Goal: Task Accomplishment & Management: Manage account settings

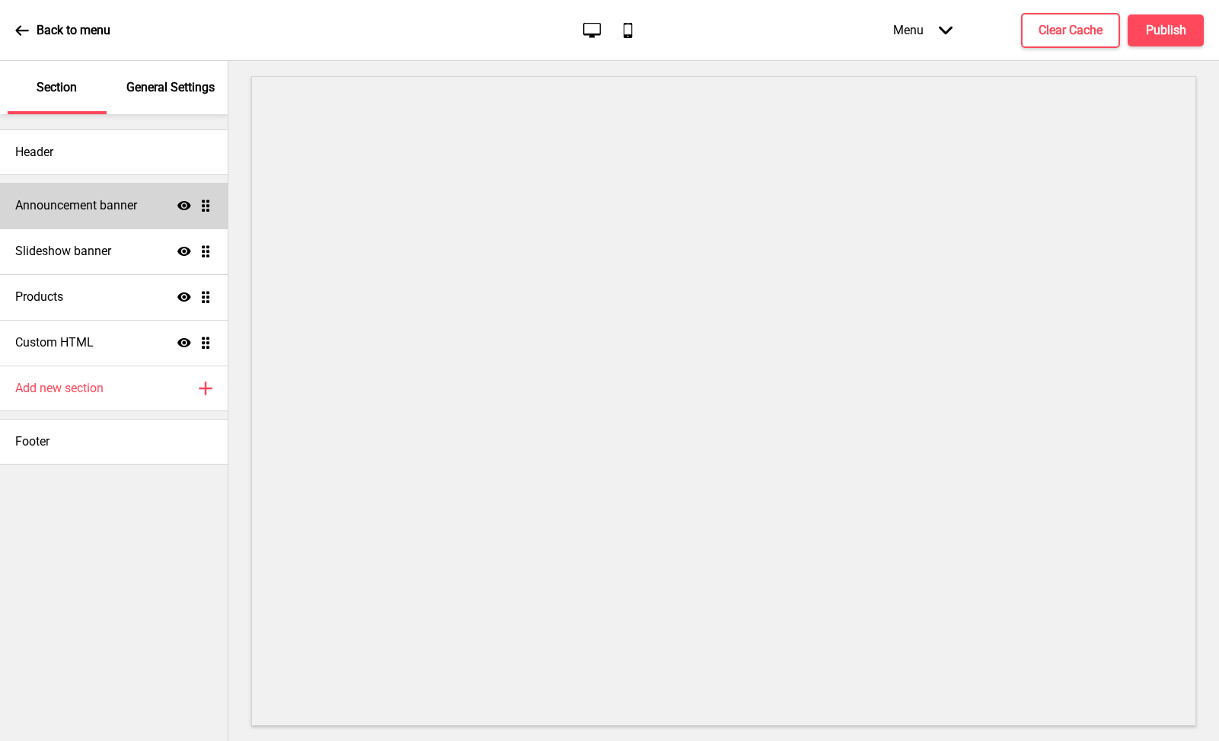
click at [113, 208] on h4 "Announcement banner" at bounding box center [76, 205] width 122 height 17
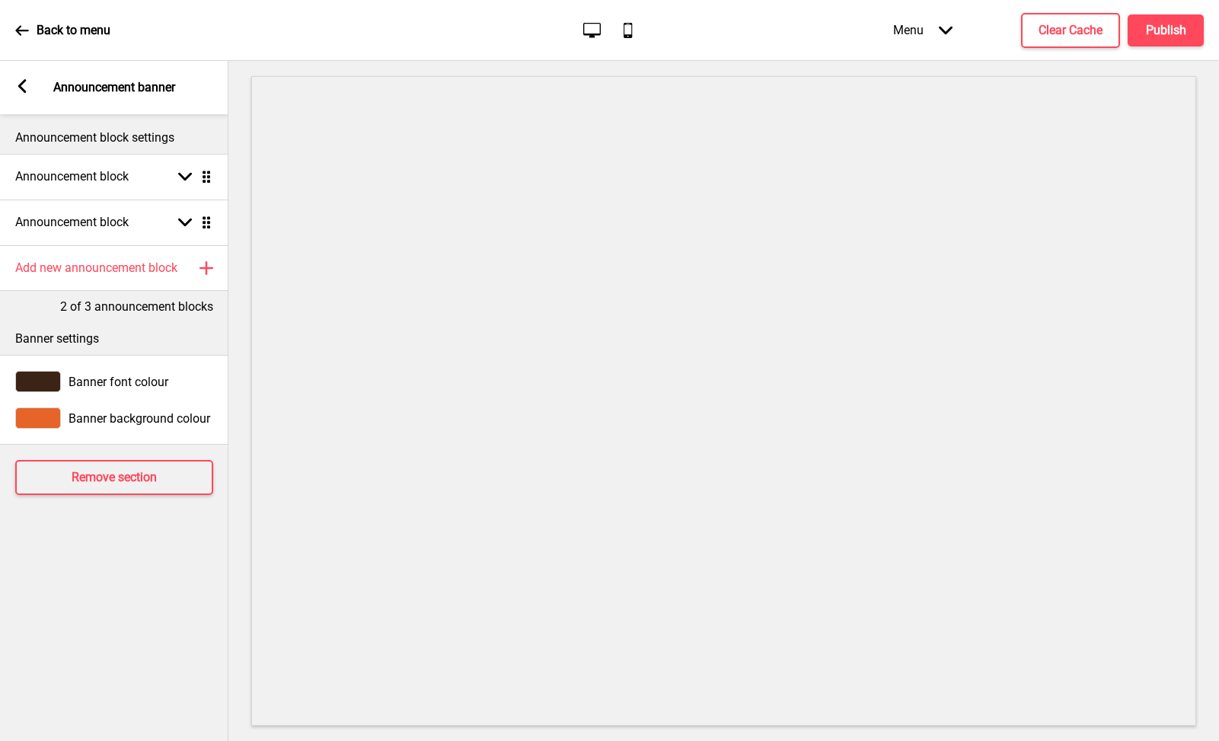
click at [32, 94] on div "Arrow left Announcement banner" at bounding box center [114, 87] width 228 height 53
click at [27, 85] on rect at bounding box center [22, 86] width 14 height 14
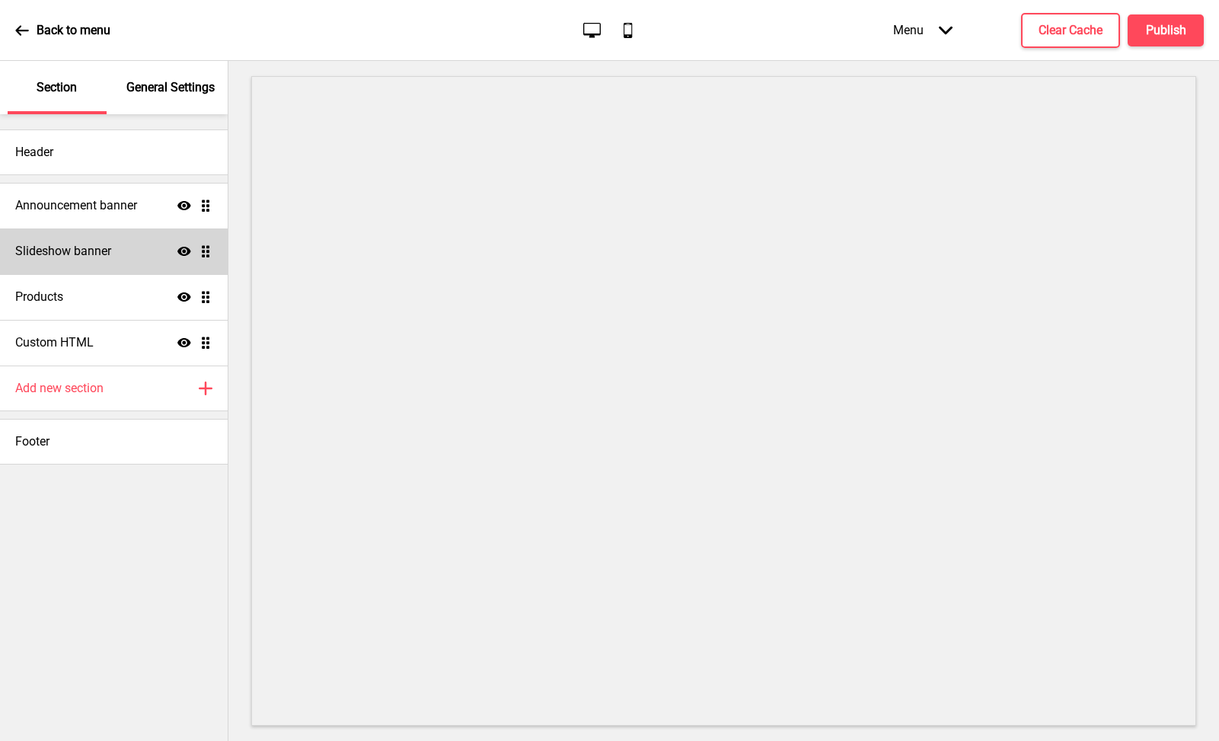
click at [92, 253] on h4 "Slideshow banner" at bounding box center [63, 251] width 96 height 17
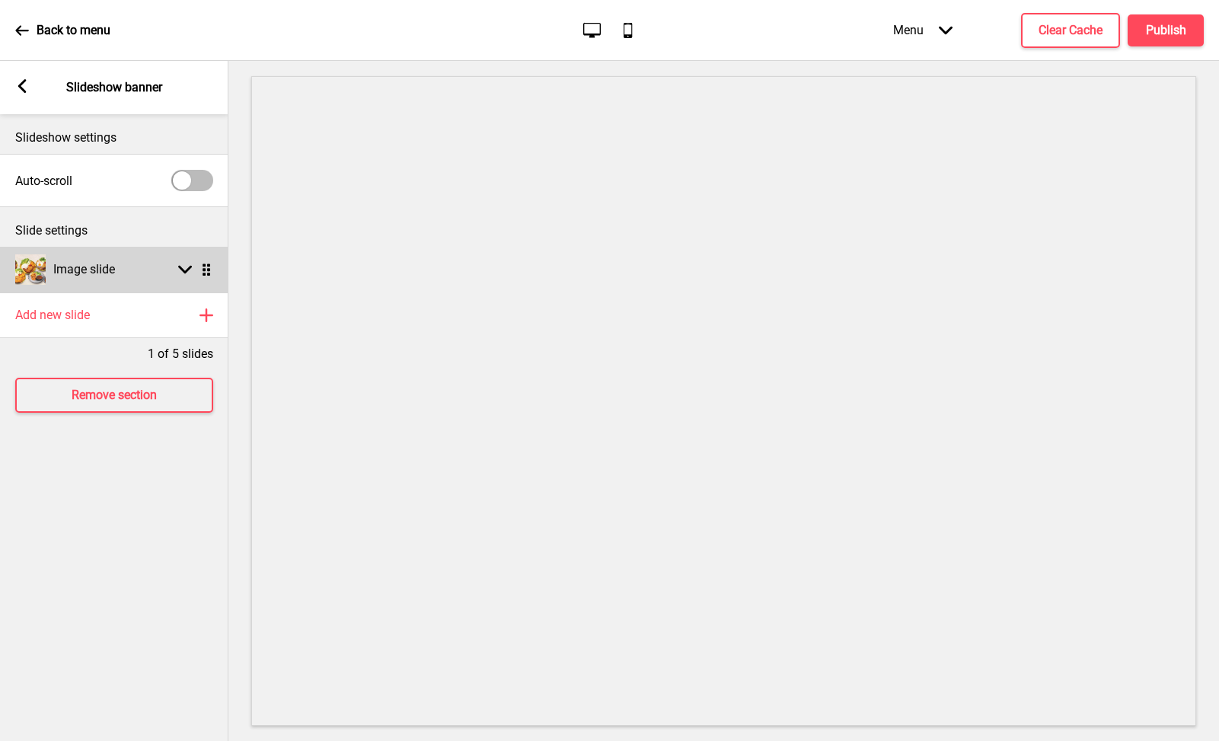
click at [122, 267] on div "Image slide Arrow down Drag" at bounding box center [114, 270] width 228 height 46
select select "right"
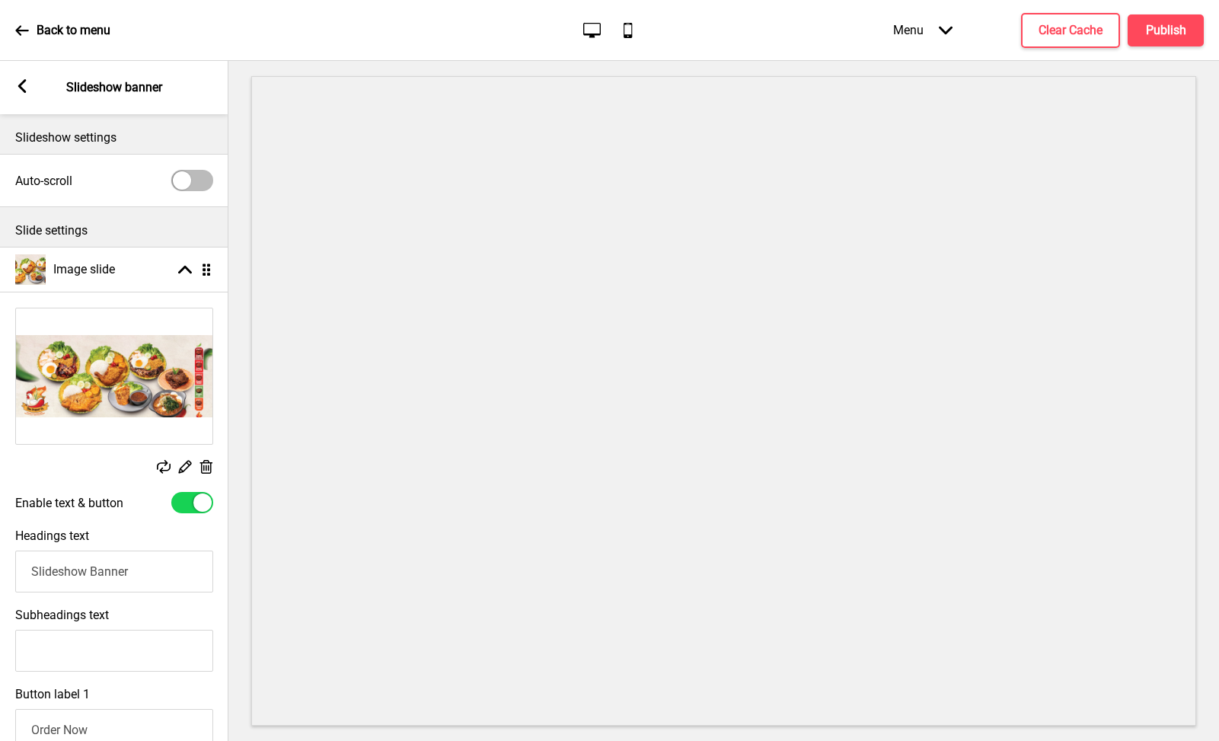
click at [198, 503] on div at bounding box center [202, 502] width 18 height 18
checkbox input "false"
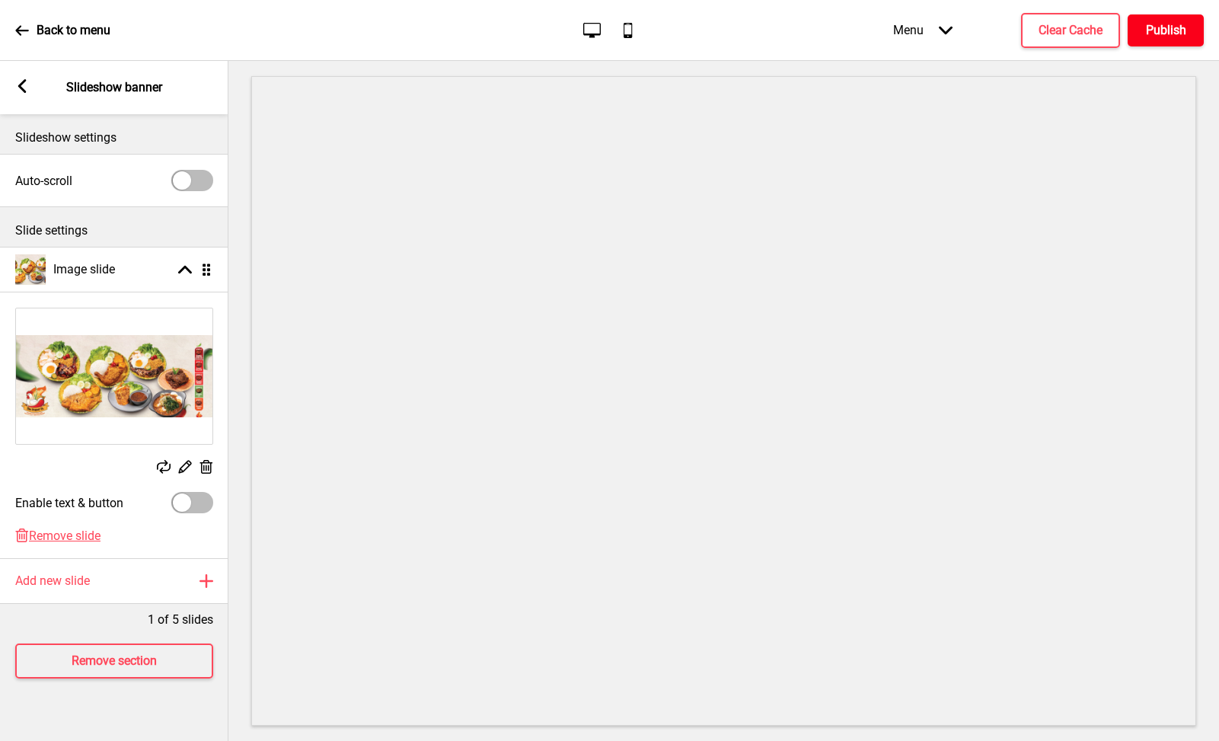
click at [1163, 31] on h4 "Publish" at bounding box center [1166, 30] width 40 height 17
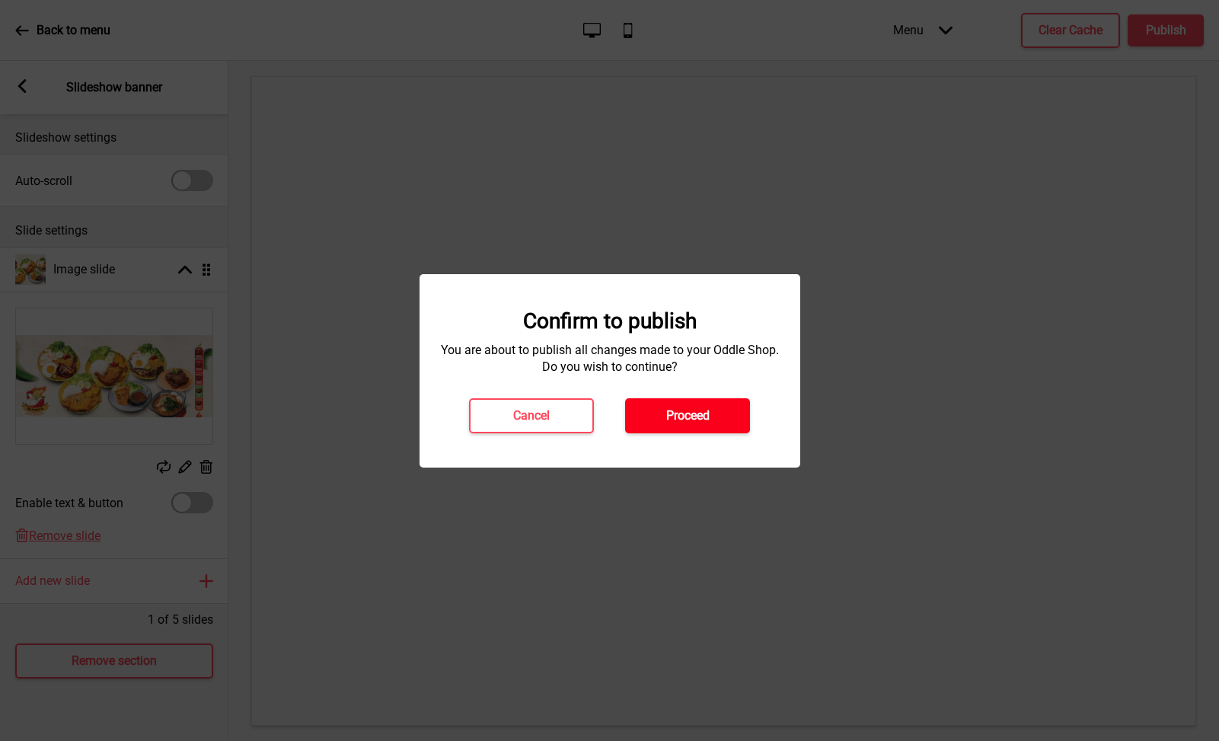
click at [693, 423] on h4 "Proceed" at bounding box center [687, 415] width 43 height 17
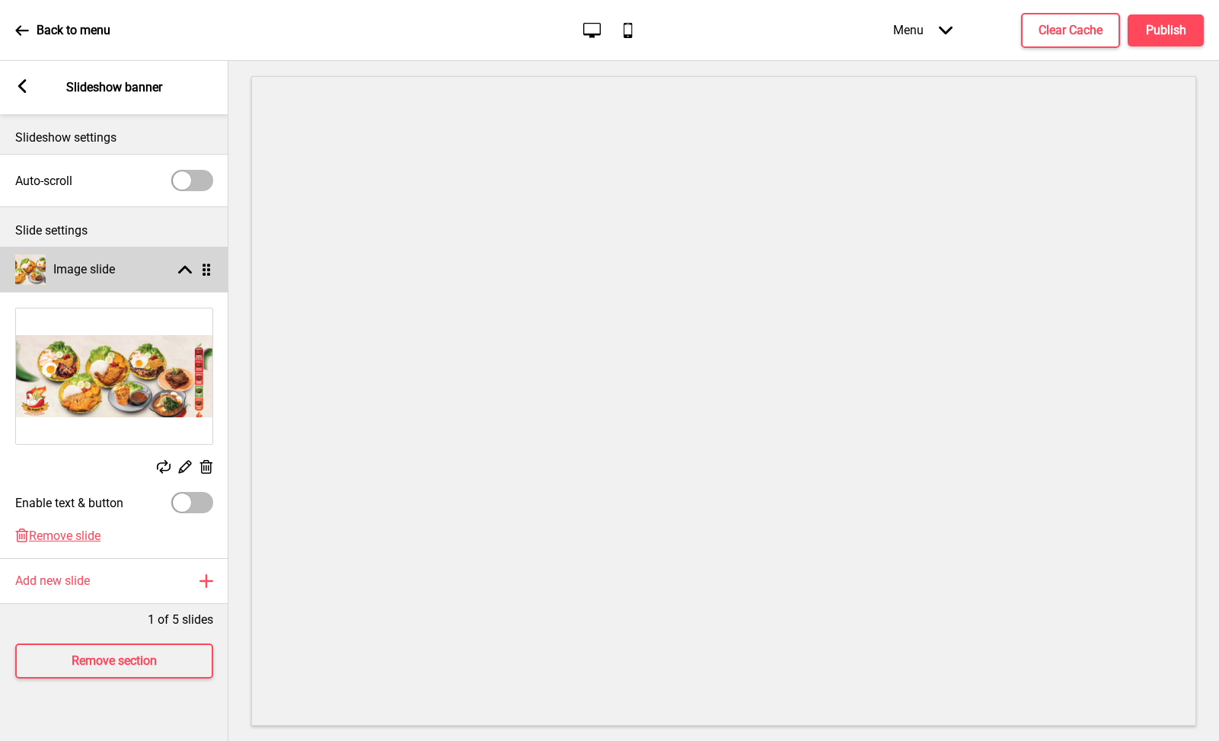
click at [184, 263] on div "Arrow up" at bounding box center [185, 270] width 14 height 14
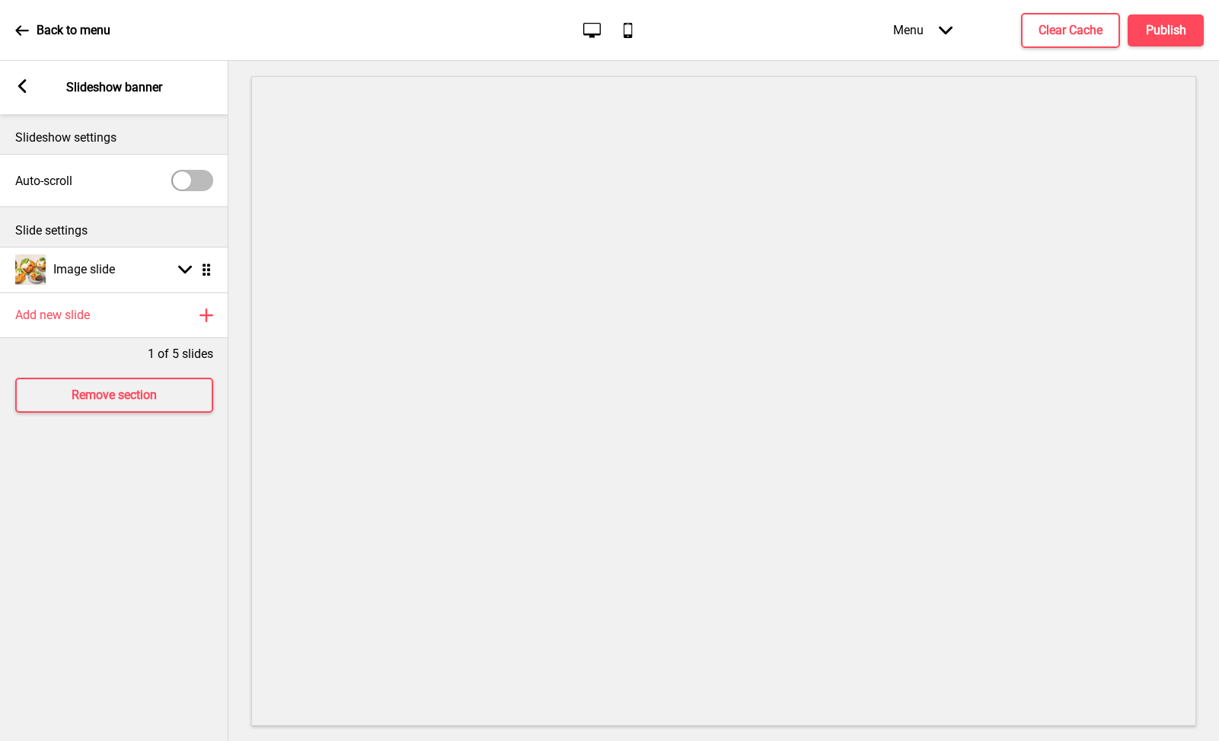
click at [20, 92] on rect at bounding box center [22, 86] width 14 height 14
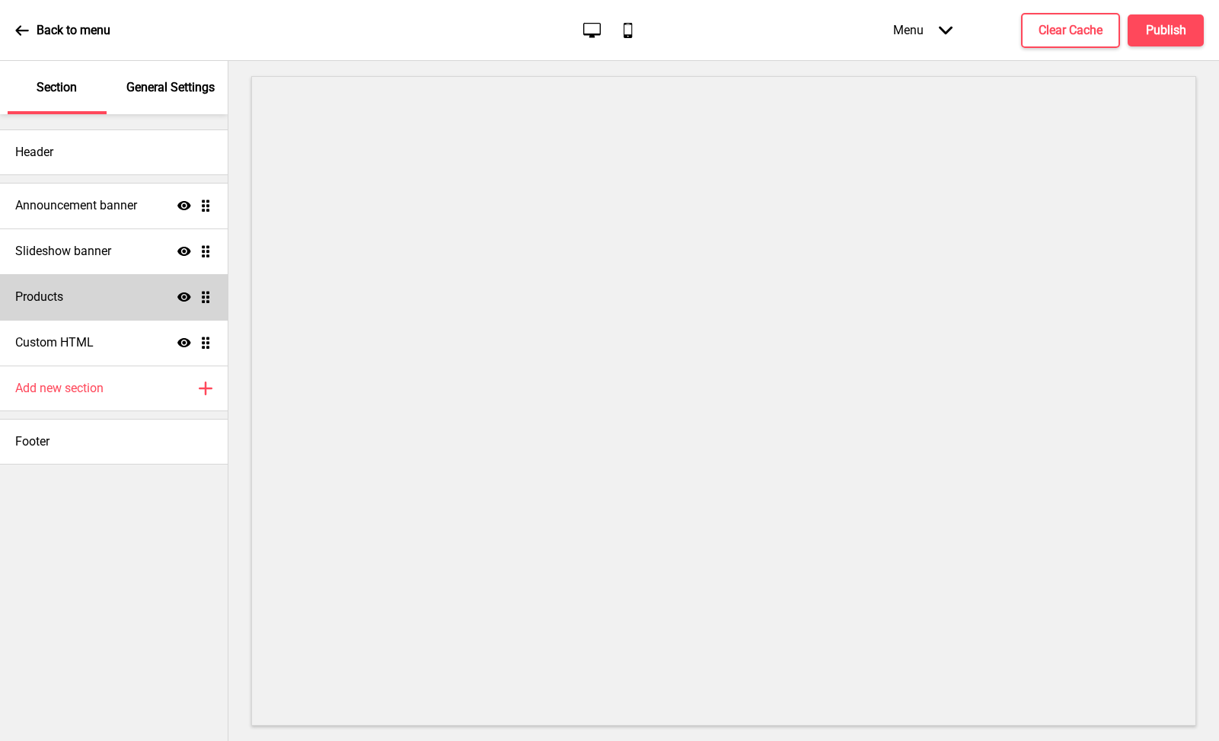
click at [113, 302] on div "Products Show Drag" at bounding box center [114, 297] width 228 height 46
select select "list"
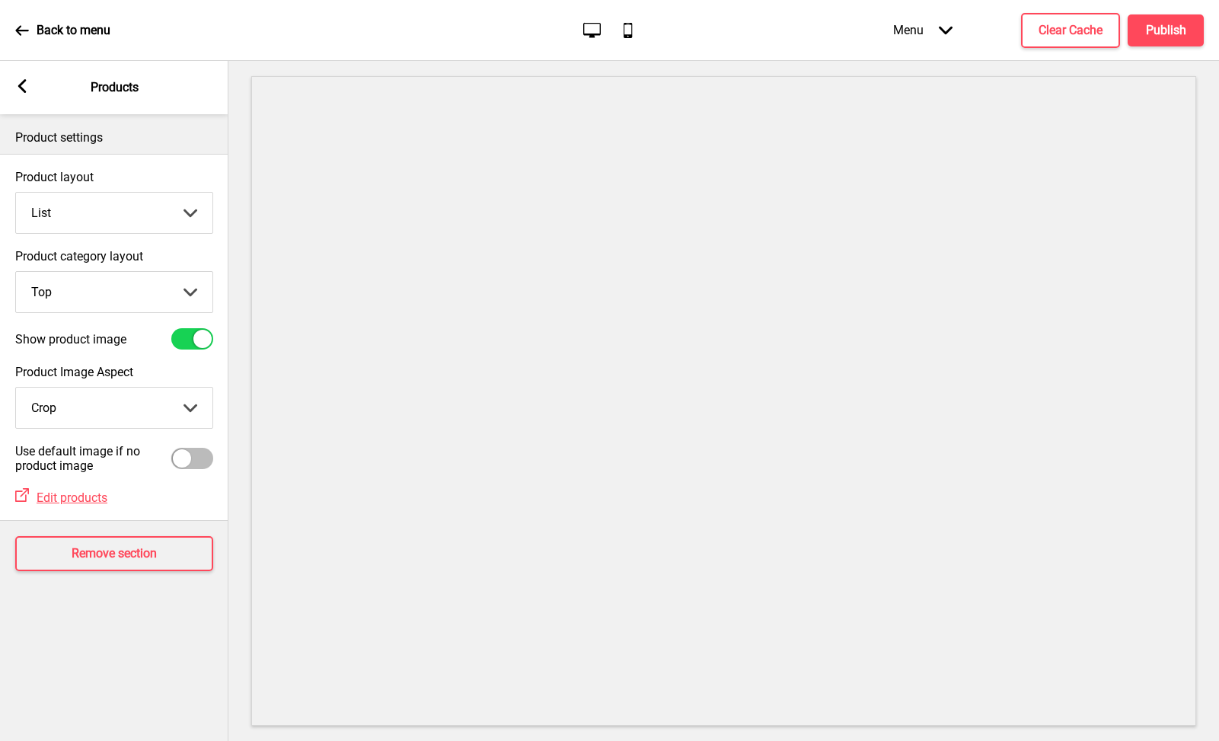
click at [22, 95] on div "Arrow left" at bounding box center [22, 87] width 14 height 17
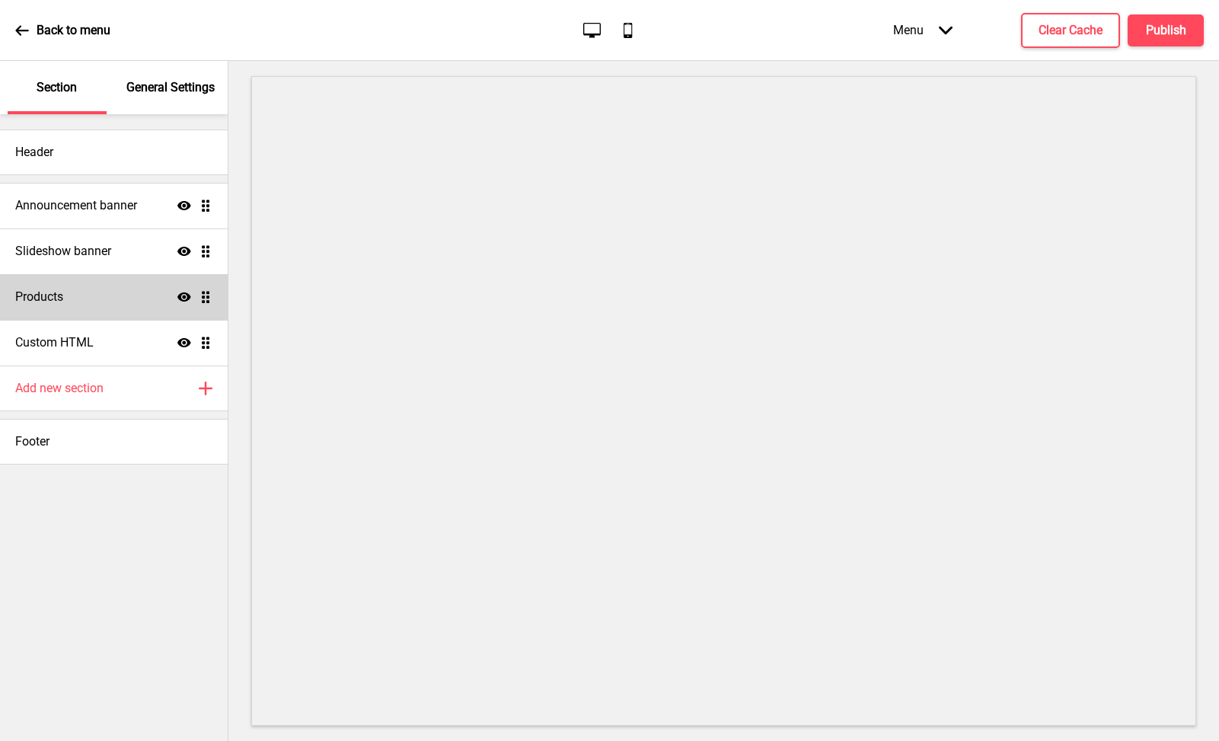
click at [116, 305] on div "Products Show Drag" at bounding box center [114, 297] width 228 height 46
select select "list"
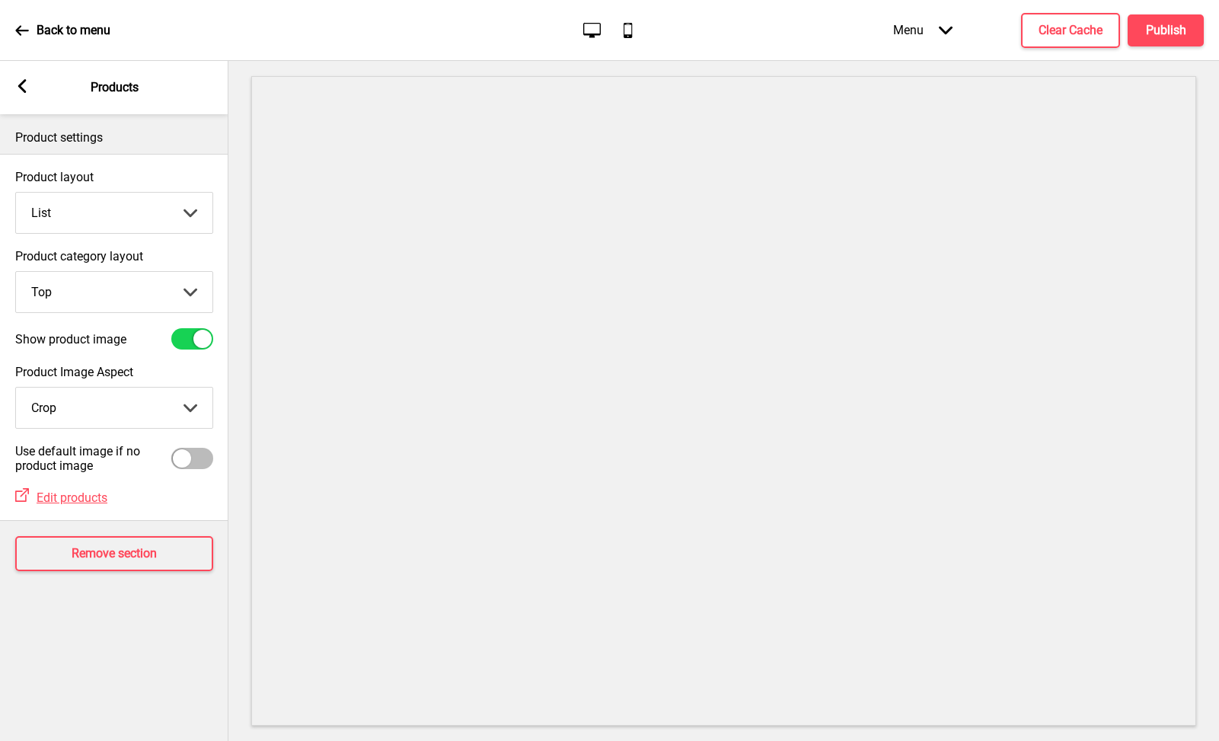
click at [28, 84] on rect at bounding box center [22, 86] width 14 height 14
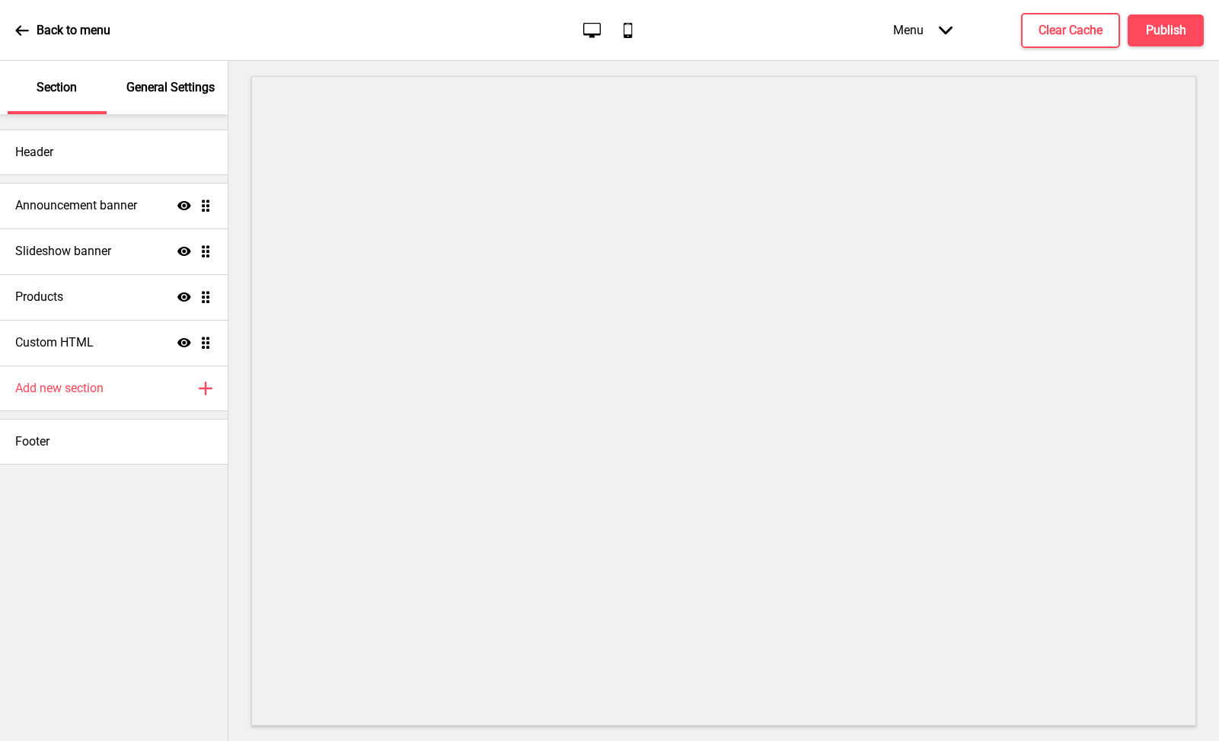
click at [166, 88] on p "General Settings" at bounding box center [170, 87] width 88 height 17
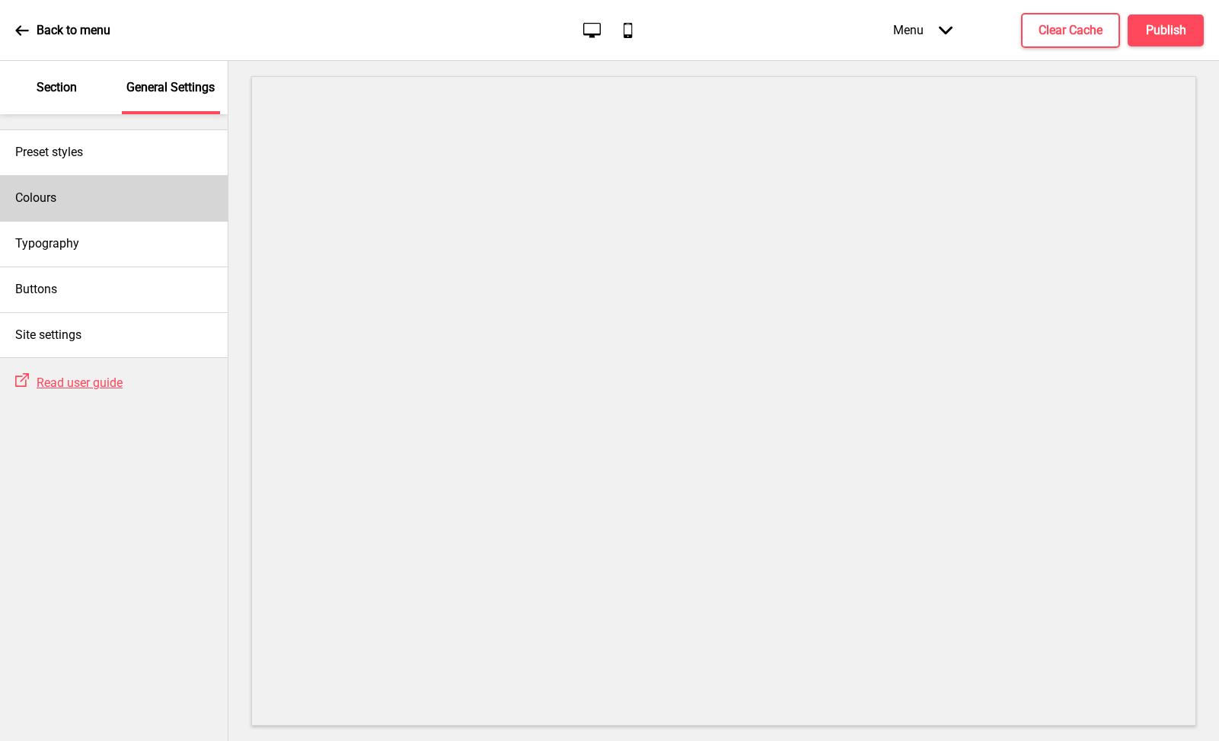
click at [88, 199] on div "Colours" at bounding box center [114, 198] width 228 height 46
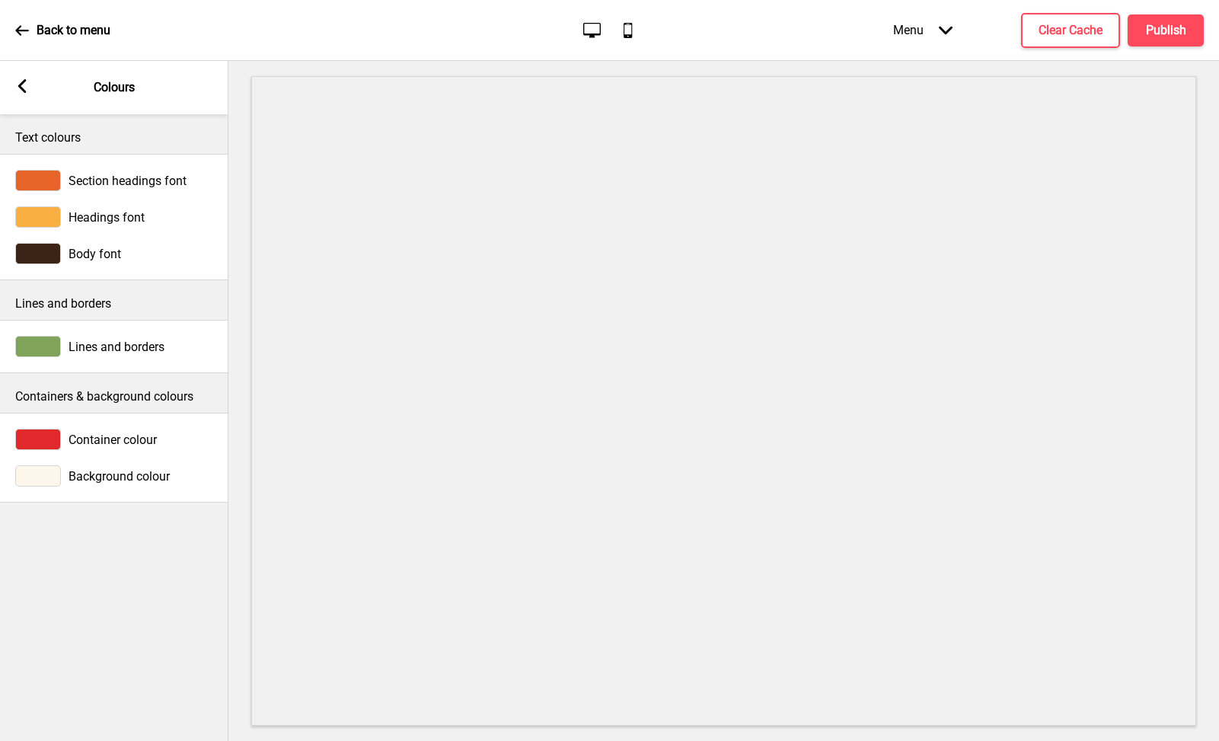
click at [43, 445] on div at bounding box center [38, 439] width 46 height 21
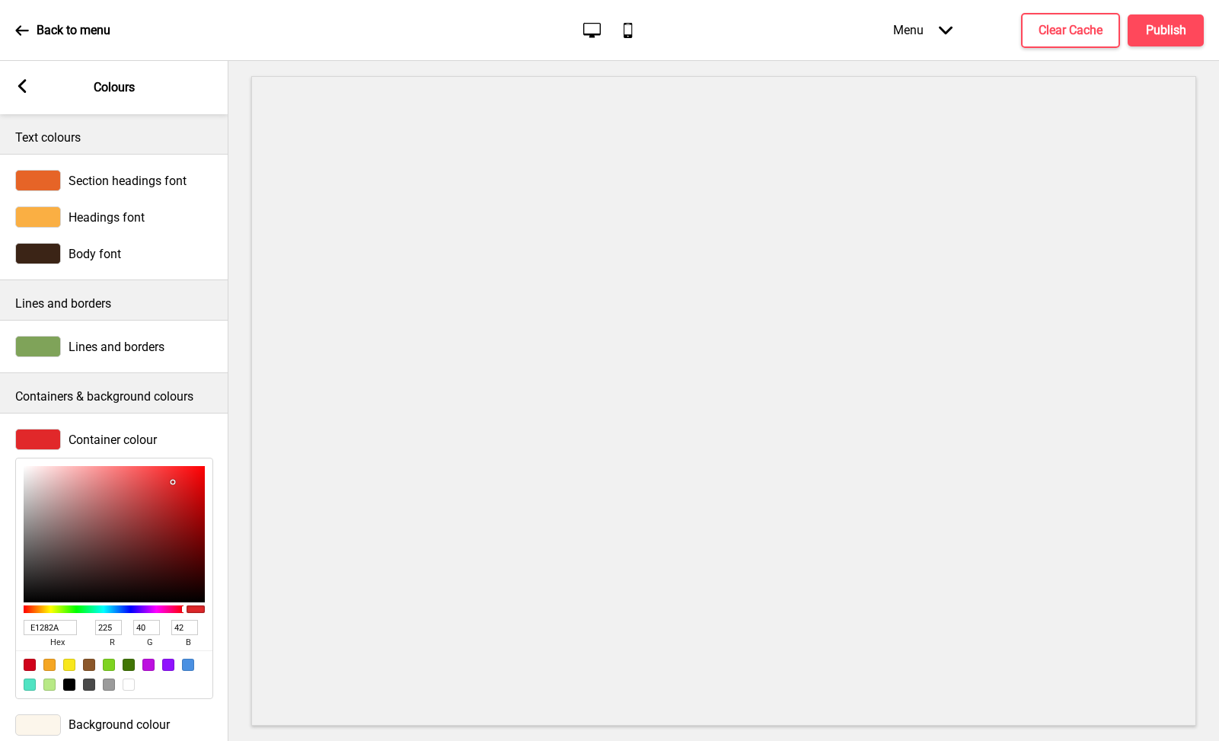
click at [101, 311] on p "Lines and borders" at bounding box center [114, 303] width 198 height 17
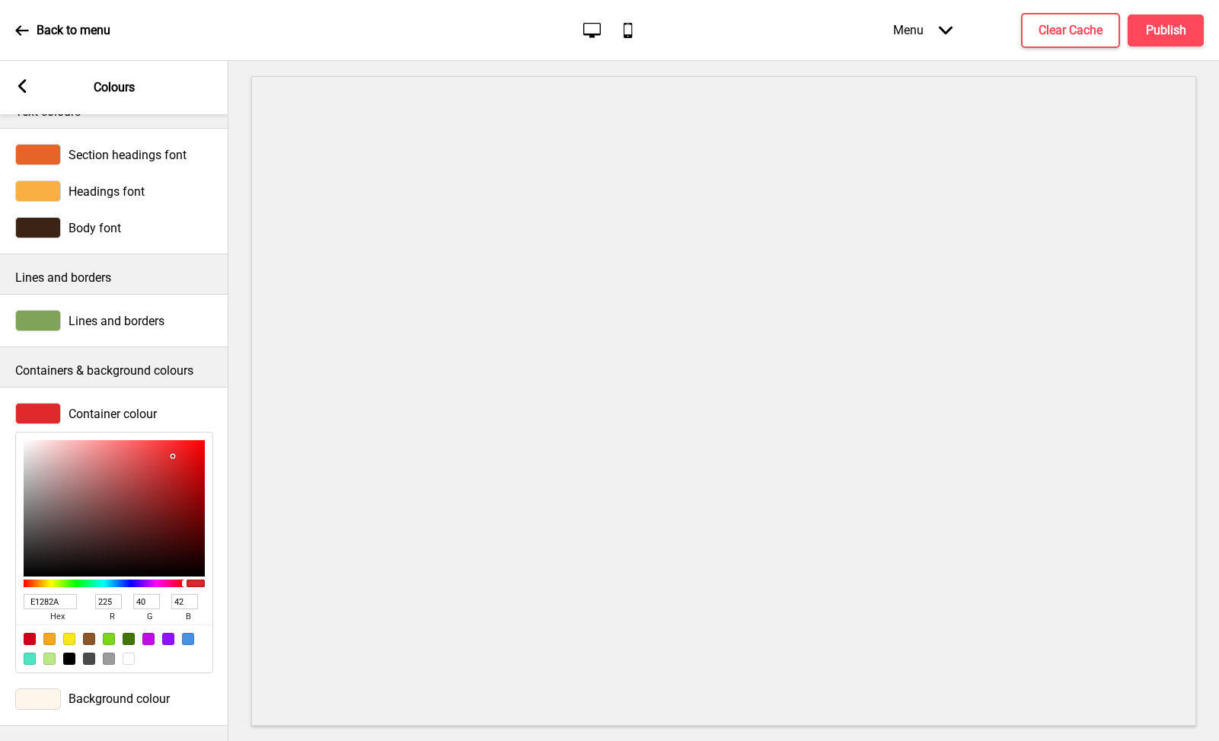
scroll to position [36, 0]
click at [106, 144] on div "Section headings font" at bounding box center [114, 154] width 198 height 21
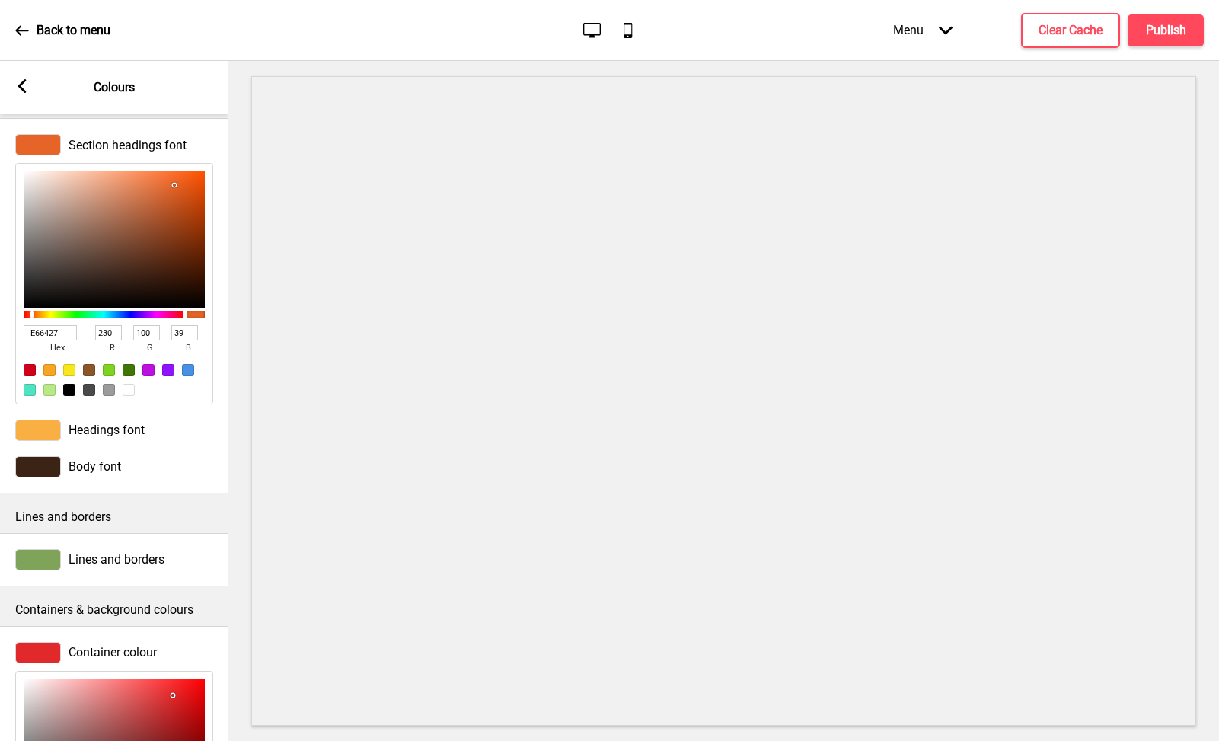
click at [45, 331] on input "E66427" at bounding box center [50, 332] width 53 height 15
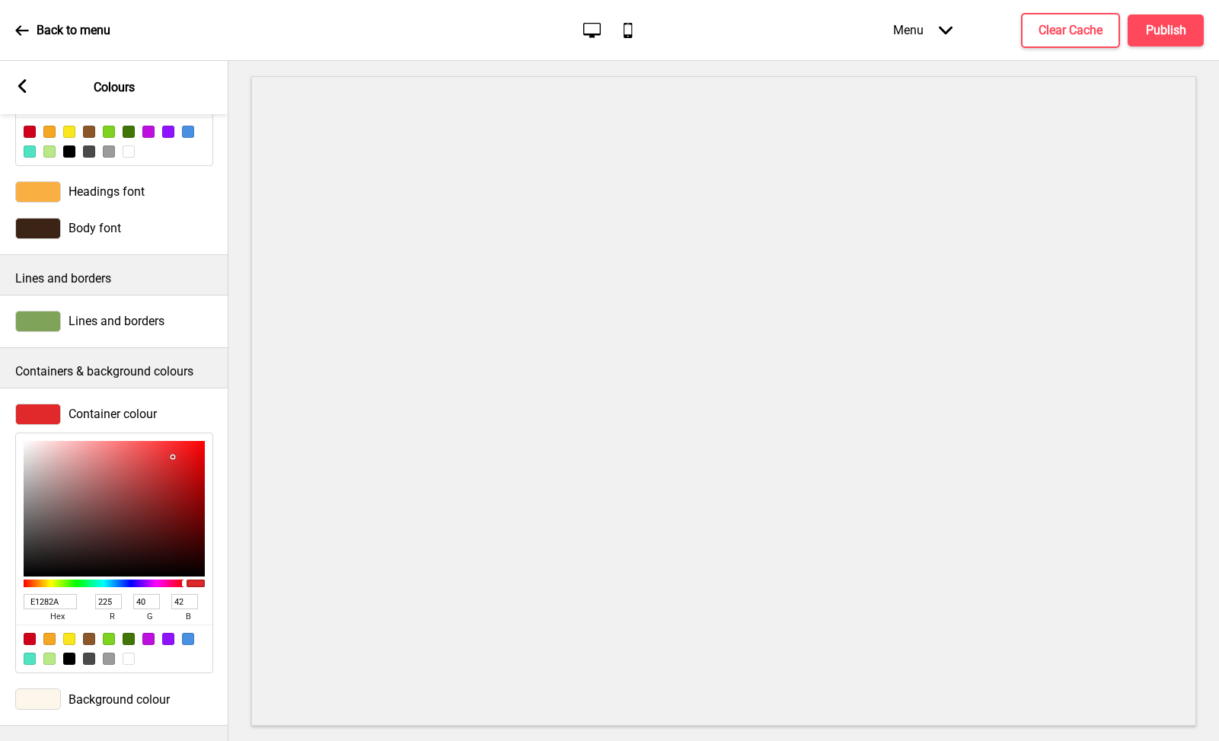
scroll to position [284, 0]
click at [47, 590] on div "E1282A hex 225 r 40 g 42 b 100 a" at bounding box center [114, 607] width 181 height 34
click at [48, 594] on input "E1282A" at bounding box center [50, 601] width 53 height 15
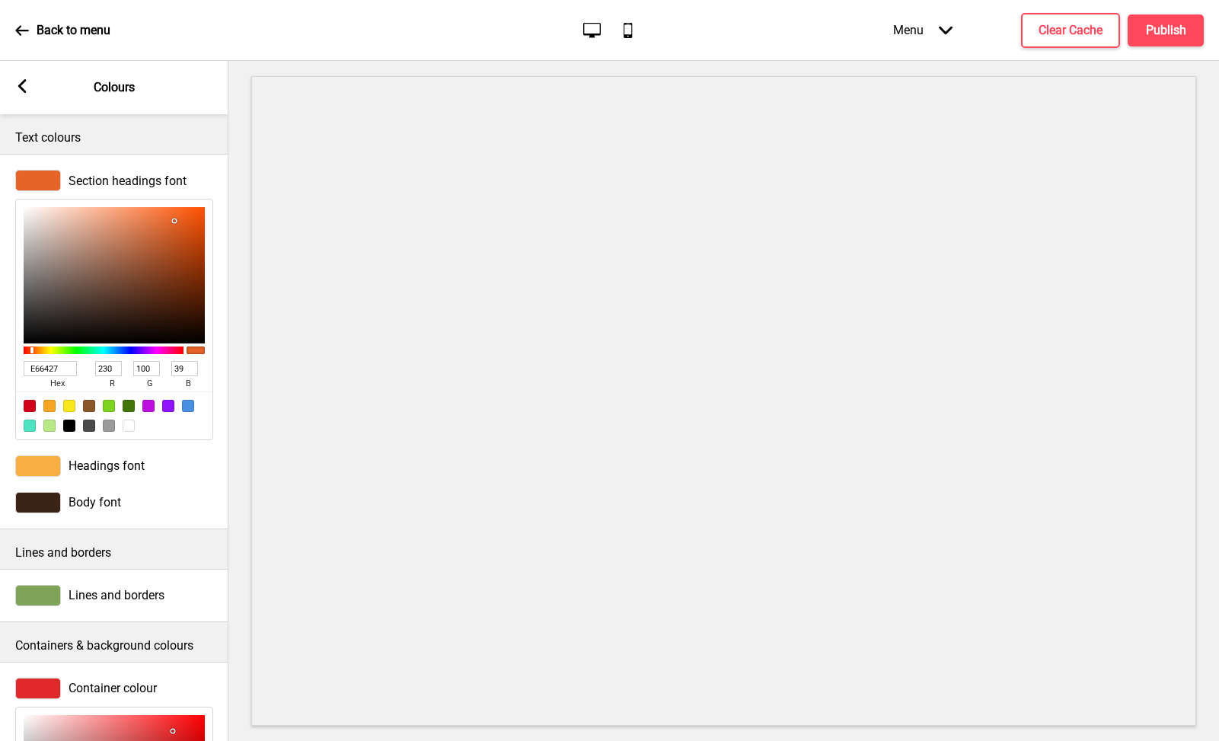
scroll to position [0, 0]
click at [53, 370] on input "E66427" at bounding box center [50, 368] width 53 height 15
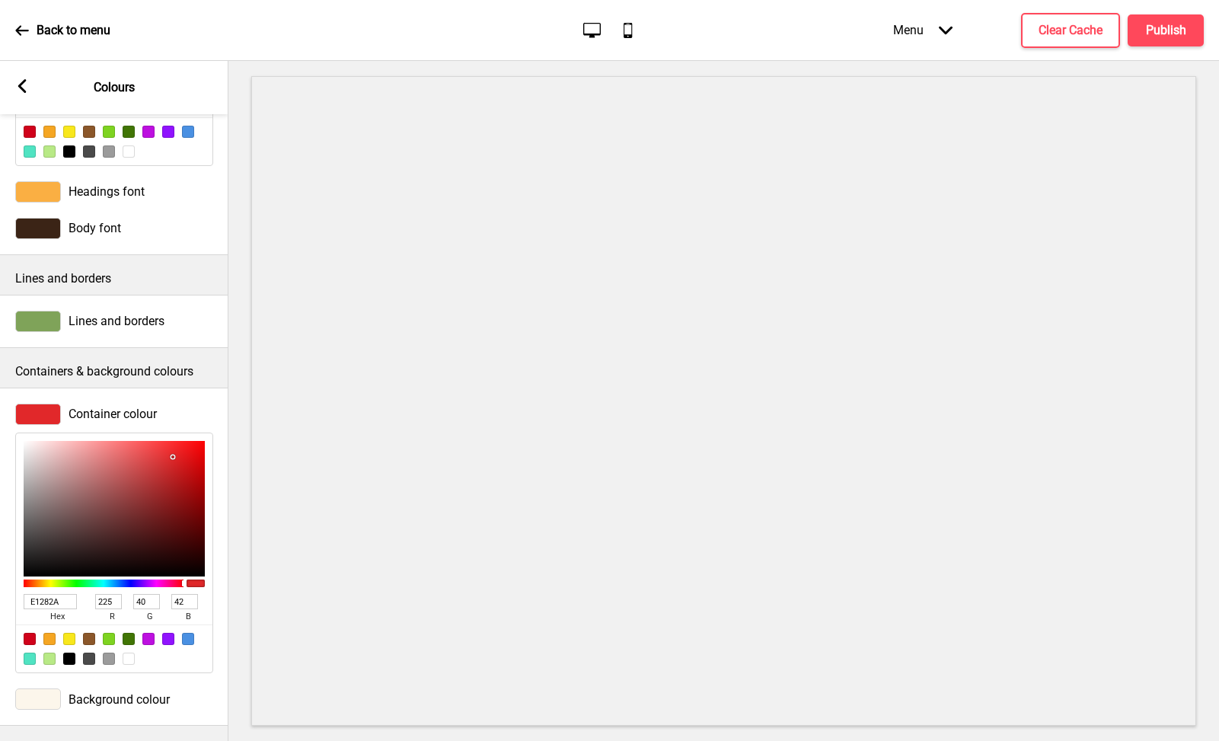
scroll to position [284, 0]
click at [39, 594] on input "E1282A" at bounding box center [50, 601] width 53 height 15
paste input "66427"
type input "E66427"
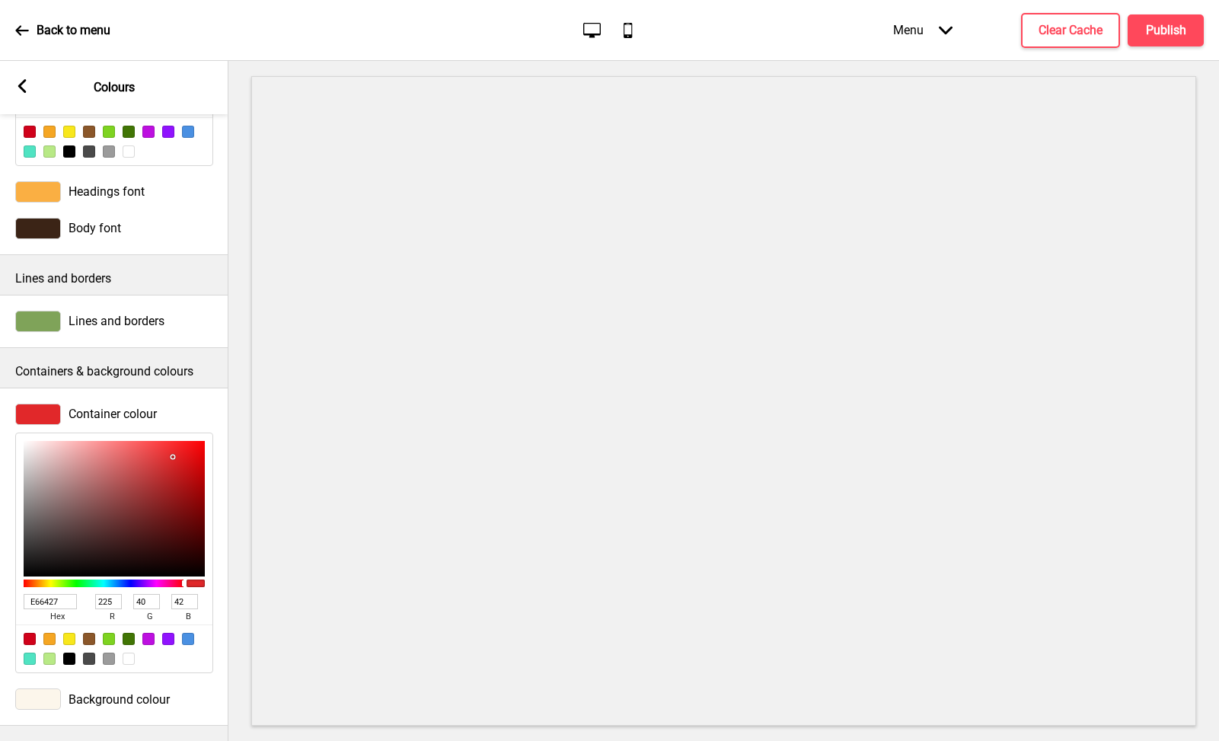
type input "230"
type input "100"
type input "39"
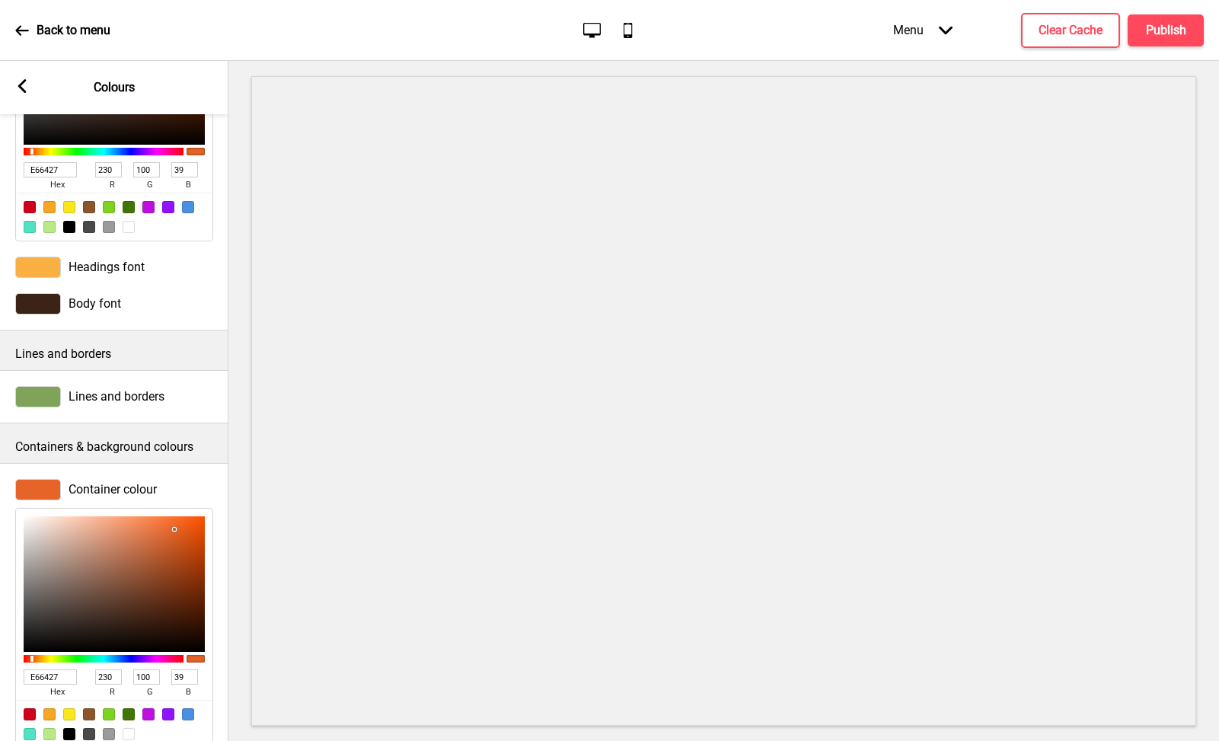
scroll to position [178, 0]
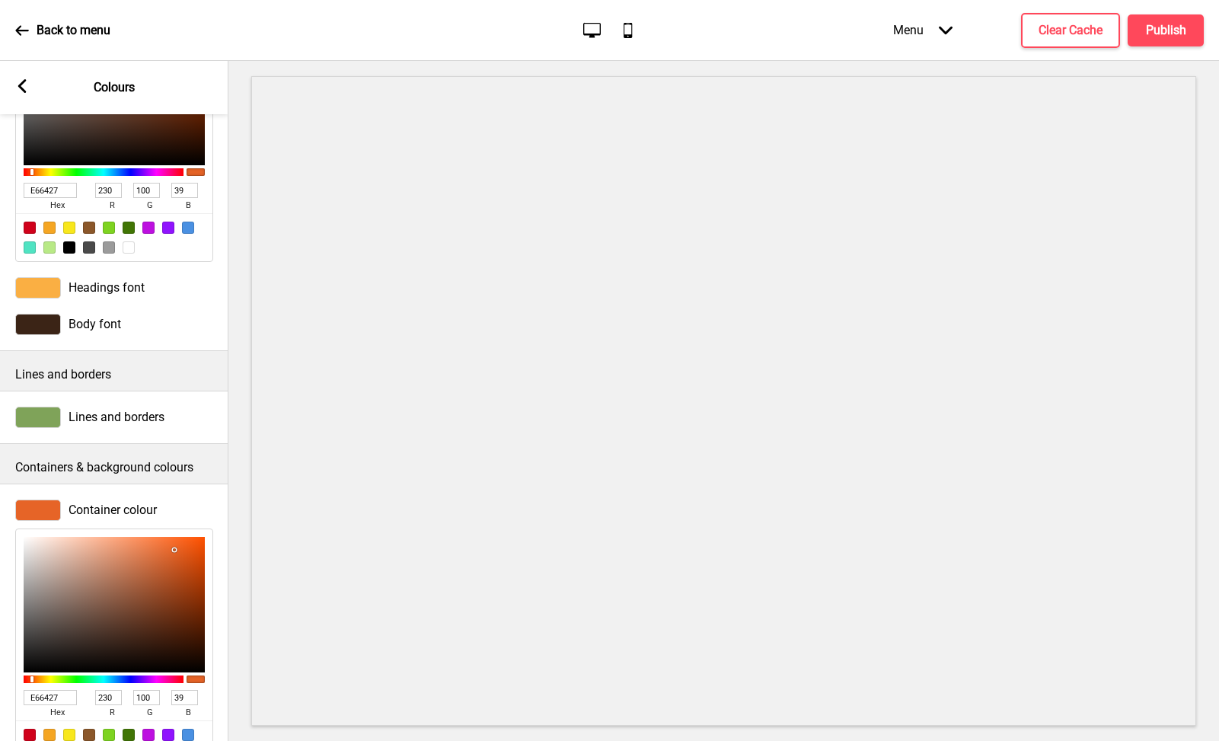
type input "E66427"
click at [76, 297] on div "Headings font" at bounding box center [114, 287] width 198 height 21
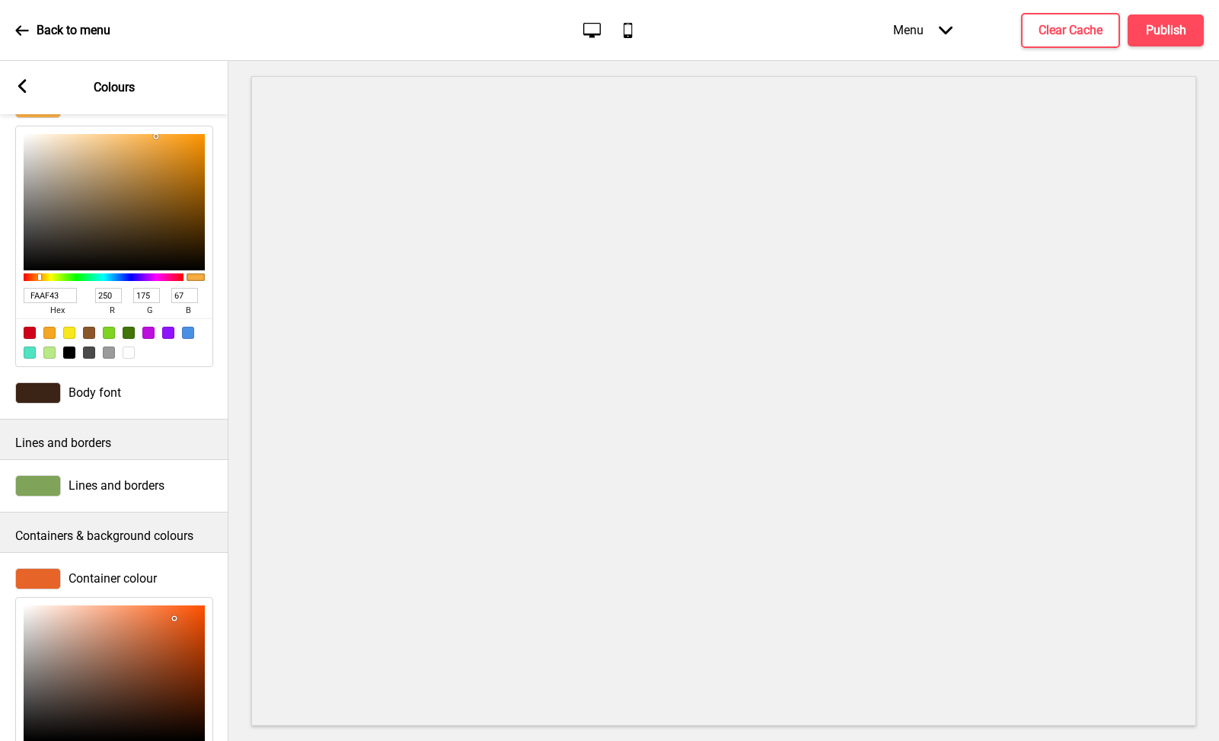
scroll to position [109, 0]
click at [123, 402] on div "Body font" at bounding box center [114, 393] width 198 height 21
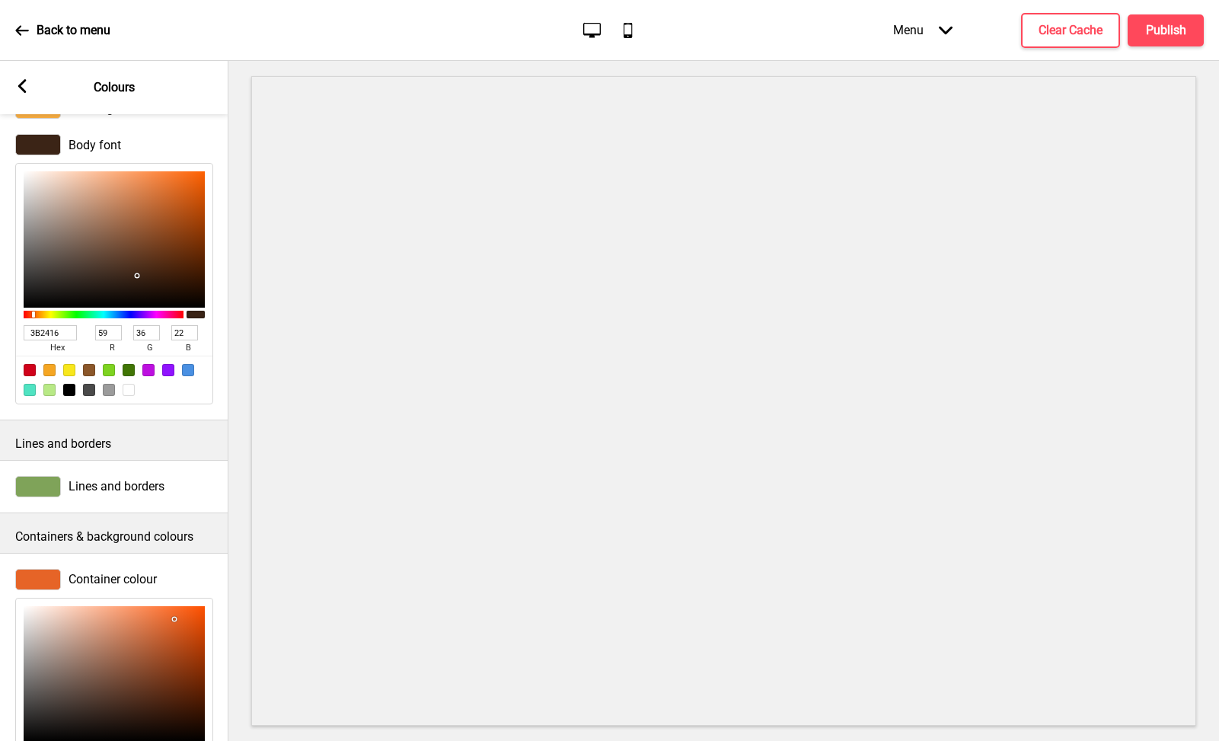
click at [40, 338] on input "3B2416" at bounding box center [50, 332] width 53 height 15
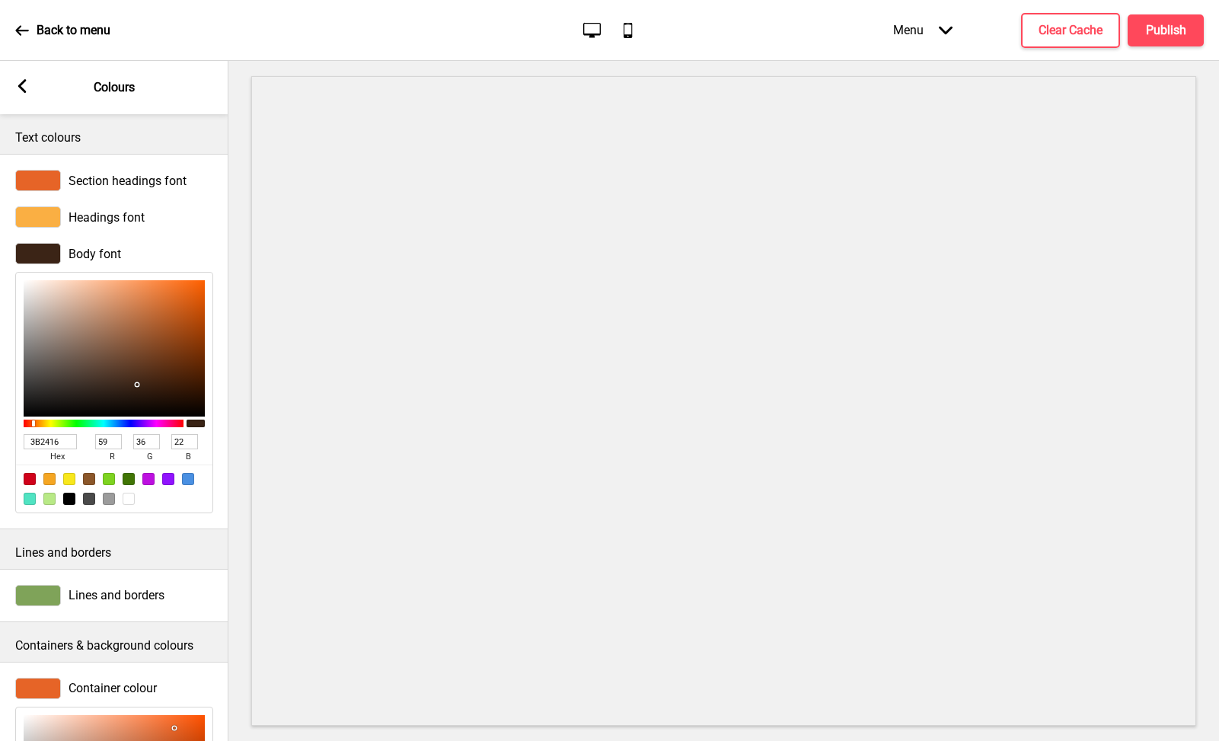
scroll to position [0, 0]
click at [111, 212] on span "Headings font" at bounding box center [107, 217] width 76 height 14
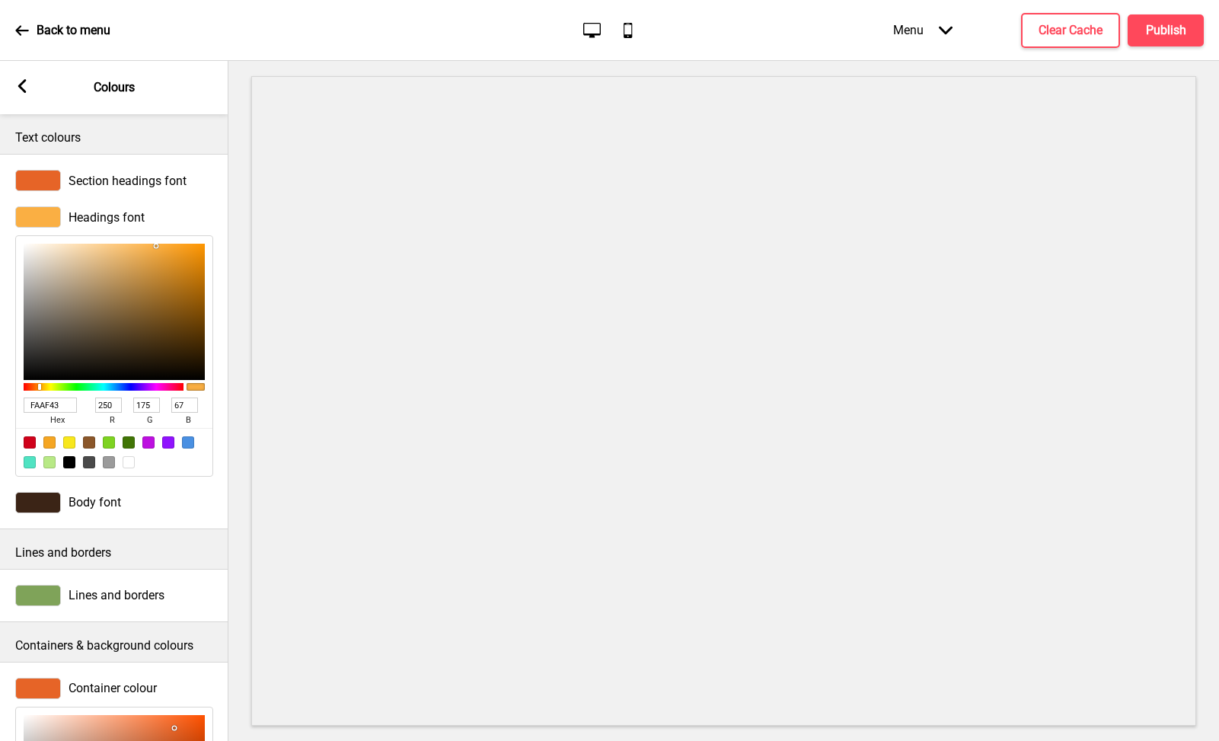
click at [46, 409] on input "FAAF43" at bounding box center [50, 404] width 53 height 15
paste input "3B2416"
type input "3B2416"
type input "59"
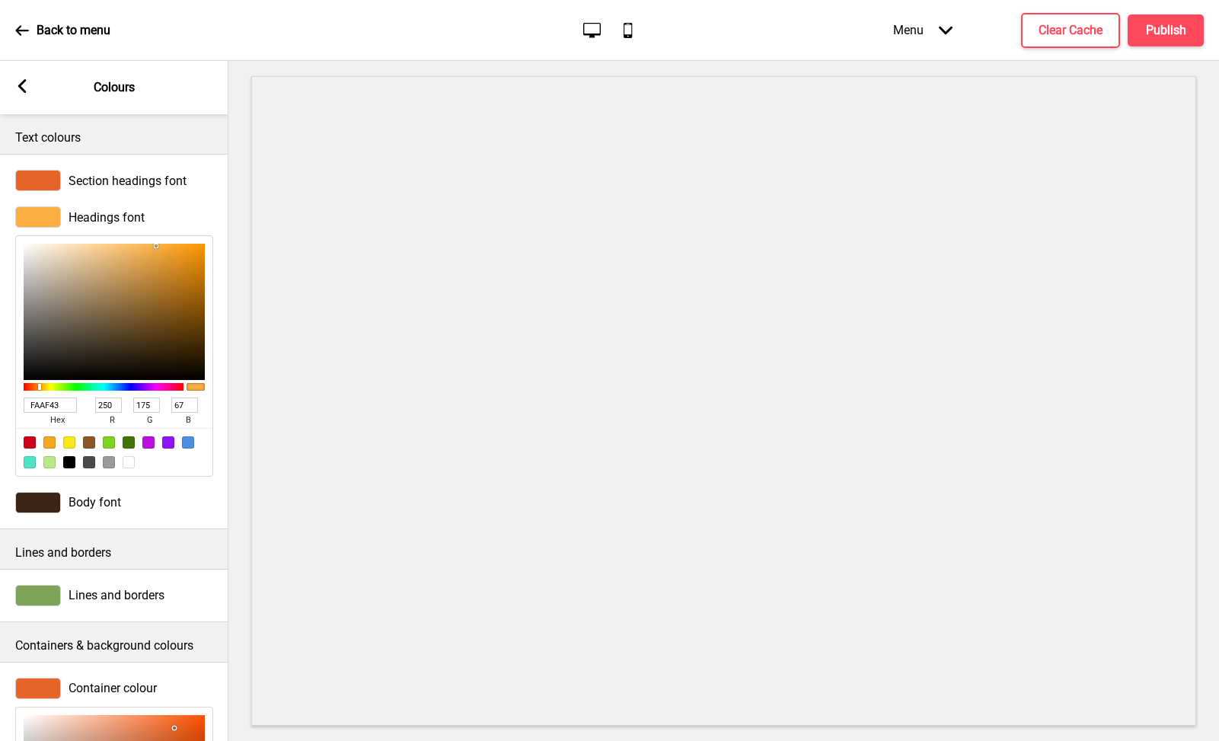
type input "36"
type input "22"
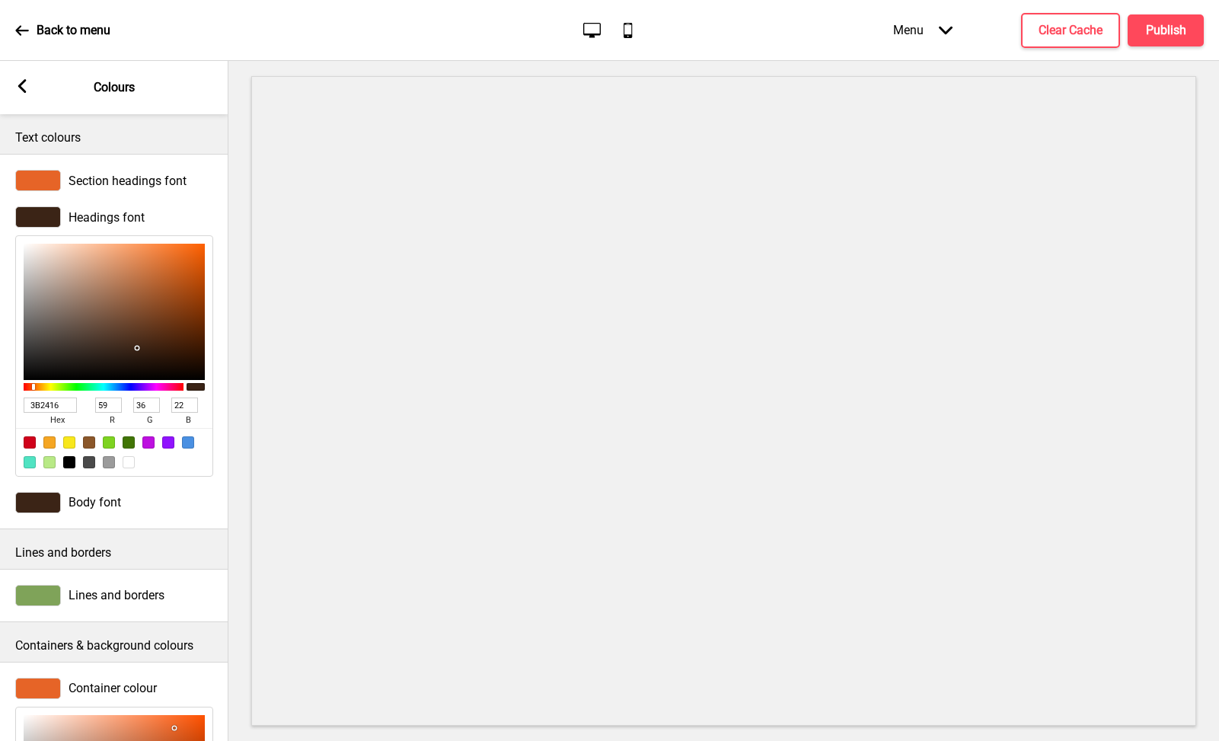
type input "3B2416"
click at [231, 369] on div at bounding box center [723, 401] width 991 height 680
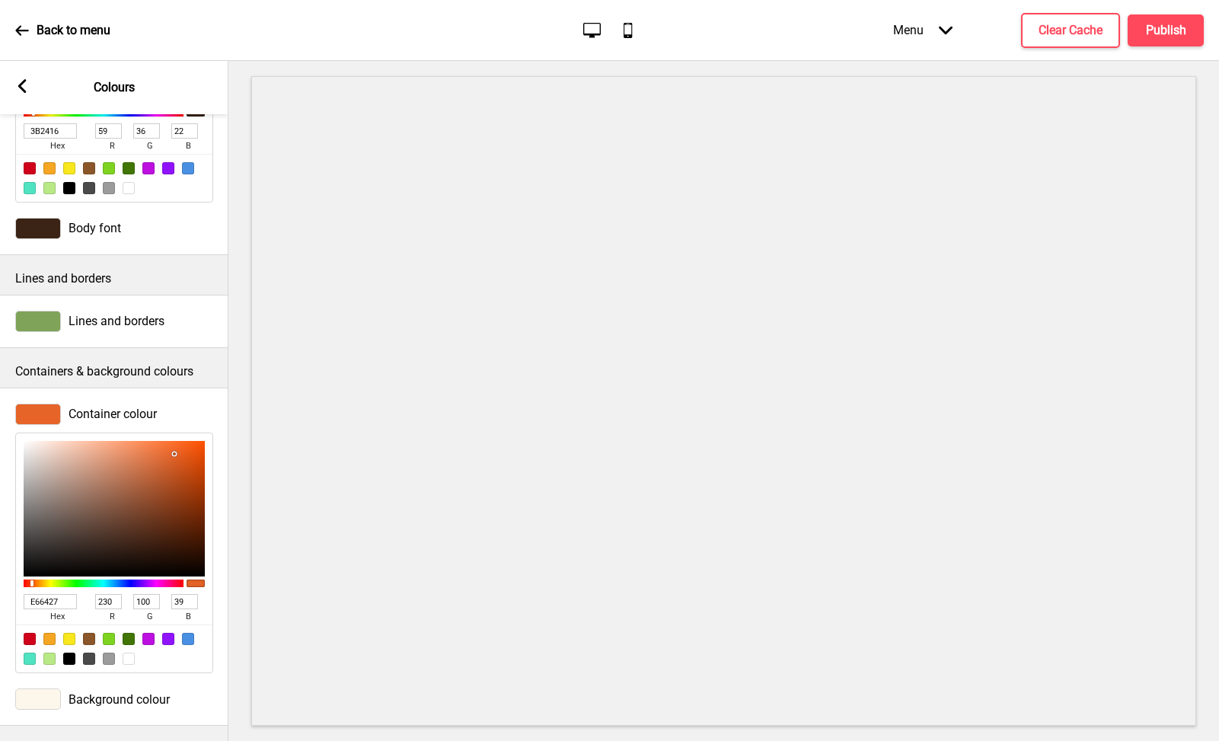
scroll to position [284, 0]
click at [116, 694] on span "Background colour" at bounding box center [119, 699] width 101 height 14
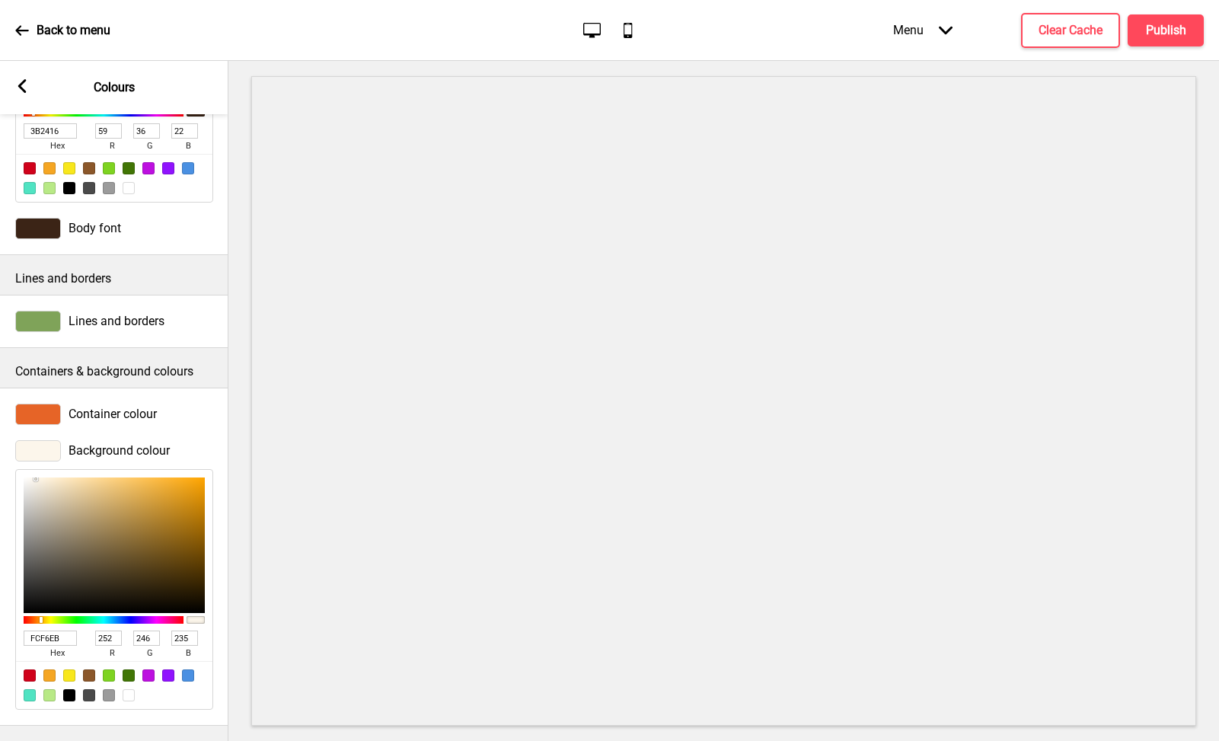
click at [92, 407] on span "Container colour" at bounding box center [113, 414] width 88 height 14
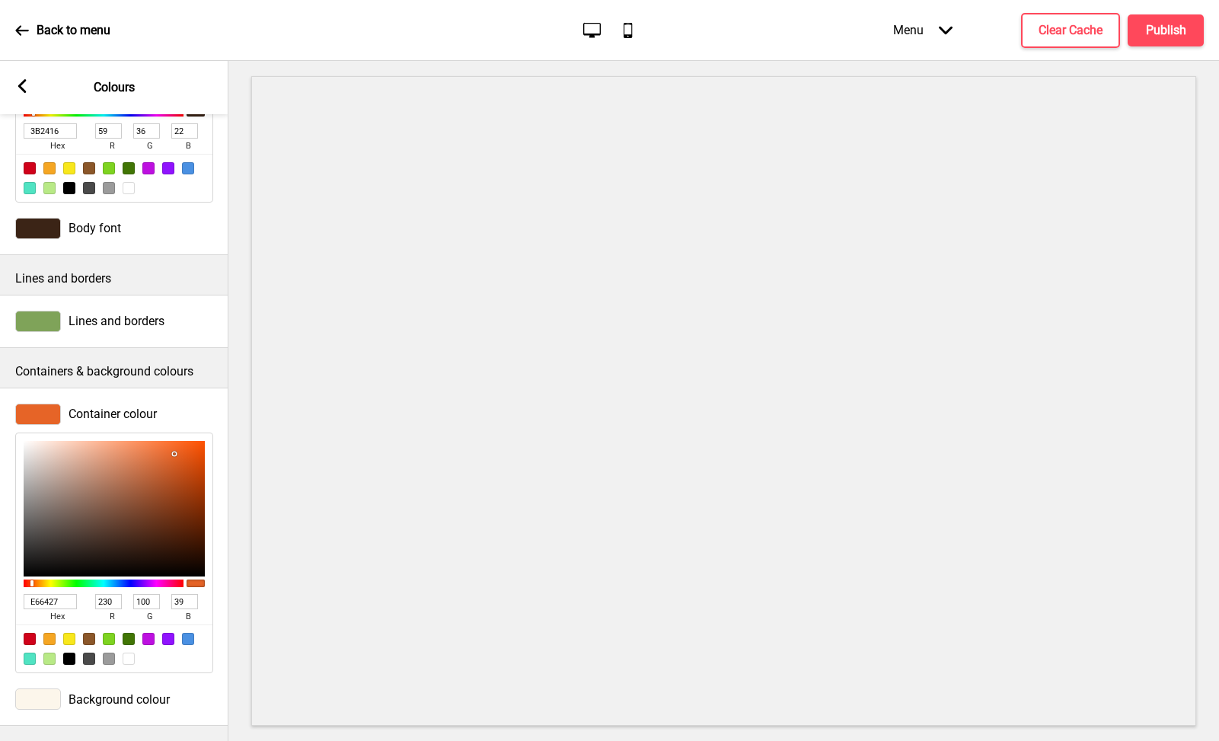
click at [46, 594] on input "E66427" at bounding box center [50, 601] width 53 height 15
click at [97, 699] on div "Background colour" at bounding box center [114, 699] width 228 height 37
click at [105, 692] on span "Background colour" at bounding box center [119, 699] width 101 height 14
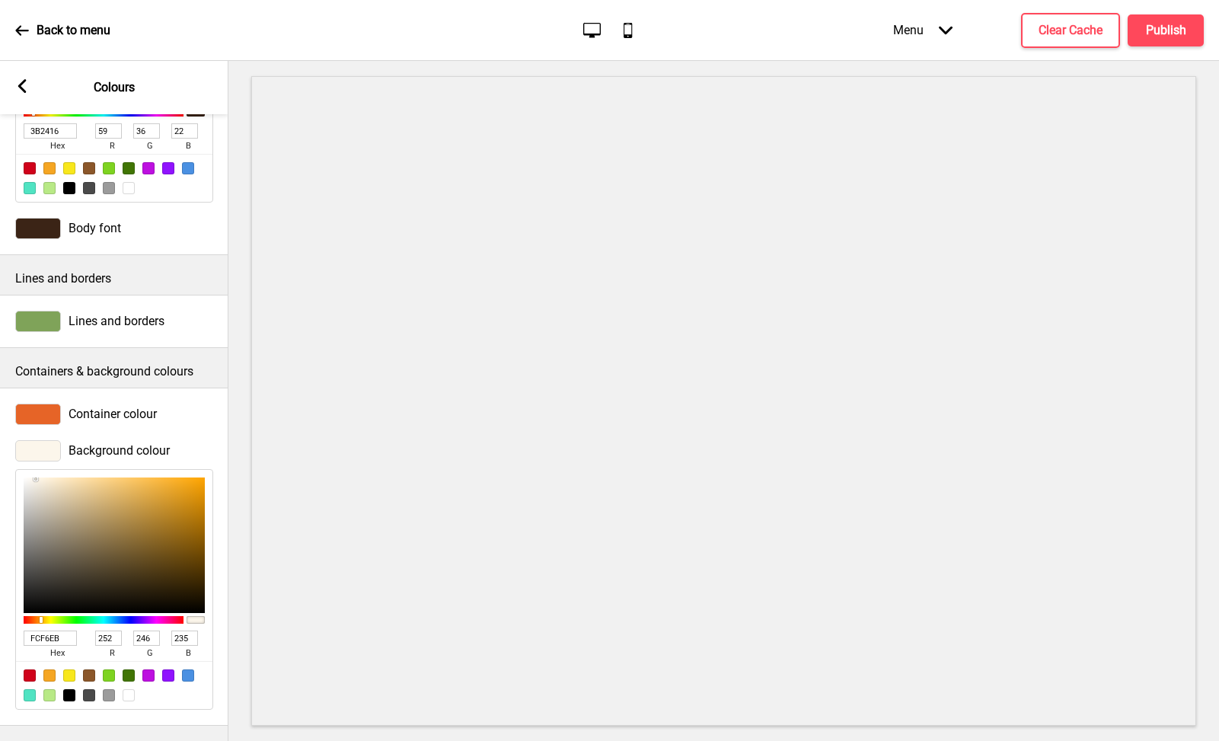
click at [46, 630] on input "FCF6EB" at bounding box center [50, 637] width 53 height 15
paste input "E66427"
type input "E66427"
type input "230"
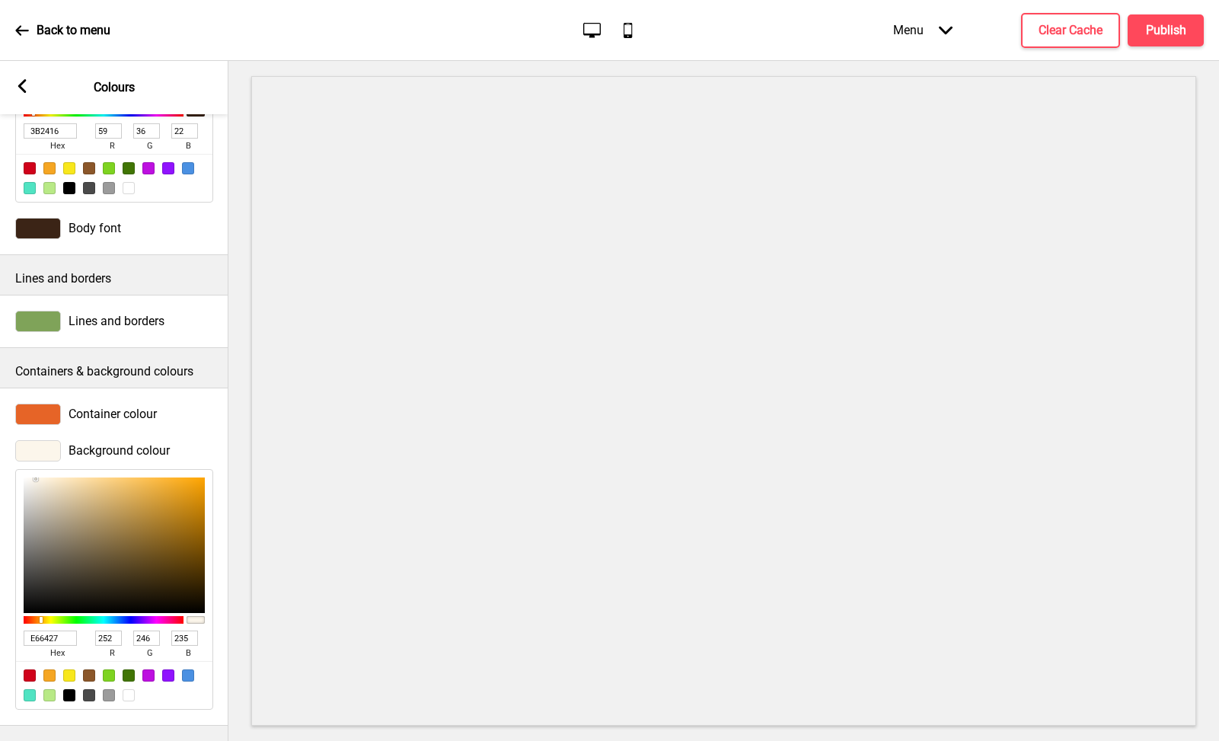
type input "100"
type input "39"
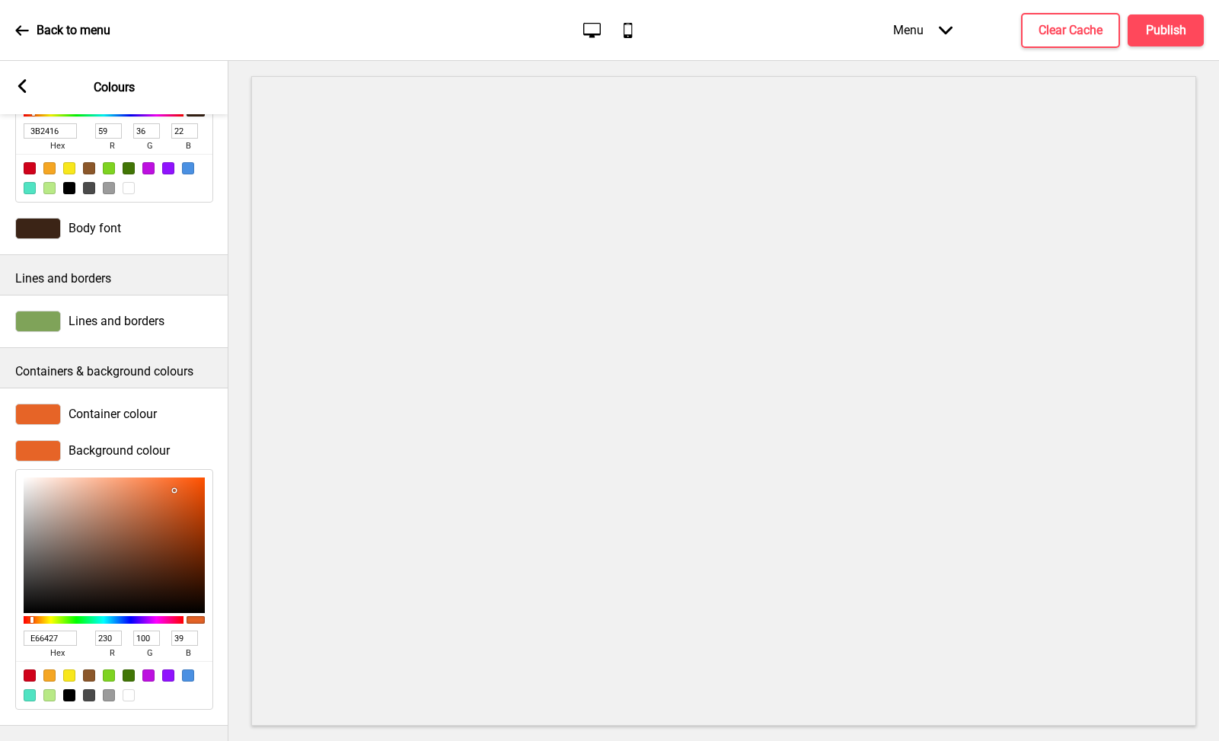
type input "E66427"
click at [144, 407] on span "Container colour" at bounding box center [113, 414] width 88 height 14
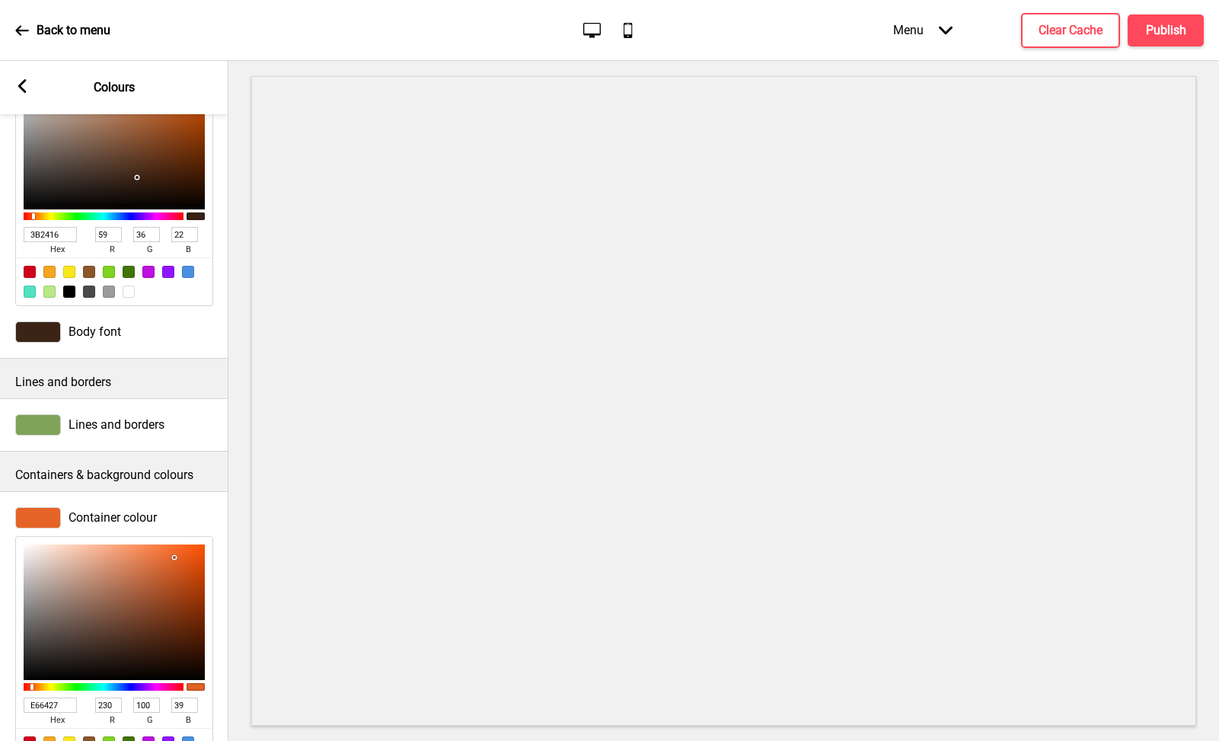
scroll to position [171, 0]
click at [81, 424] on span "Lines and borders" at bounding box center [117, 424] width 96 height 14
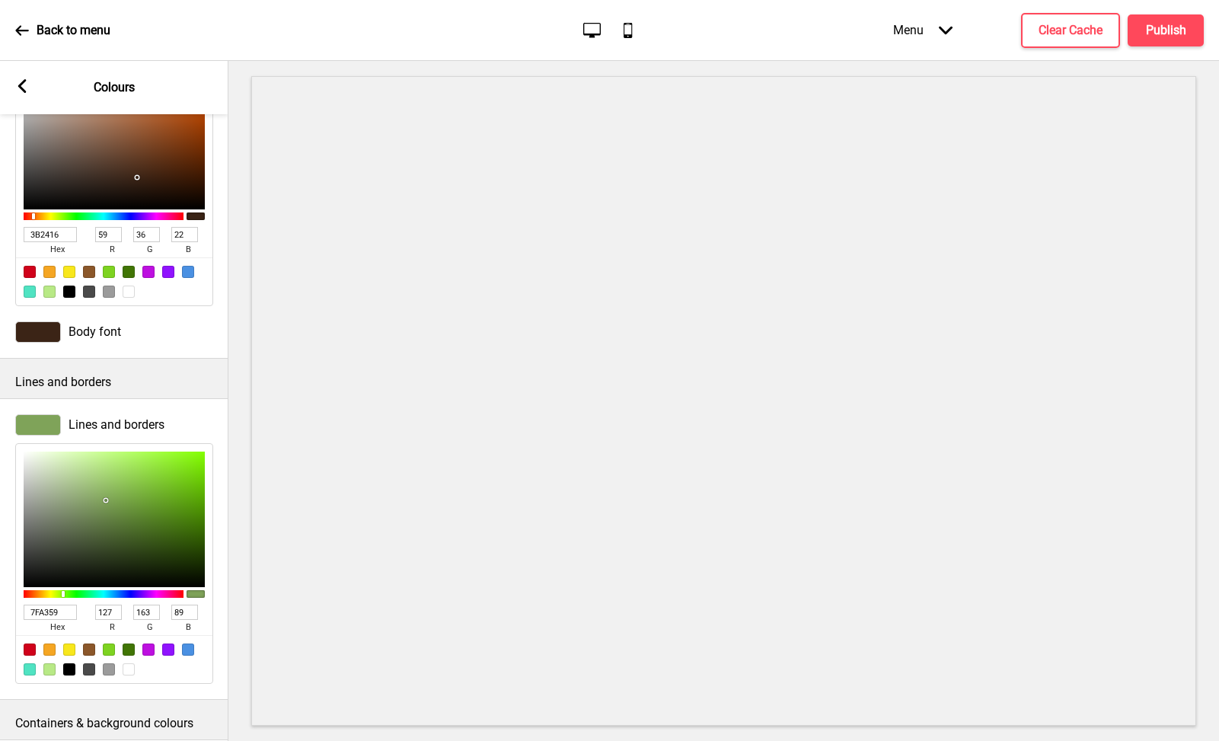
click at [40, 612] on input "7FA359" at bounding box center [50, 612] width 53 height 15
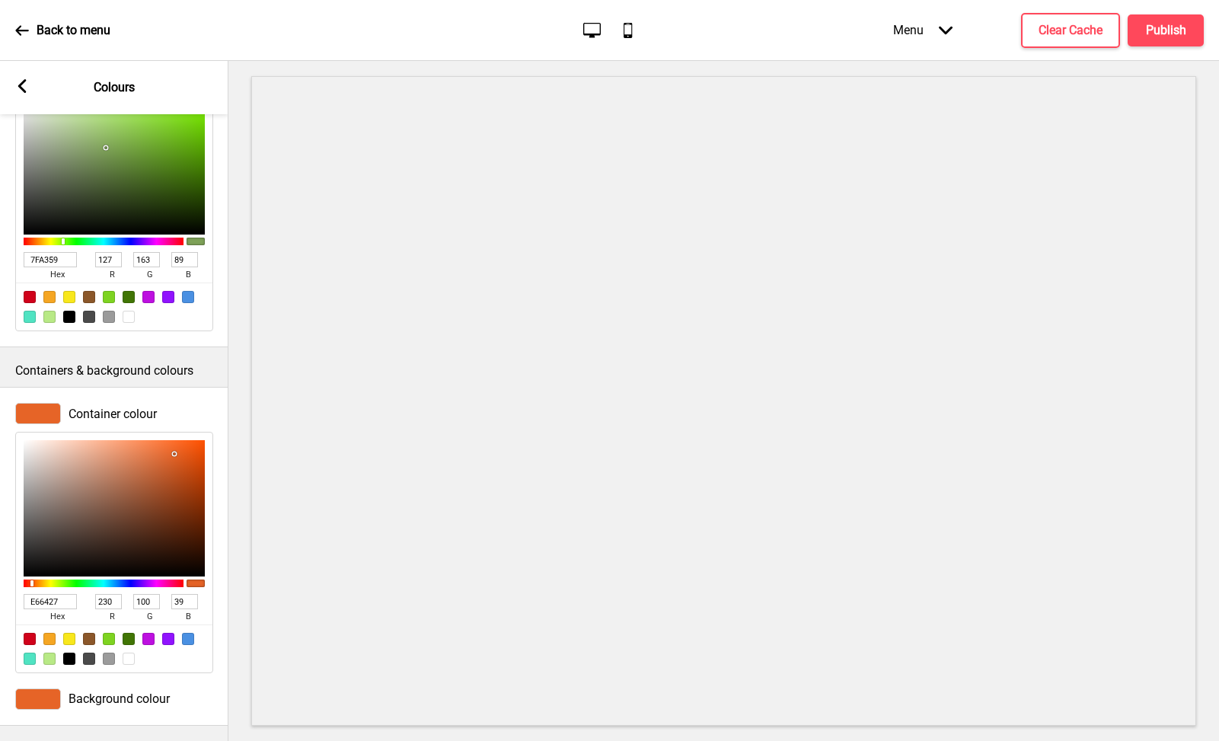
scroll to position [532, 0]
click at [59, 594] on input "E66427" at bounding box center [50, 601] width 53 height 15
paste input "7FA359"
type input "7FA359"
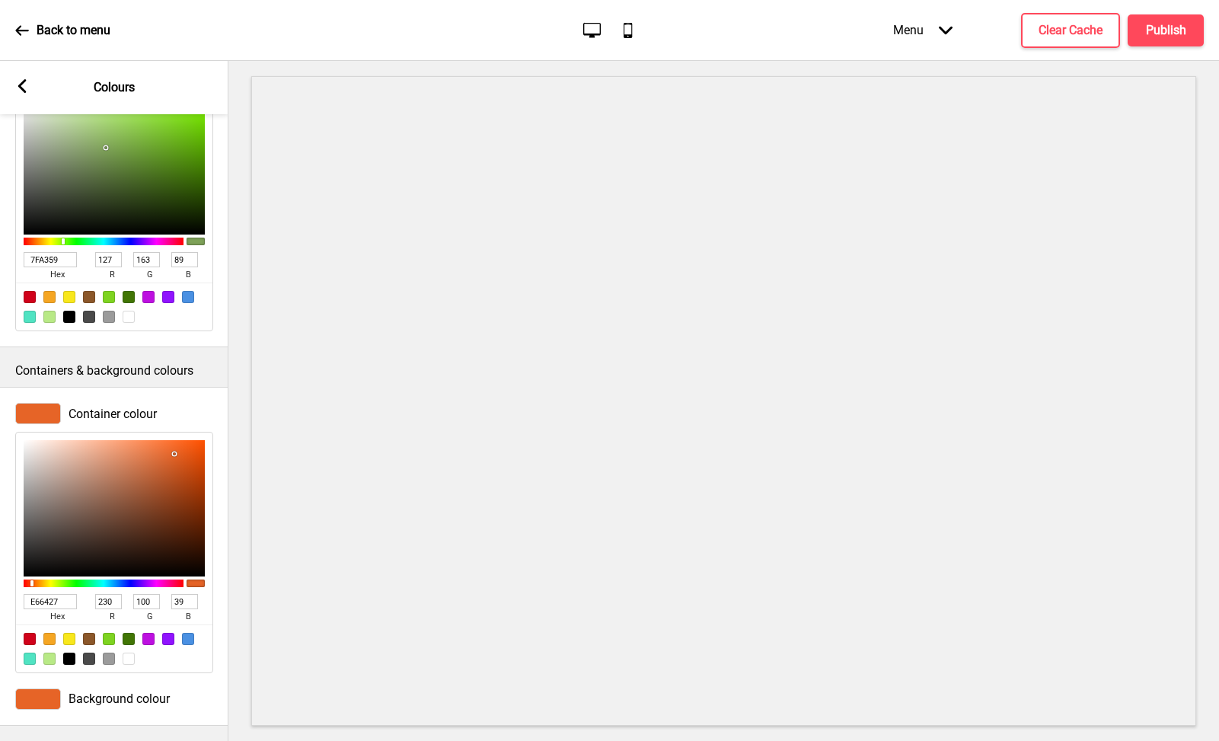
type input "127"
type input "163"
type input "89"
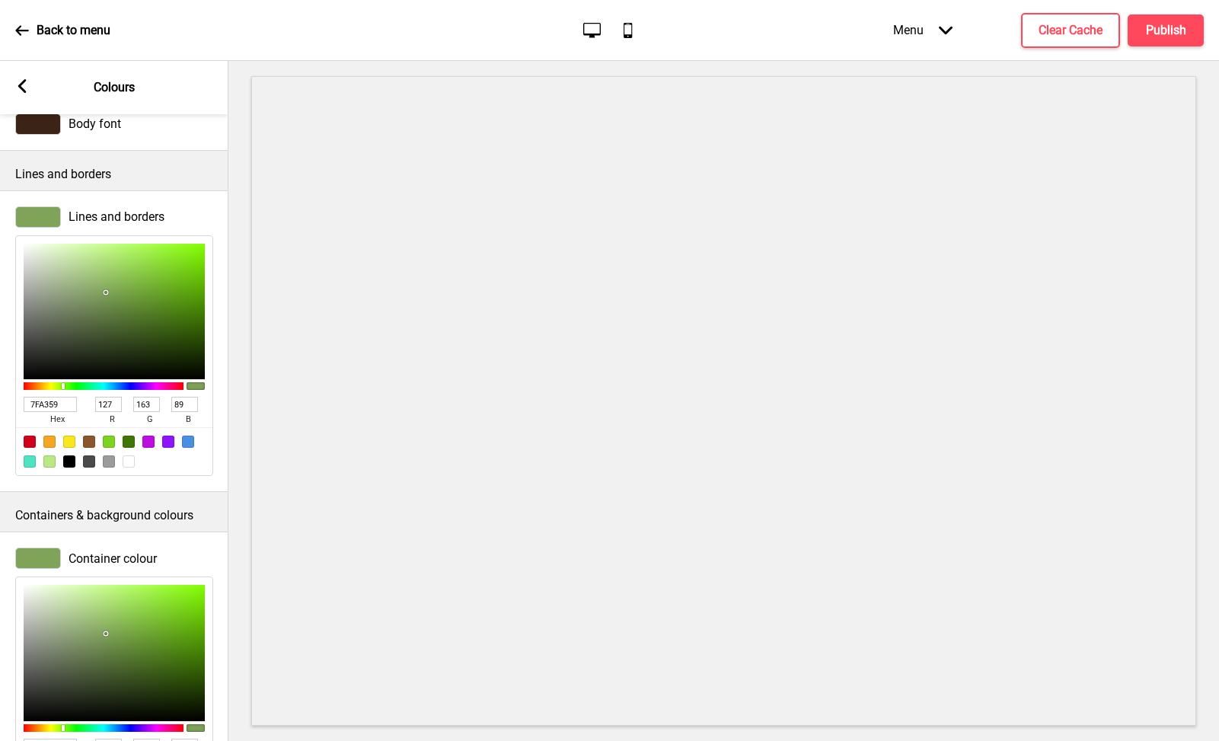
scroll to position [379, 0]
type input "7FA359"
click at [52, 398] on input "7FA359" at bounding box center [50, 403] width 53 height 15
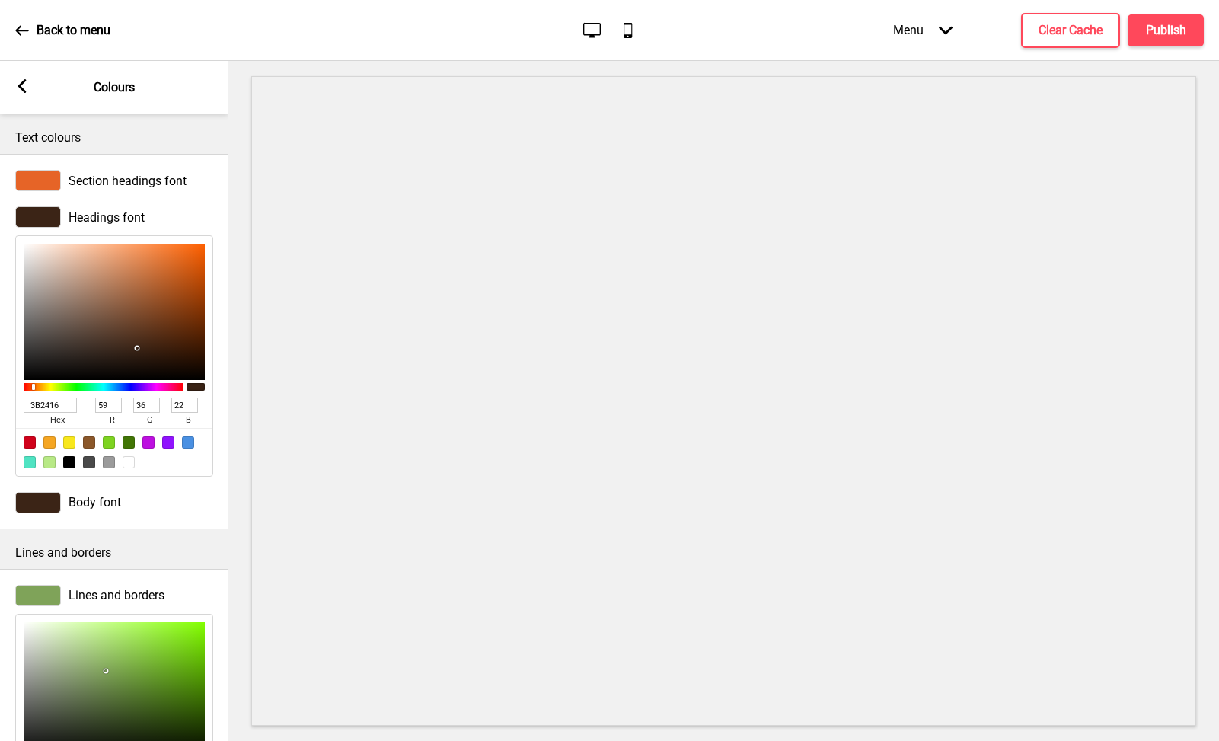
scroll to position [0, 0]
click at [78, 170] on div "Section headings font" at bounding box center [114, 180] width 198 height 21
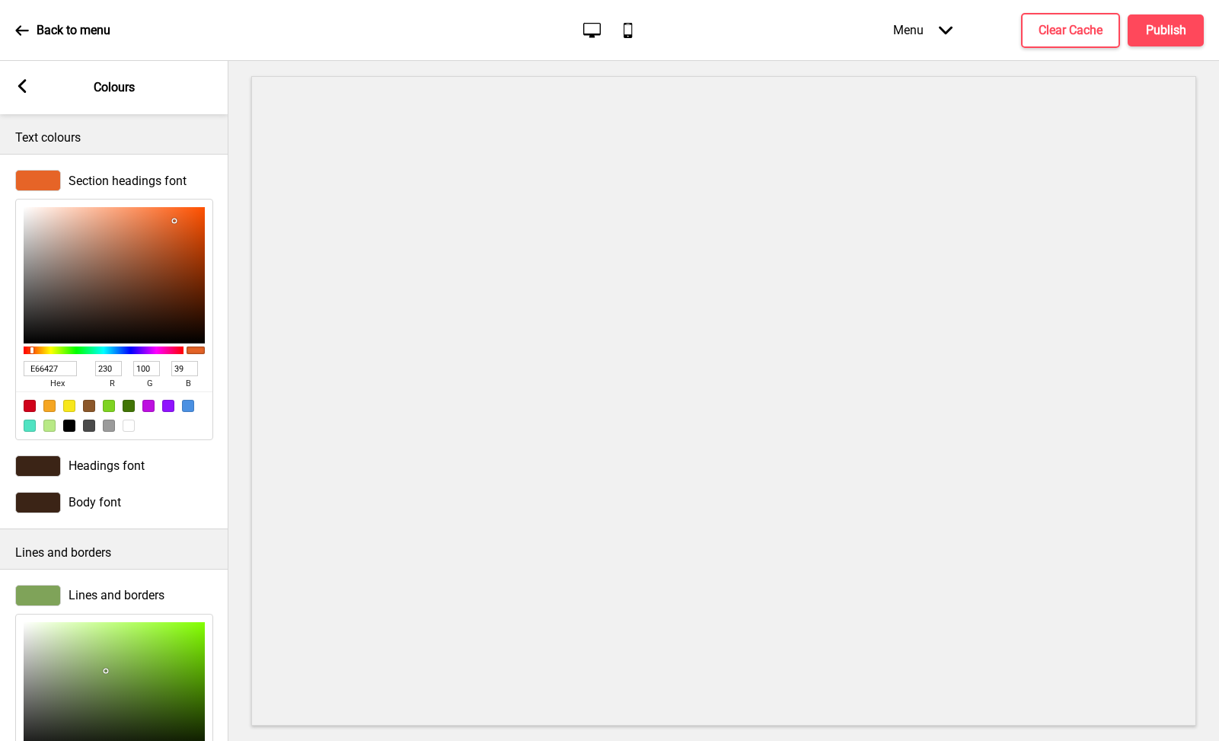
click at [41, 368] on input "E66427" at bounding box center [50, 368] width 53 height 15
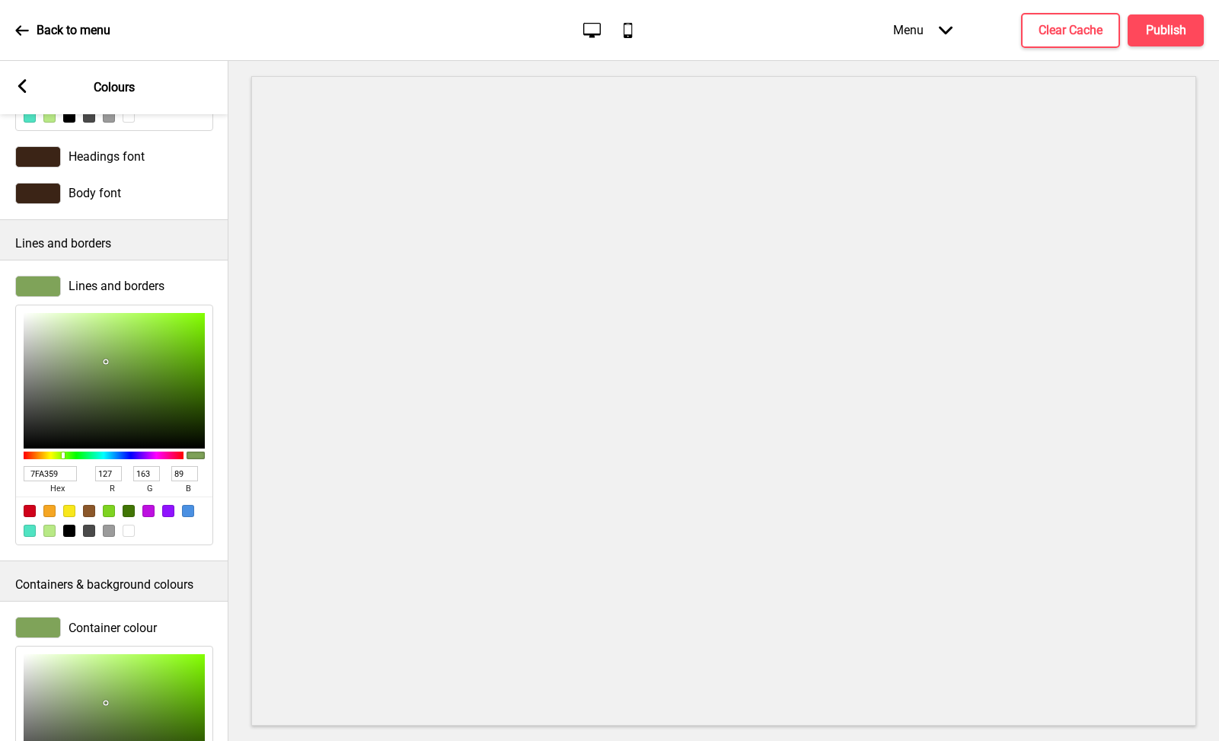
scroll to position [328, 0]
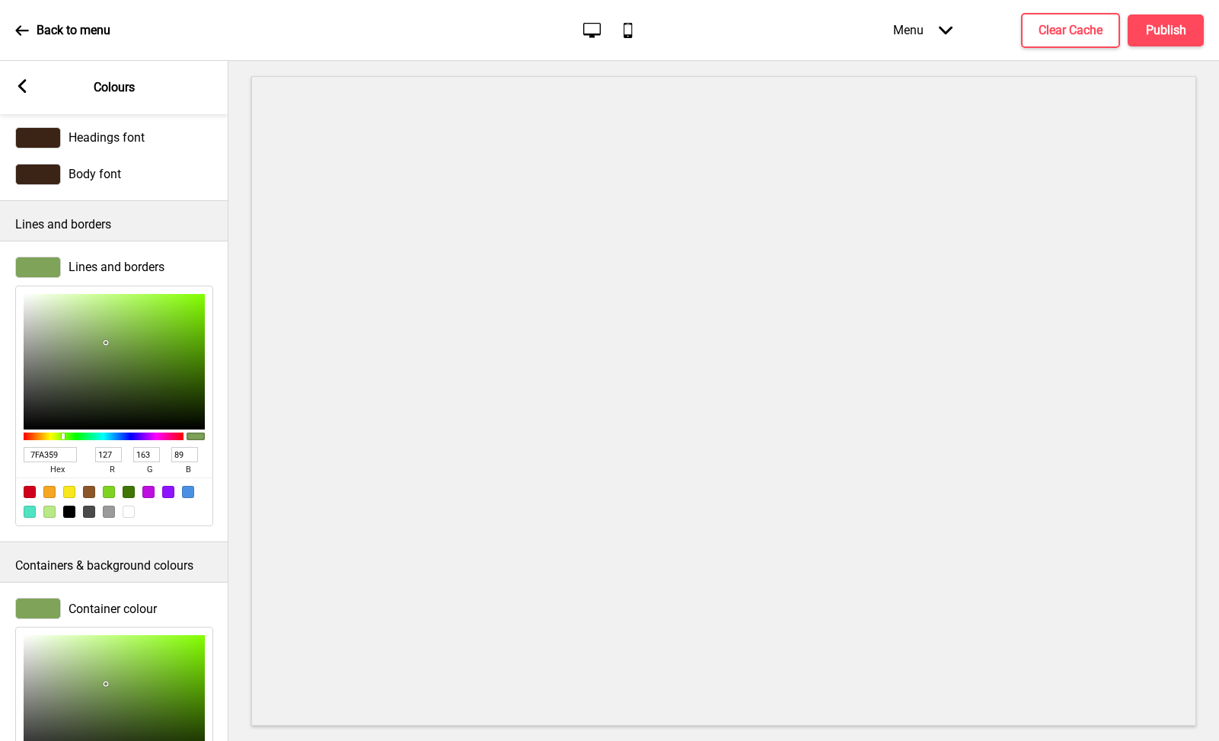
click at [56, 458] on input "7FA359" at bounding box center [50, 454] width 53 height 15
paste input "E66427"
type input "E66427"
type input "230"
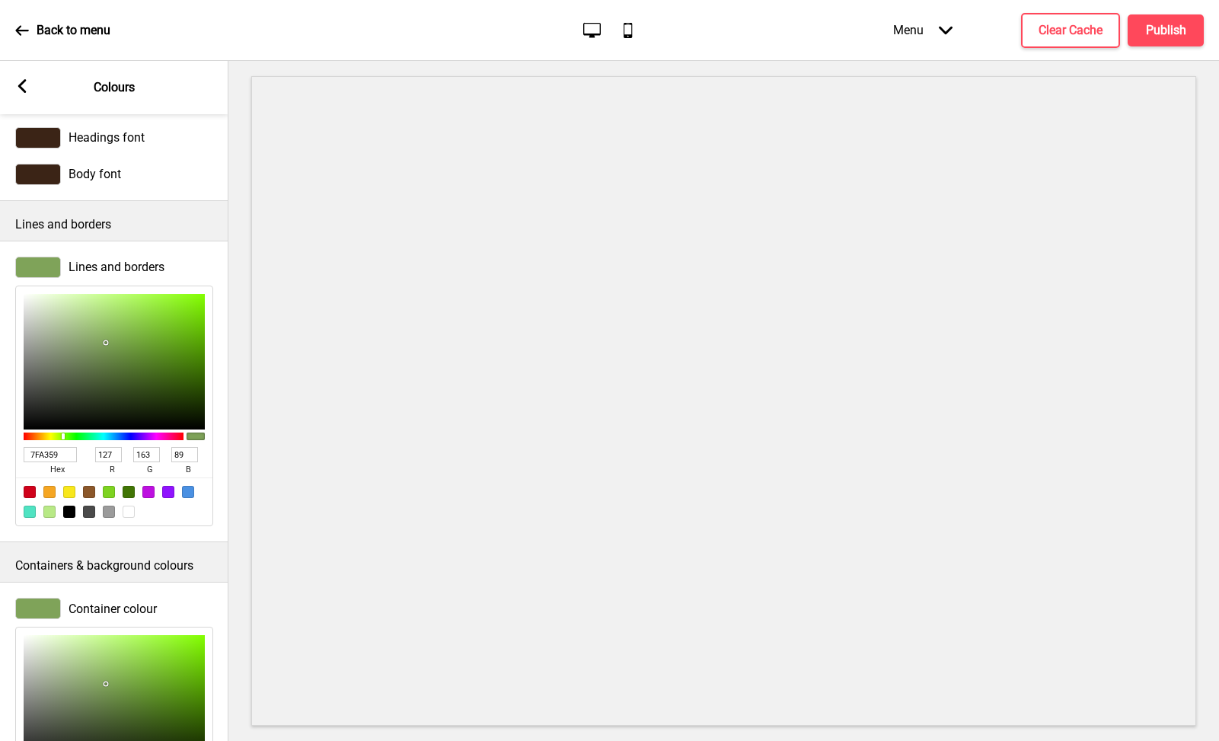
type input "100"
type input "39"
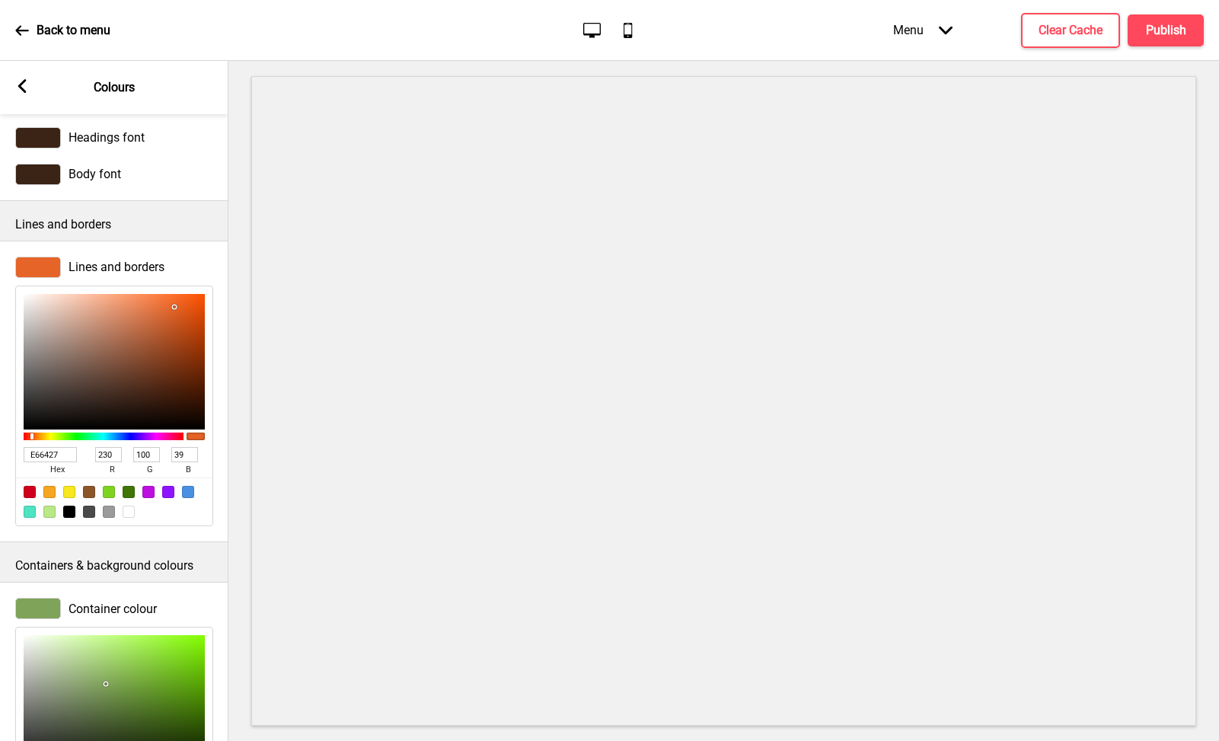
type input "E66427"
click at [249, 436] on div at bounding box center [723, 401] width 991 height 680
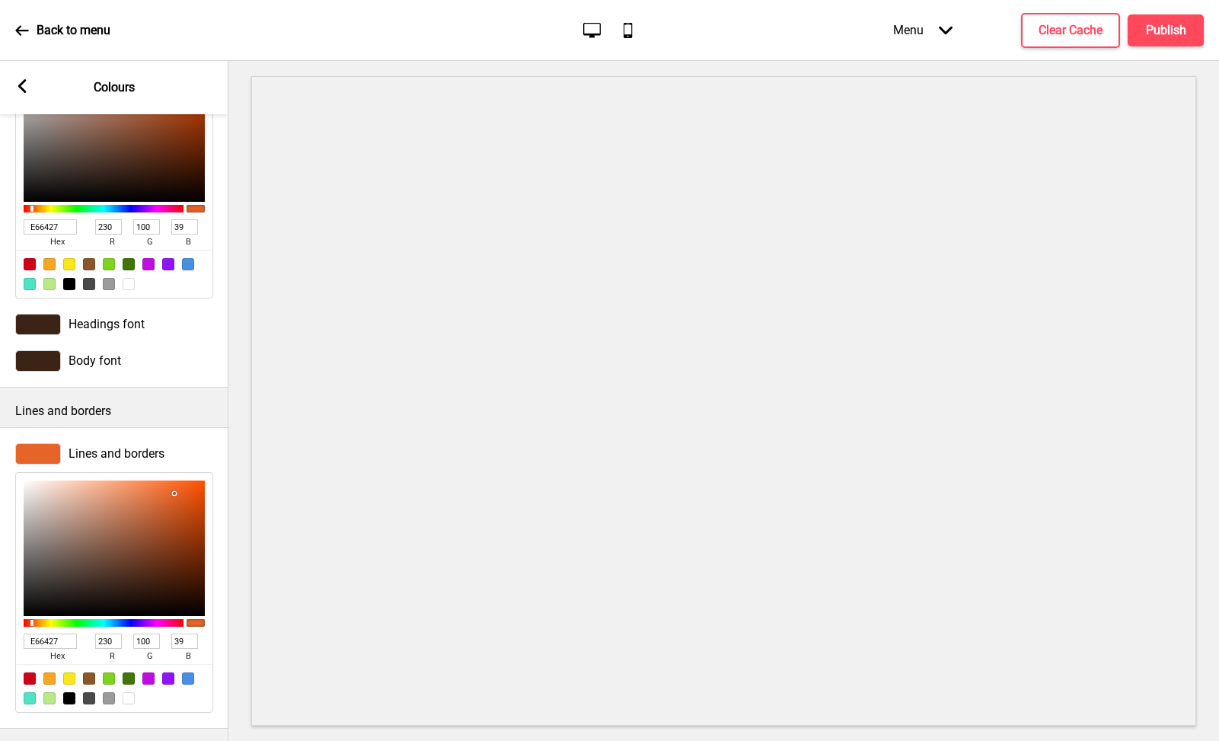
scroll to position [139, 0]
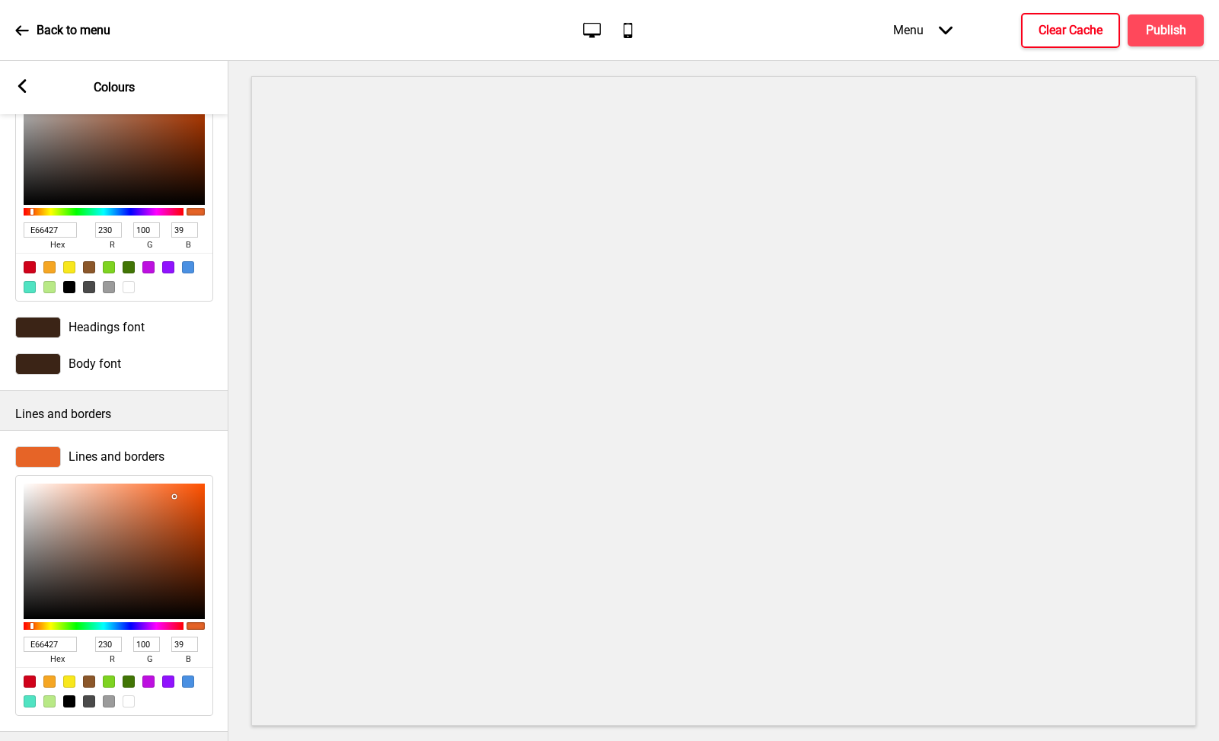
click at [1061, 24] on h4 "Clear Cache" at bounding box center [1071, 30] width 64 height 17
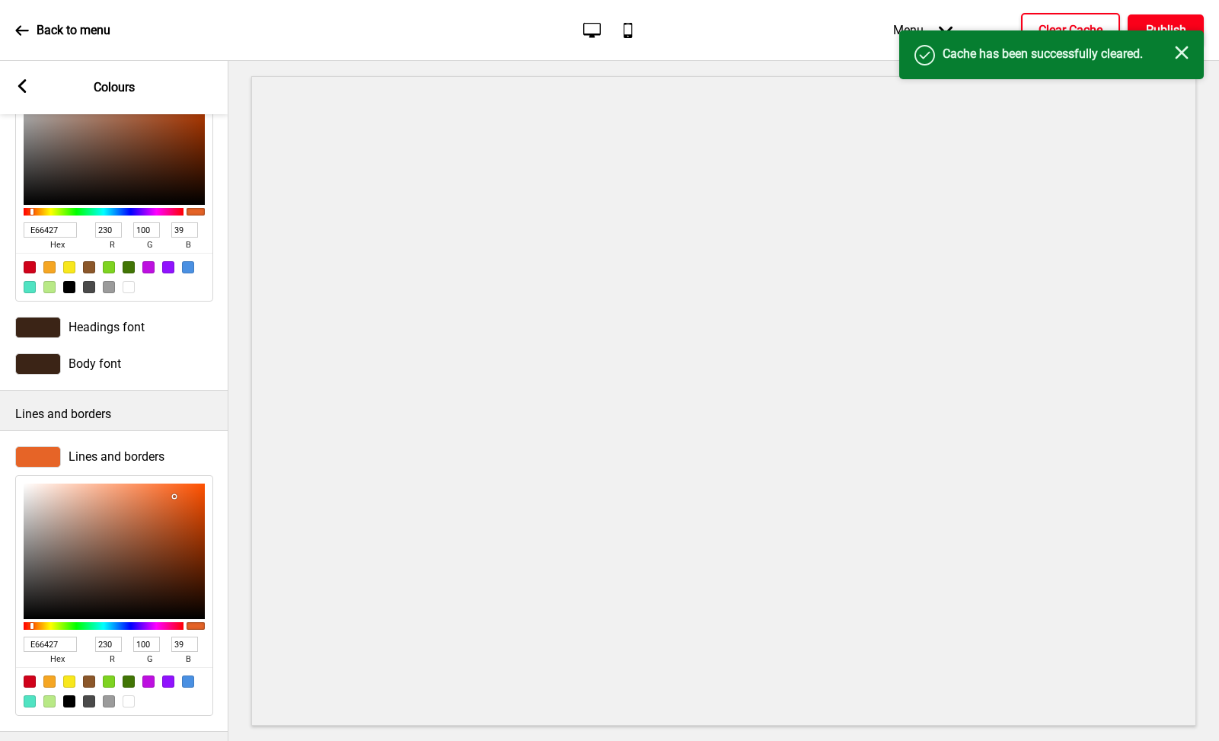
click at [1173, 17] on button "Publish" at bounding box center [1166, 30] width 76 height 32
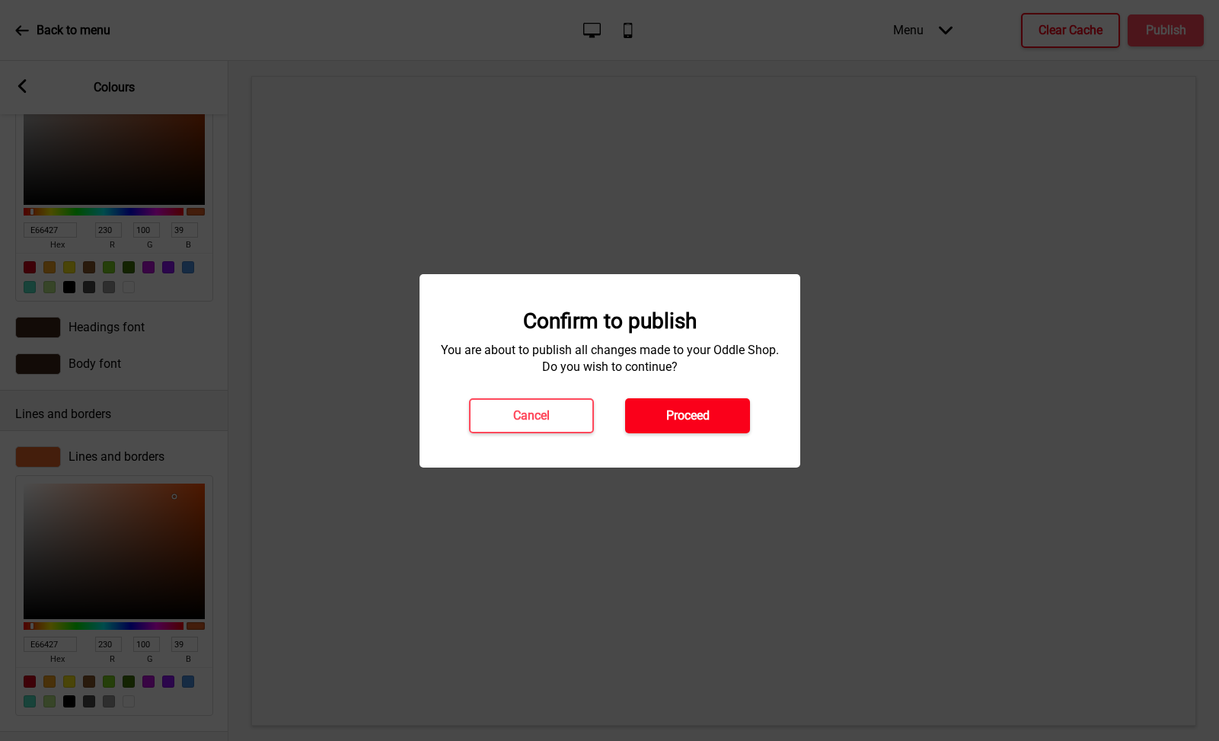
click at [679, 408] on h4 "Proceed" at bounding box center [687, 415] width 43 height 17
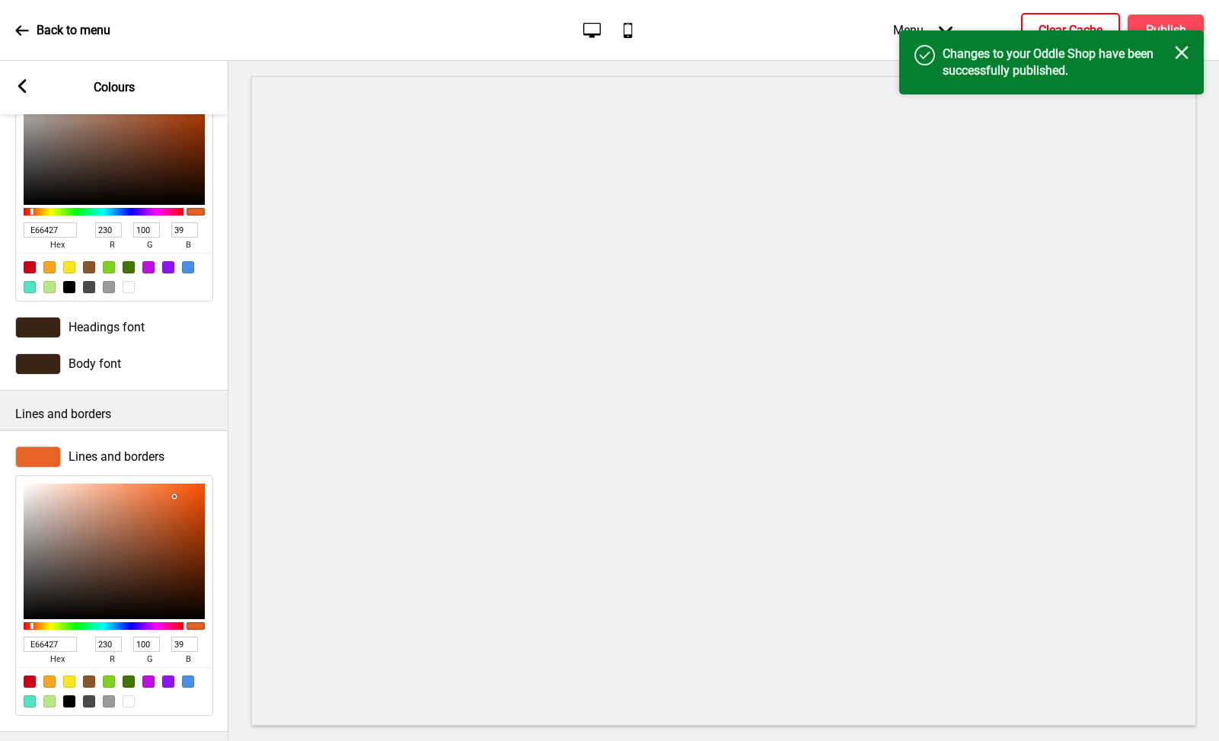
click at [18, 89] on rect at bounding box center [22, 86] width 14 height 14
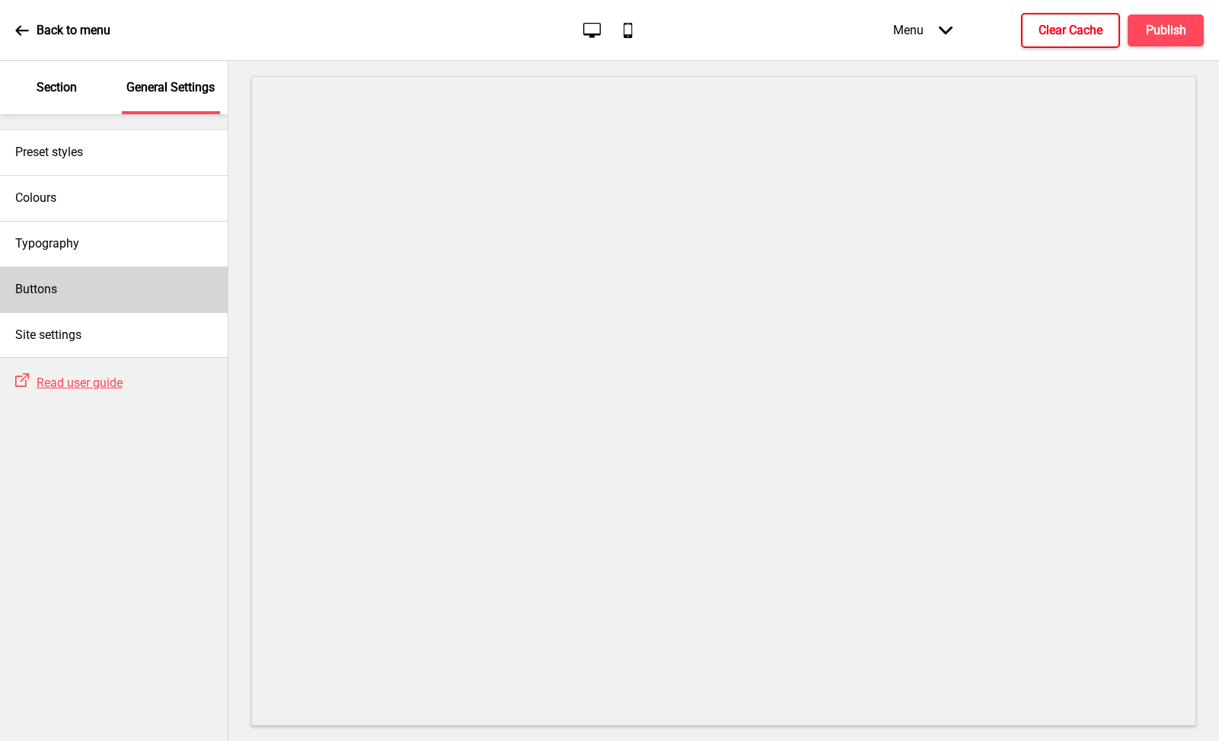
click at [81, 297] on div "Buttons" at bounding box center [114, 289] width 228 height 46
select select "square"
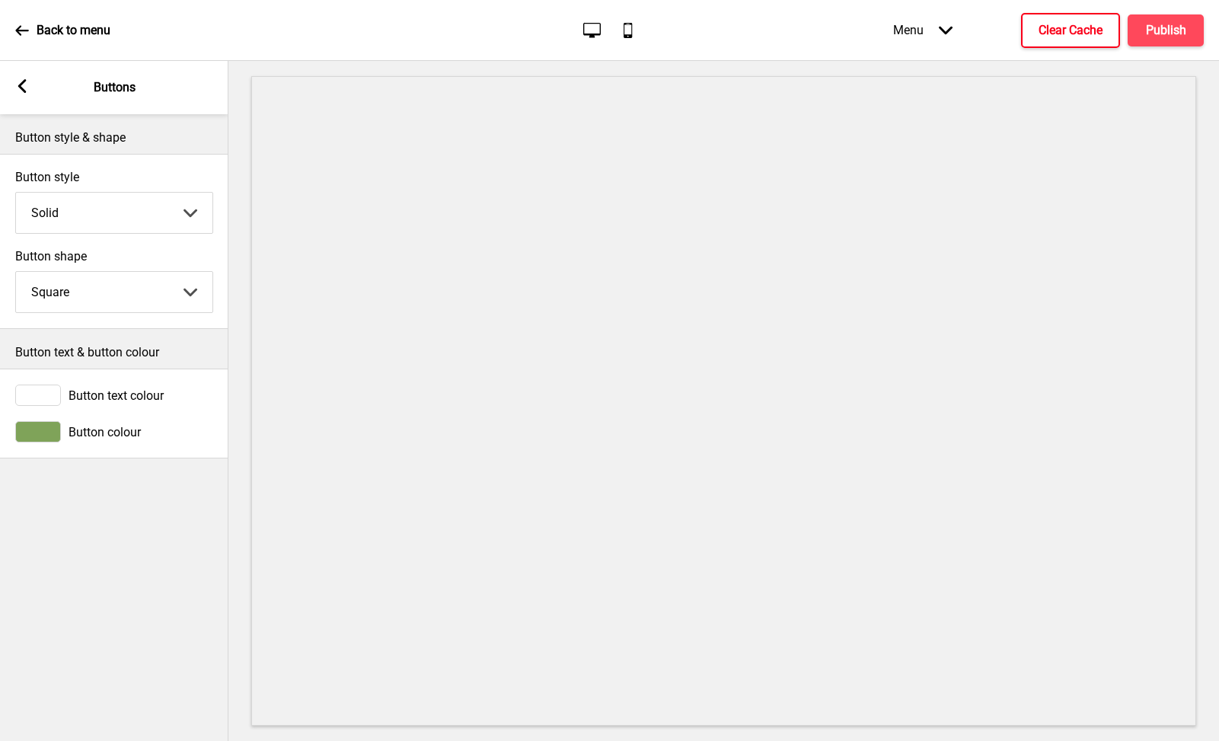
click at [63, 433] on div "Button colour" at bounding box center [114, 431] width 198 height 21
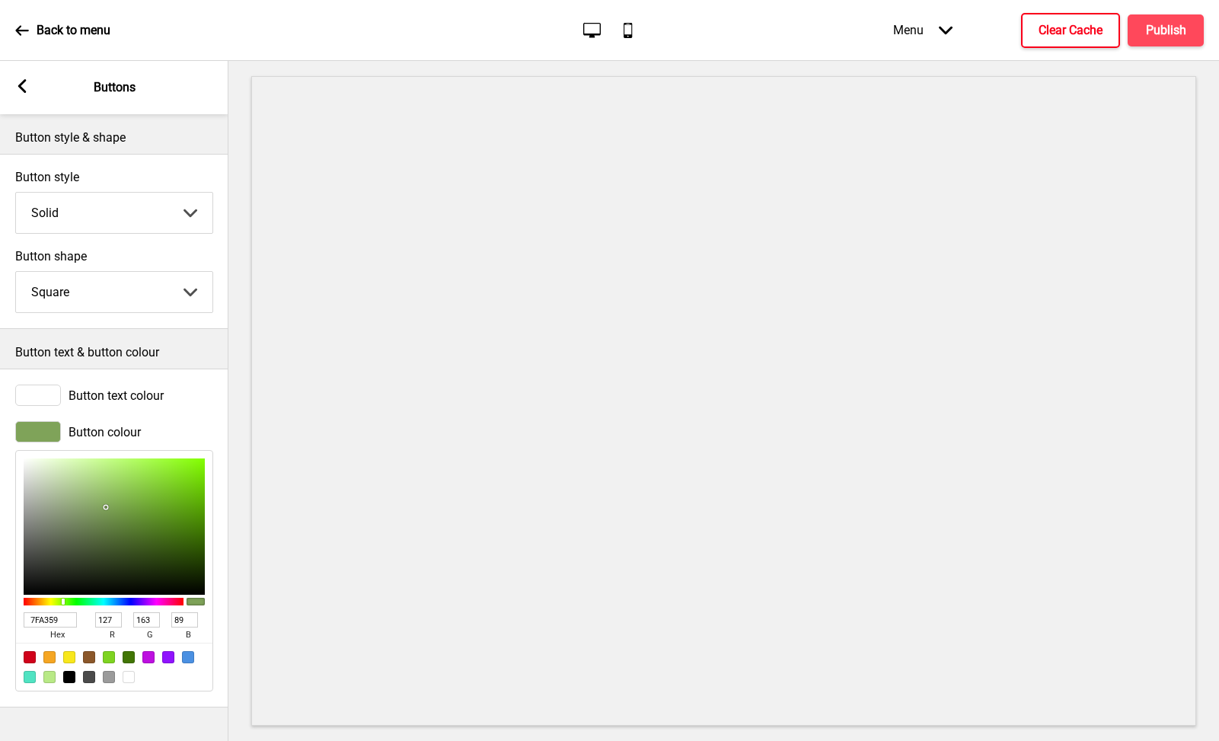
click at [49, 615] on input "7FA359" at bounding box center [50, 619] width 53 height 15
paste input "E66427"
type input "E66427"
type input "230"
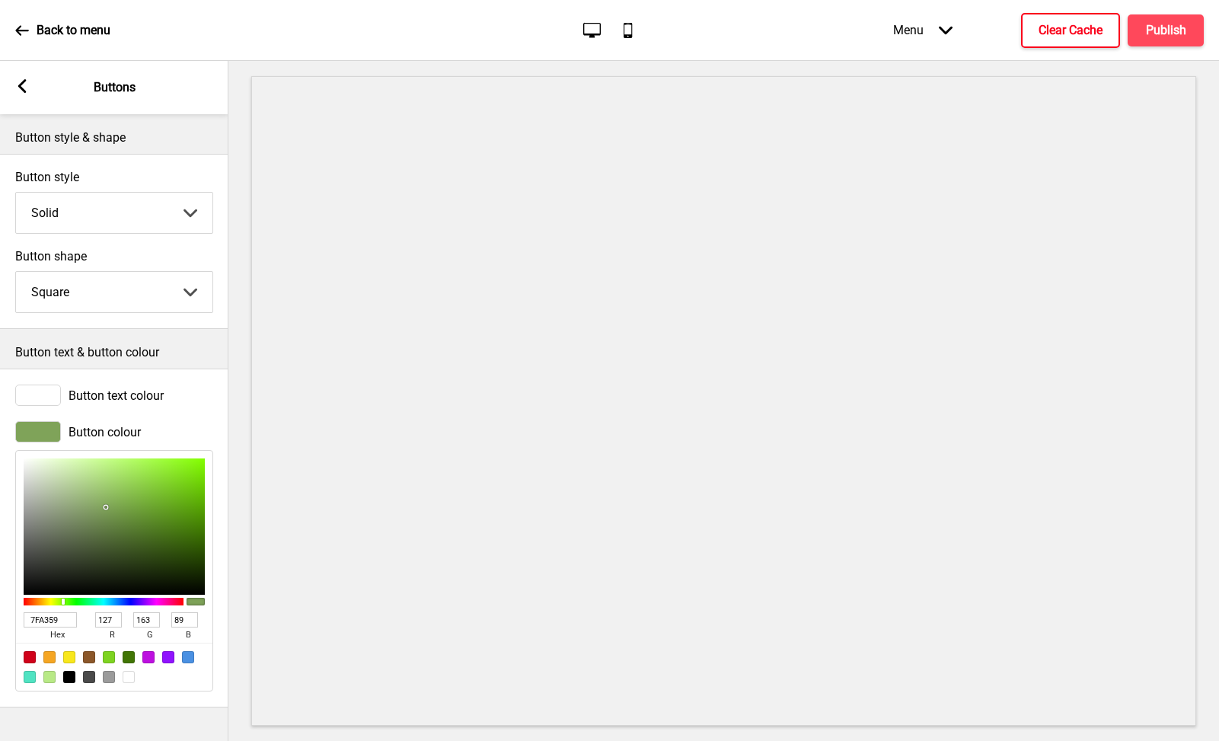
type input "100"
type input "39"
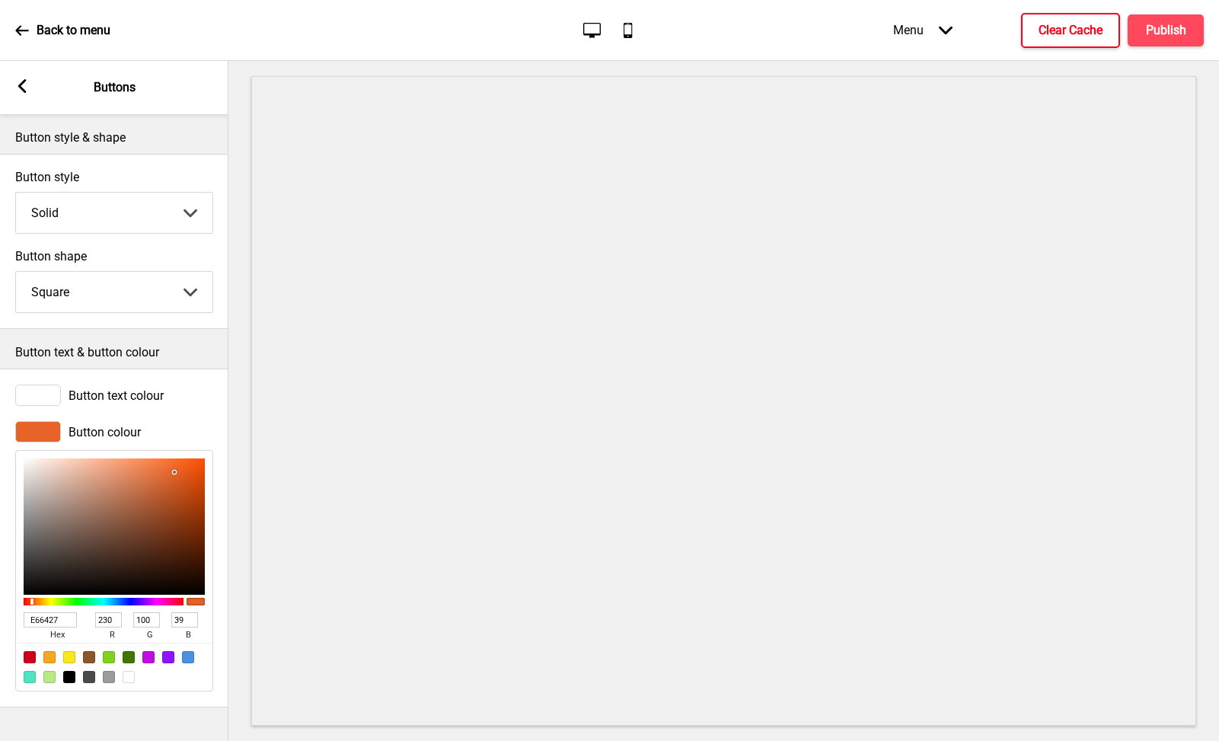
scroll to position [0, 0]
type input "E66427"
click at [22, 93] on rect at bounding box center [22, 86] width 14 height 14
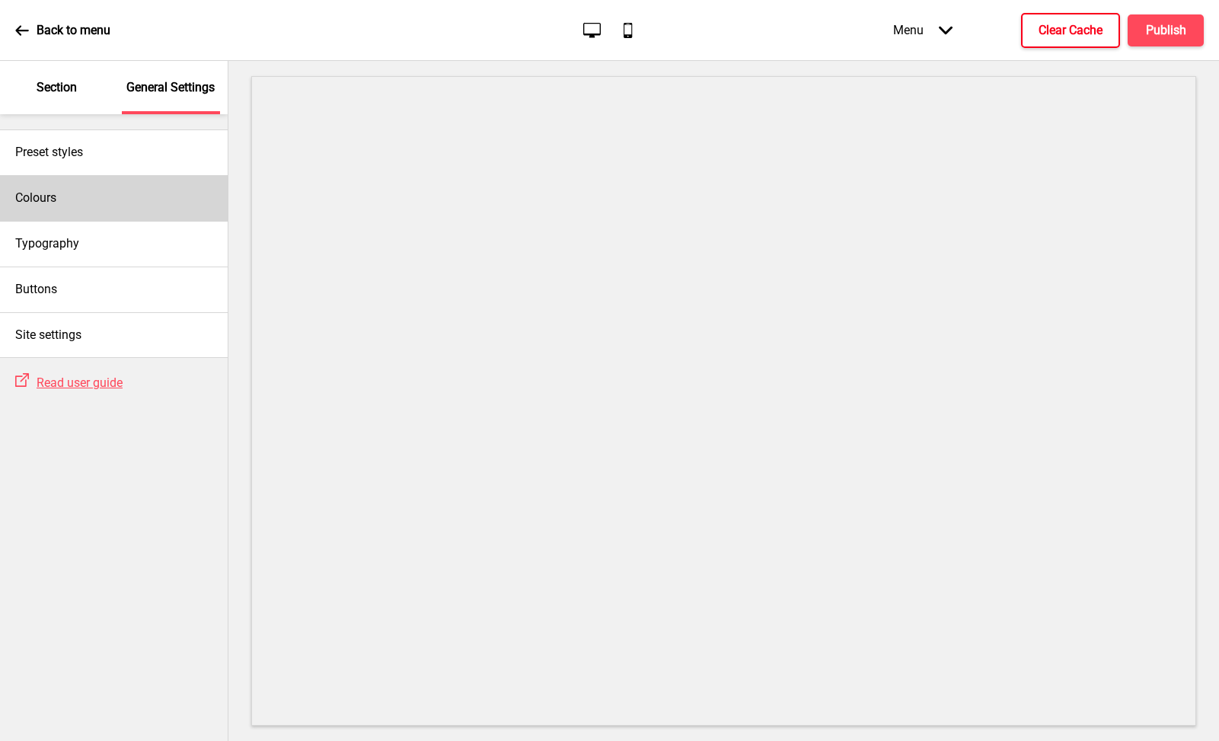
click at [84, 208] on div "Colours" at bounding box center [114, 198] width 228 height 46
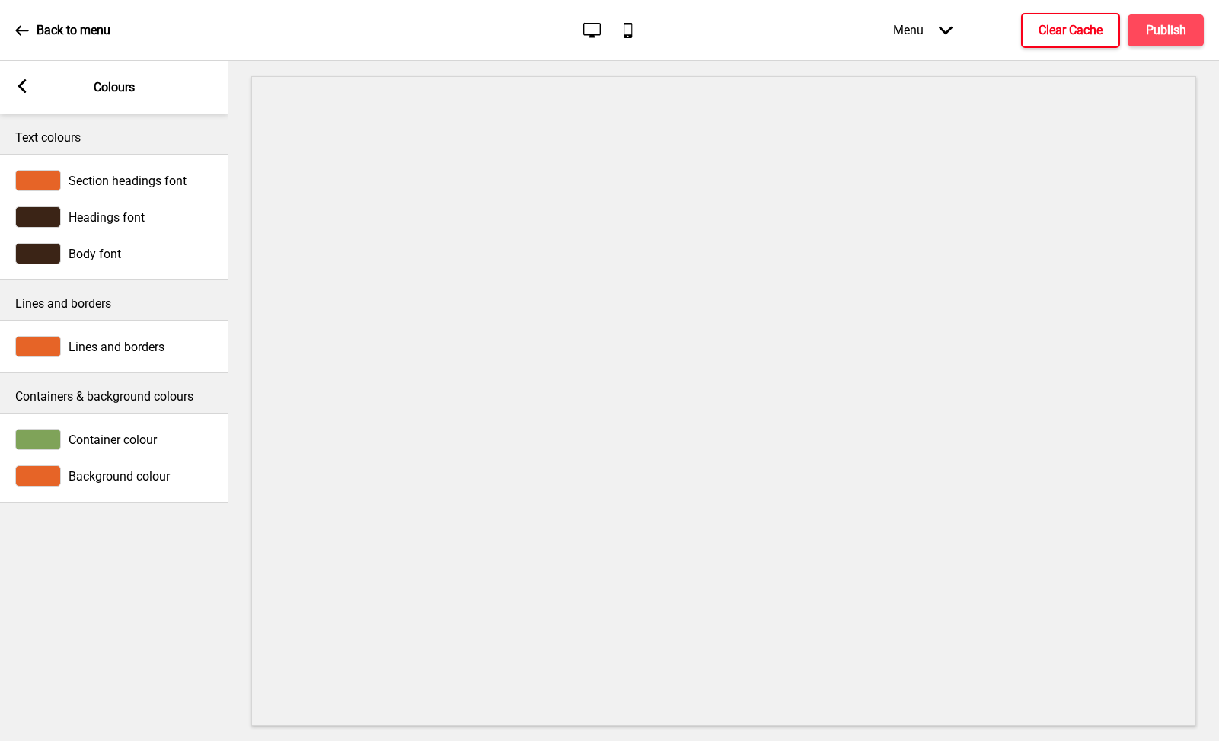
click at [50, 249] on div at bounding box center [38, 253] width 46 height 21
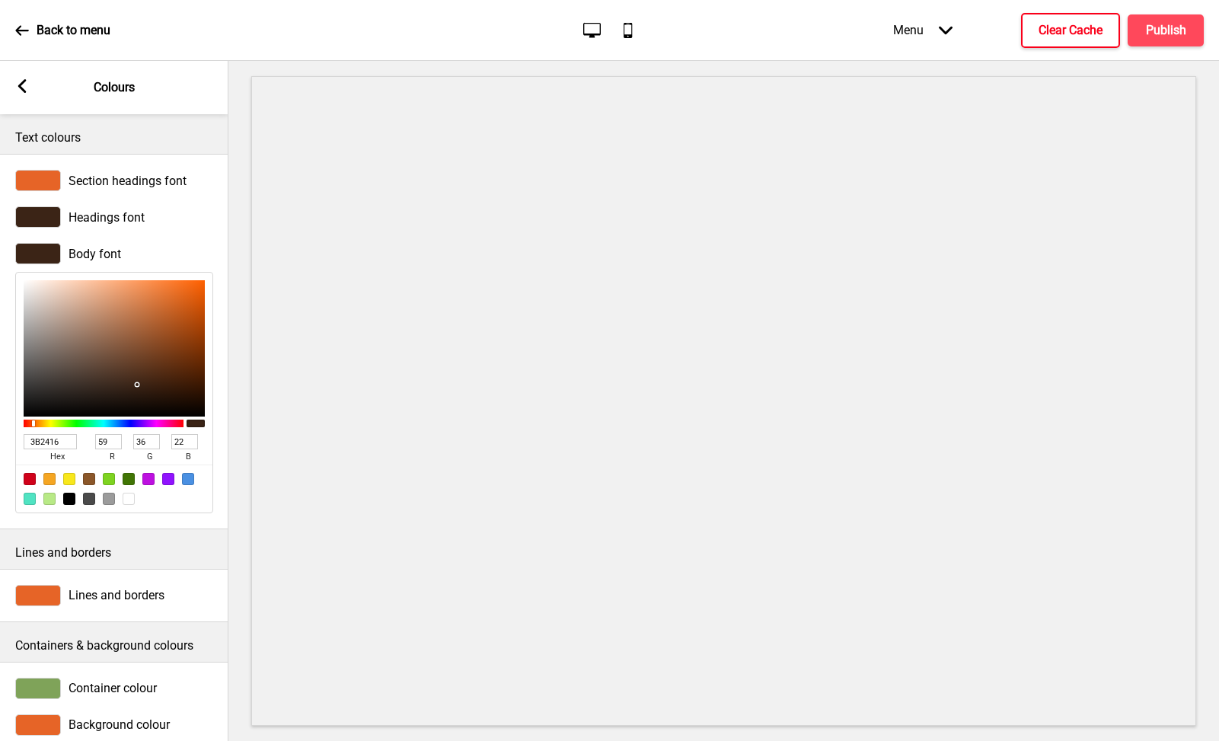
click at [46, 431] on div "3B2416 hex 59 r 36 g 22 b 100 a" at bounding box center [114, 447] width 181 height 34
click at [25, 92] on icon at bounding box center [22, 86] width 8 height 14
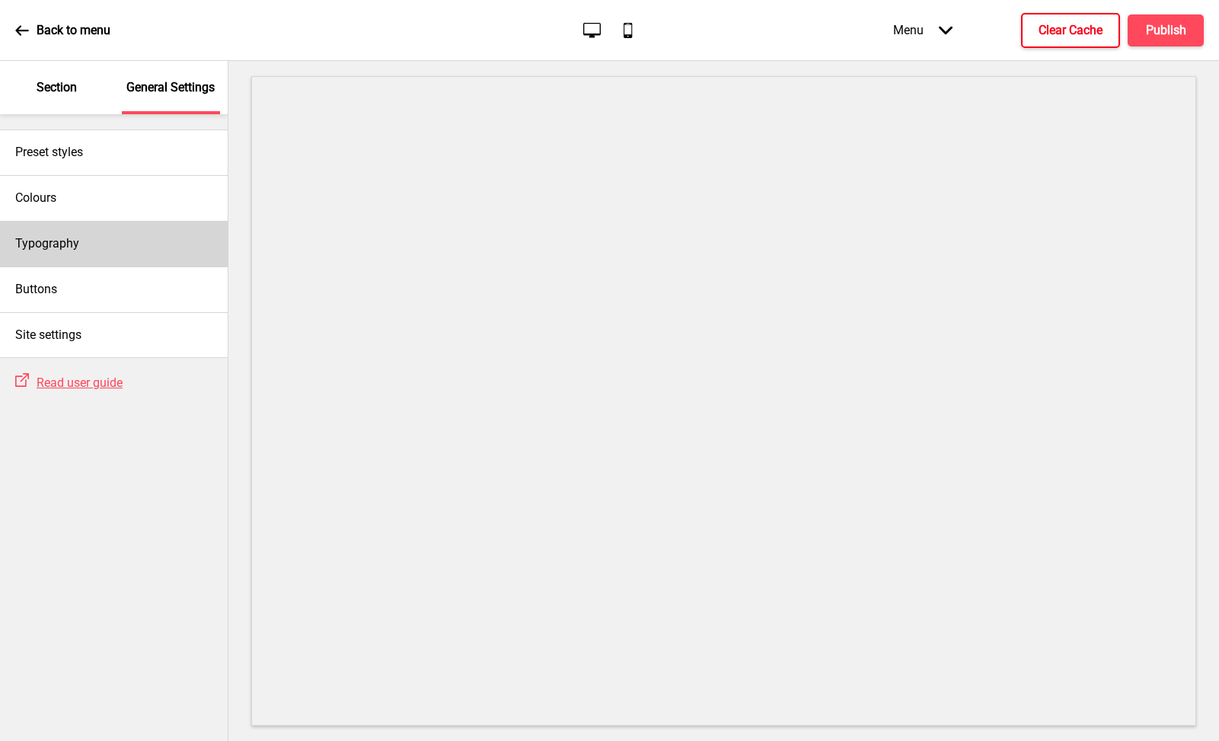
click at [80, 250] on div "Typography" at bounding box center [114, 244] width 228 height 46
select select "Josefin Sans"
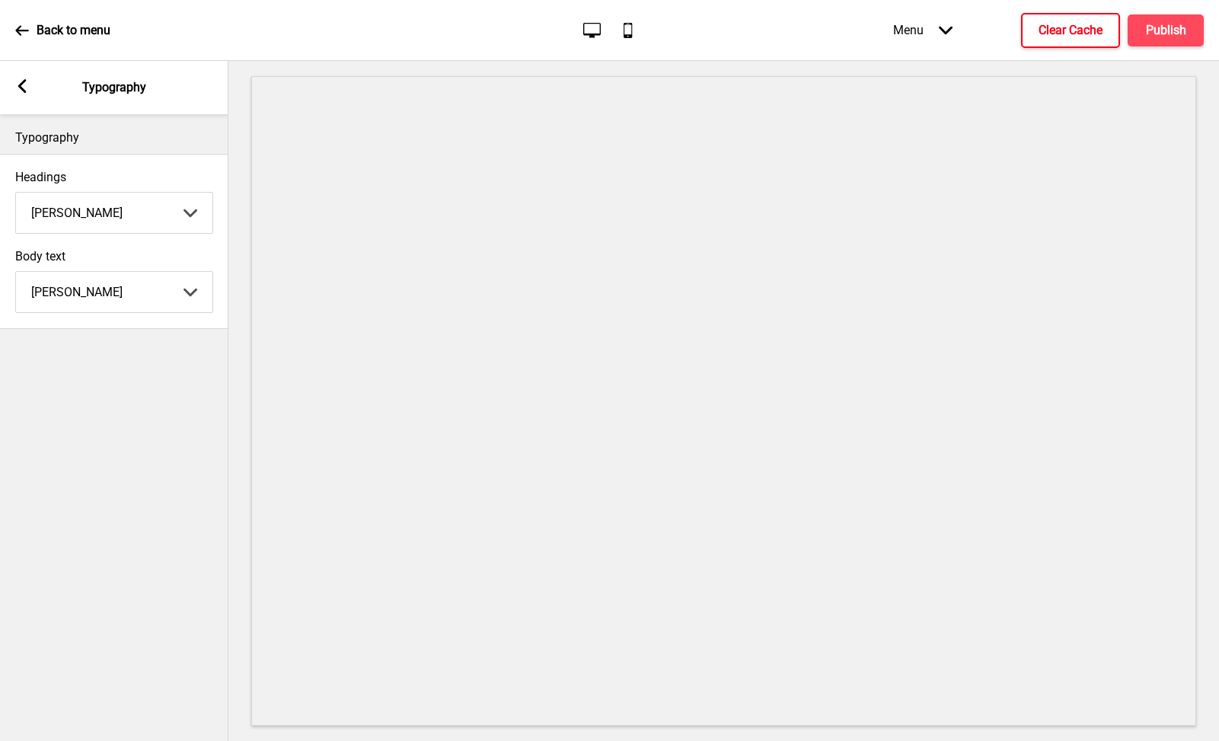
click at [30, 93] on div "Arrow left Typography" at bounding box center [114, 87] width 228 height 53
click at [21, 85] on icon at bounding box center [22, 86] width 8 height 14
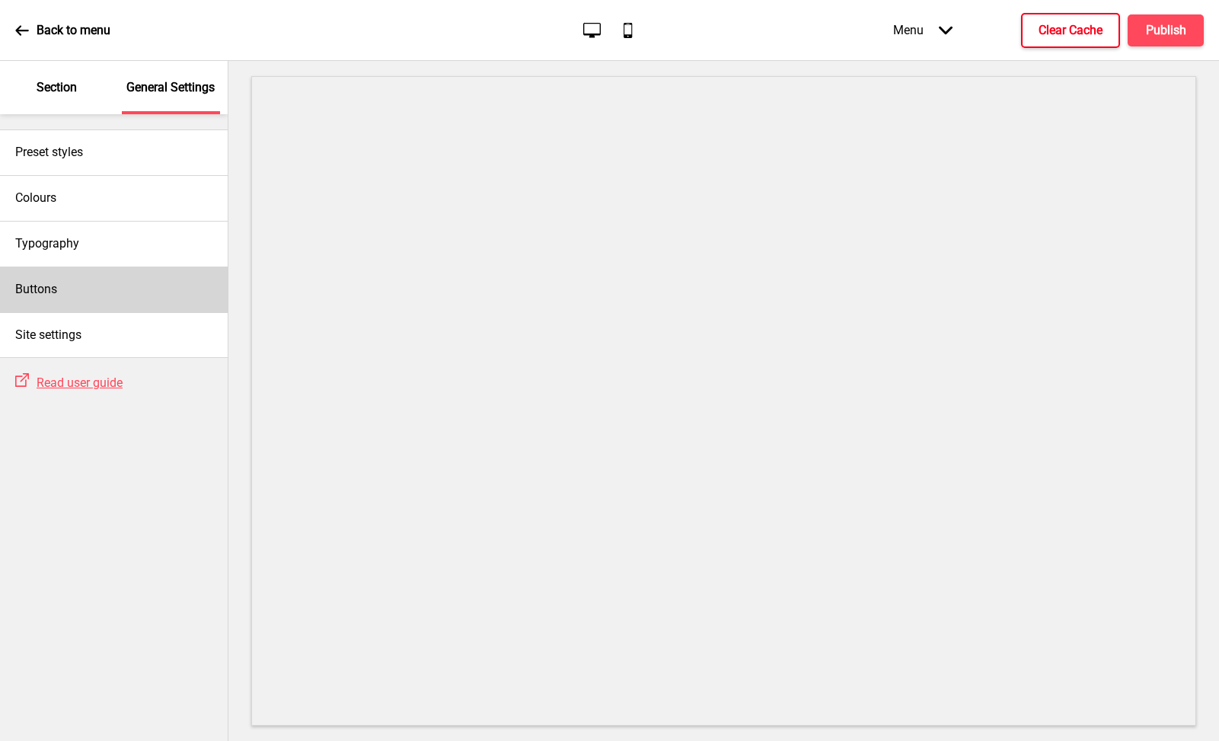
click at [68, 282] on div "Buttons" at bounding box center [114, 289] width 228 height 46
select select "square"
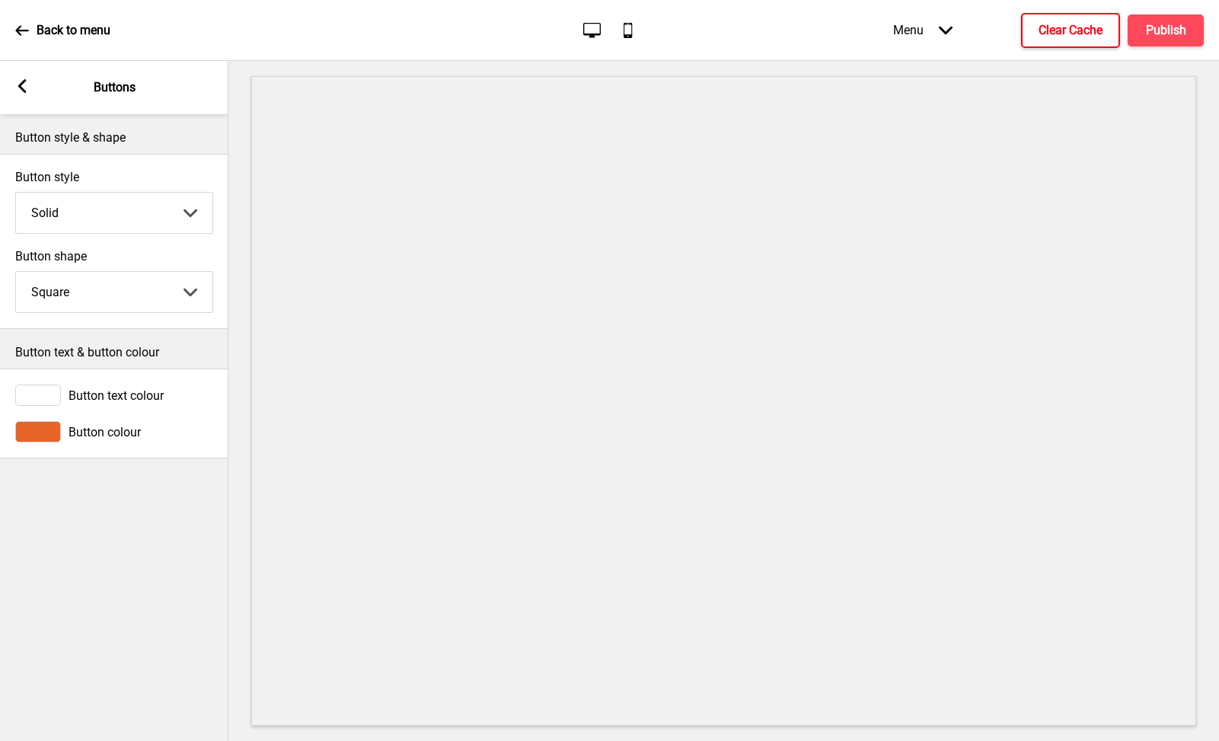
click at [39, 403] on div at bounding box center [38, 395] width 46 height 21
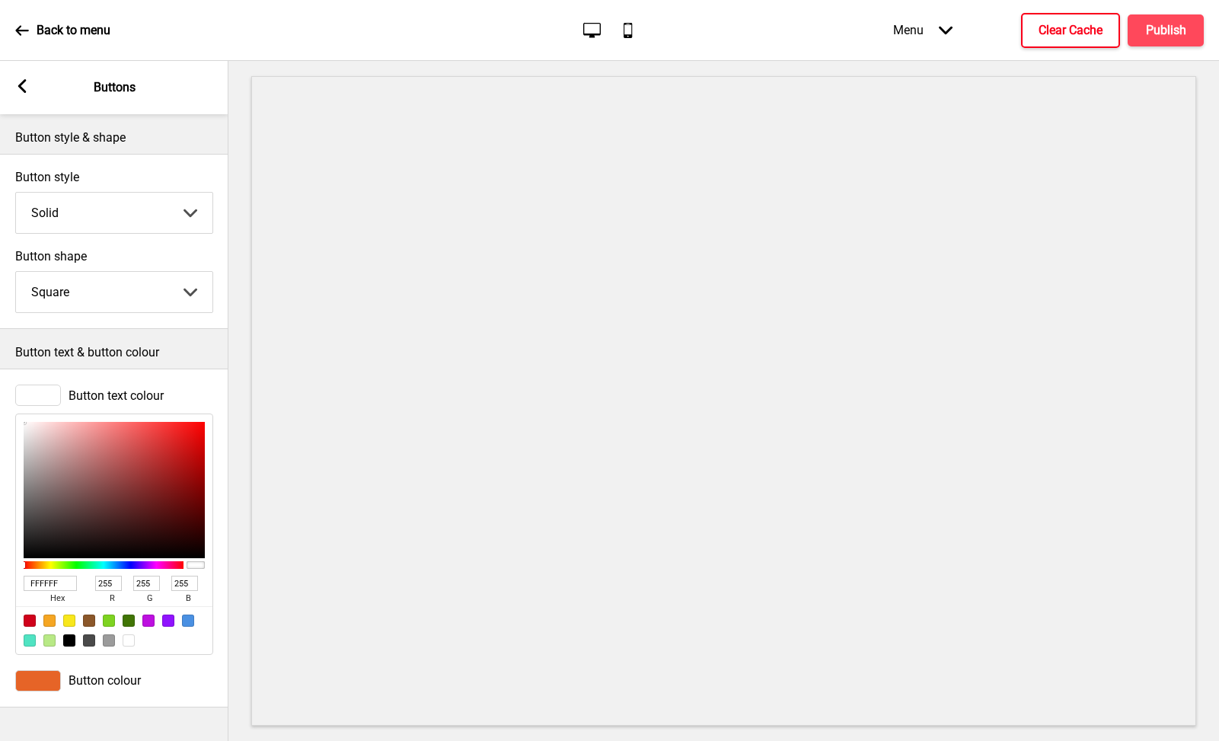
click at [51, 586] on input "FFFFFF" at bounding box center [50, 583] width 53 height 15
paste input
type input "FFFFFF"
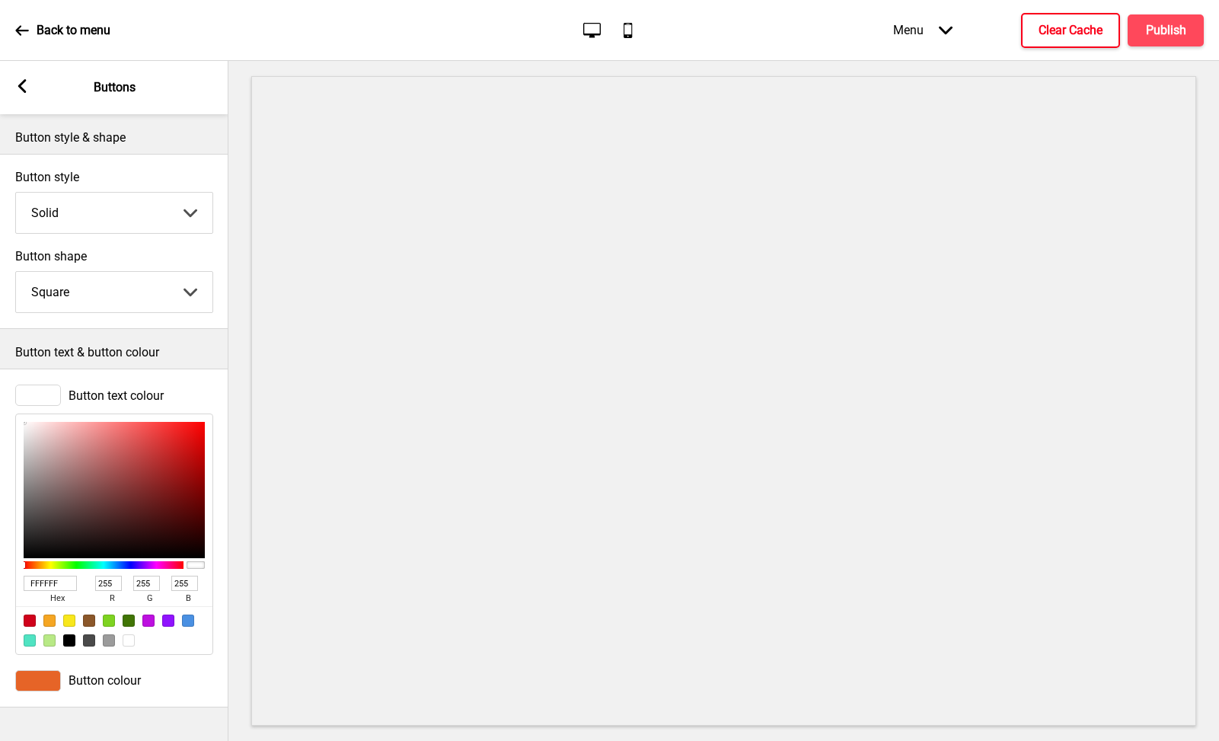
click at [26, 99] on div "Arrow left Buttons" at bounding box center [114, 87] width 228 height 53
click at [27, 81] on rect at bounding box center [22, 86] width 14 height 14
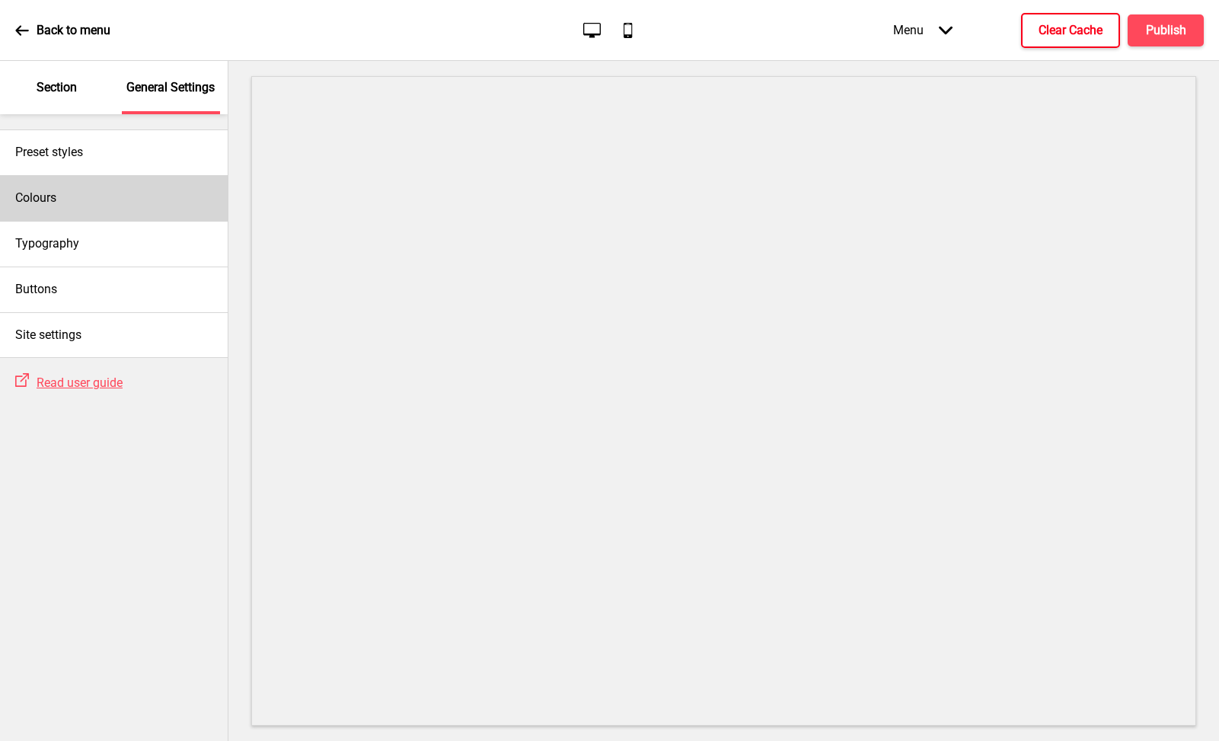
click at [81, 213] on div "Colours" at bounding box center [114, 198] width 228 height 46
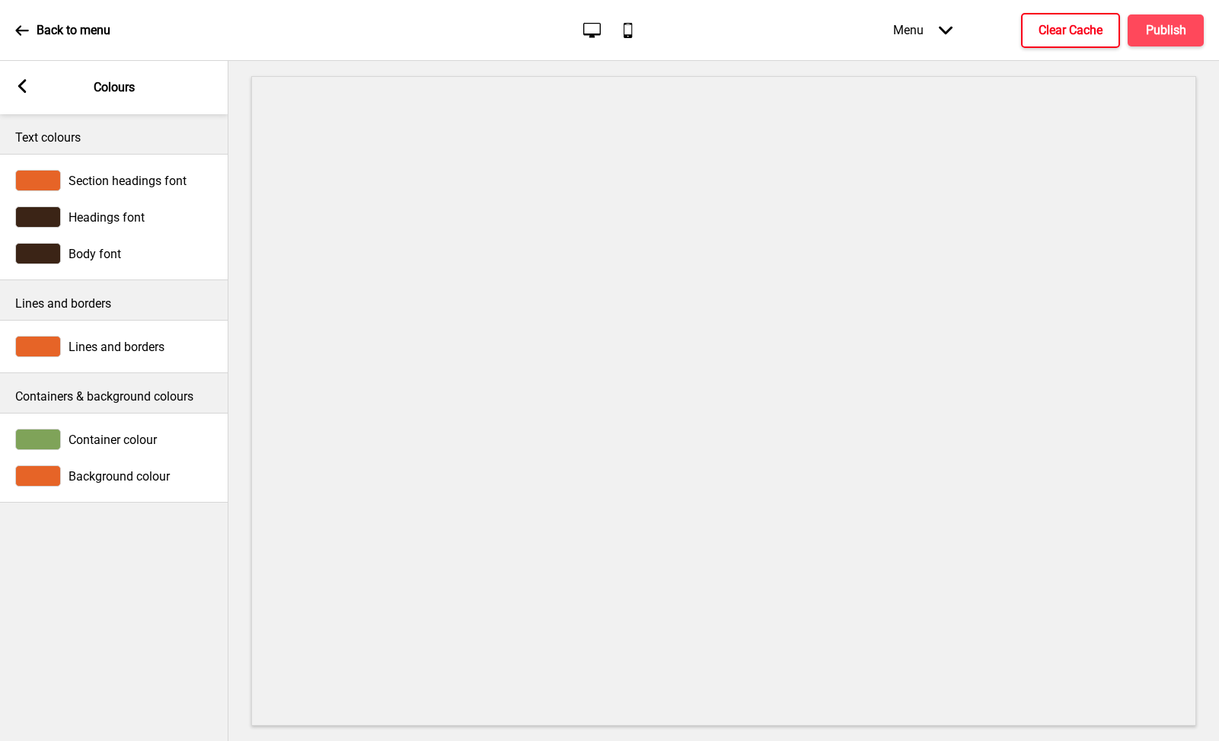
click at [77, 248] on span "Body font" at bounding box center [95, 254] width 53 height 14
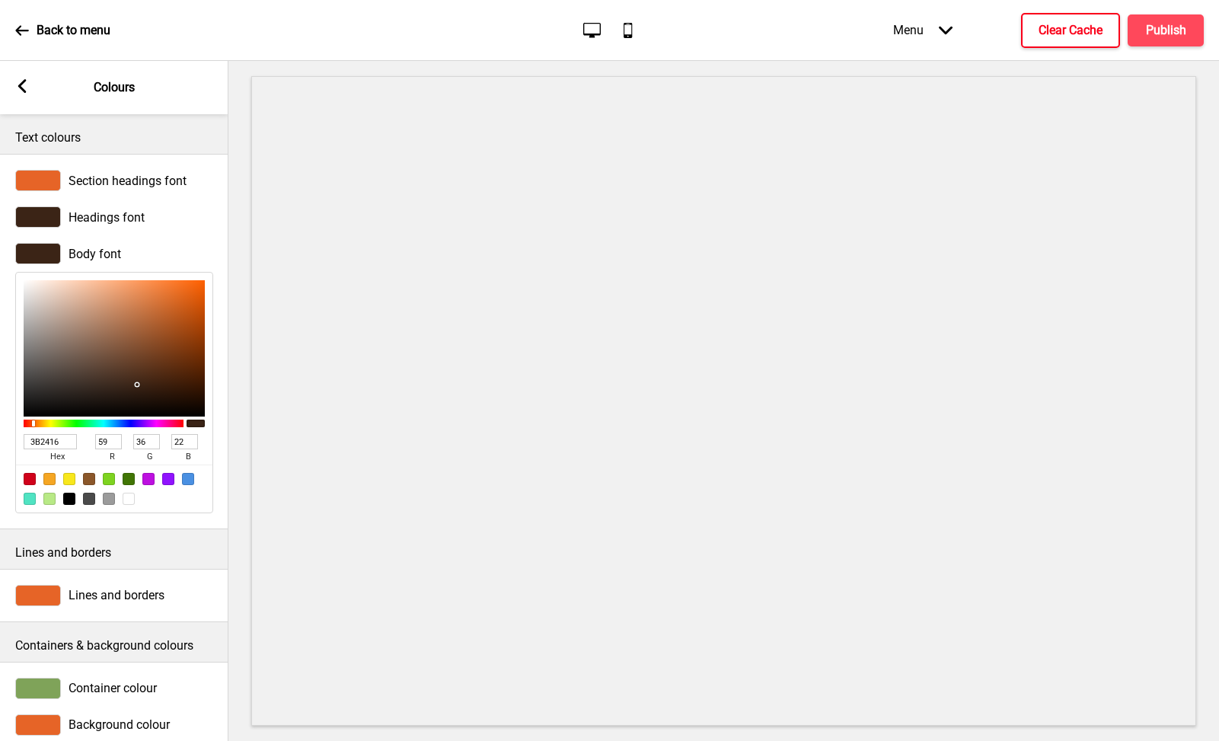
click at [62, 442] on input "3B2416" at bounding box center [50, 441] width 53 height 15
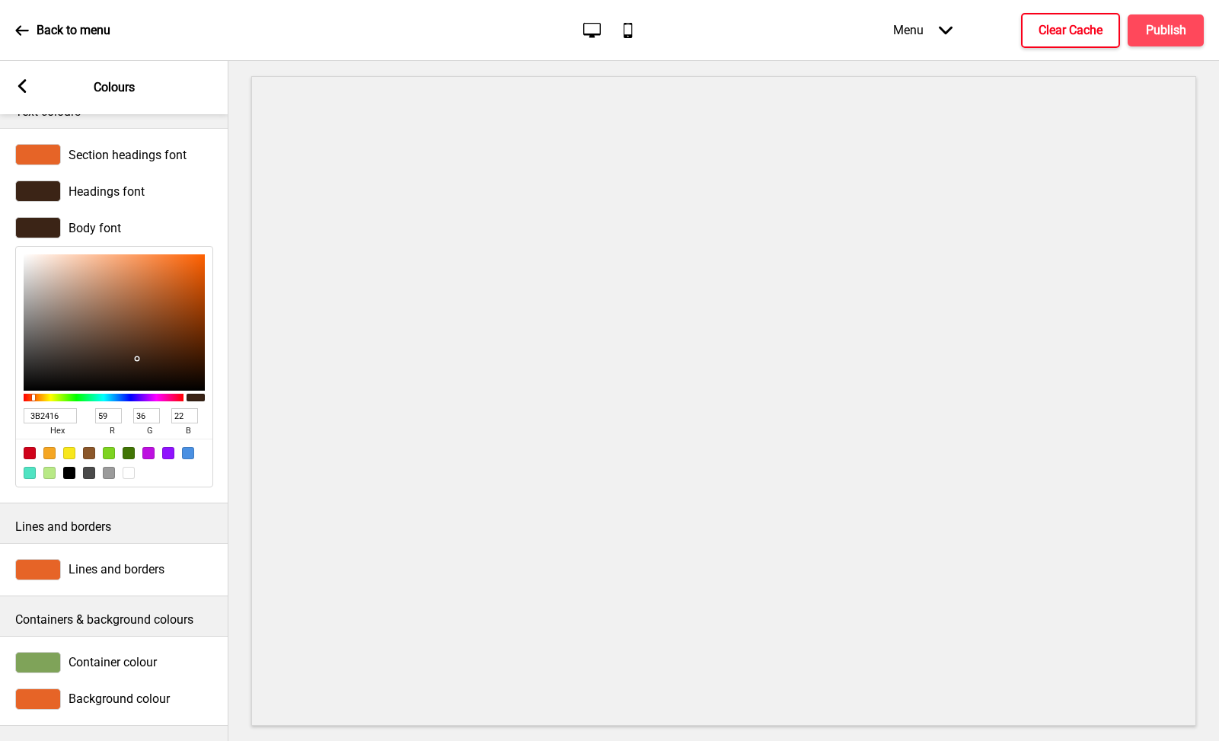
click at [32, 101] on div "Arrow left Colours" at bounding box center [114, 87] width 228 height 53
click at [29, 90] on rect at bounding box center [22, 86] width 14 height 14
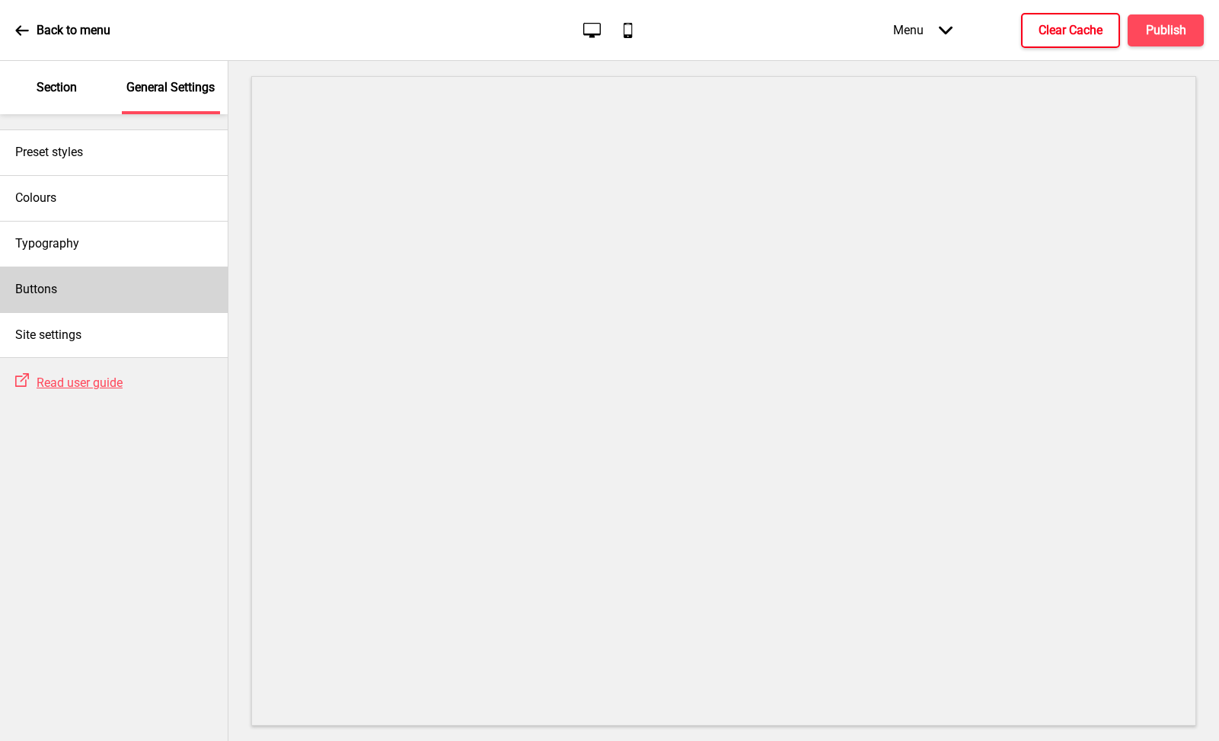
click at [81, 284] on div "Buttons" at bounding box center [114, 289] width 228 height 46
select select "square"
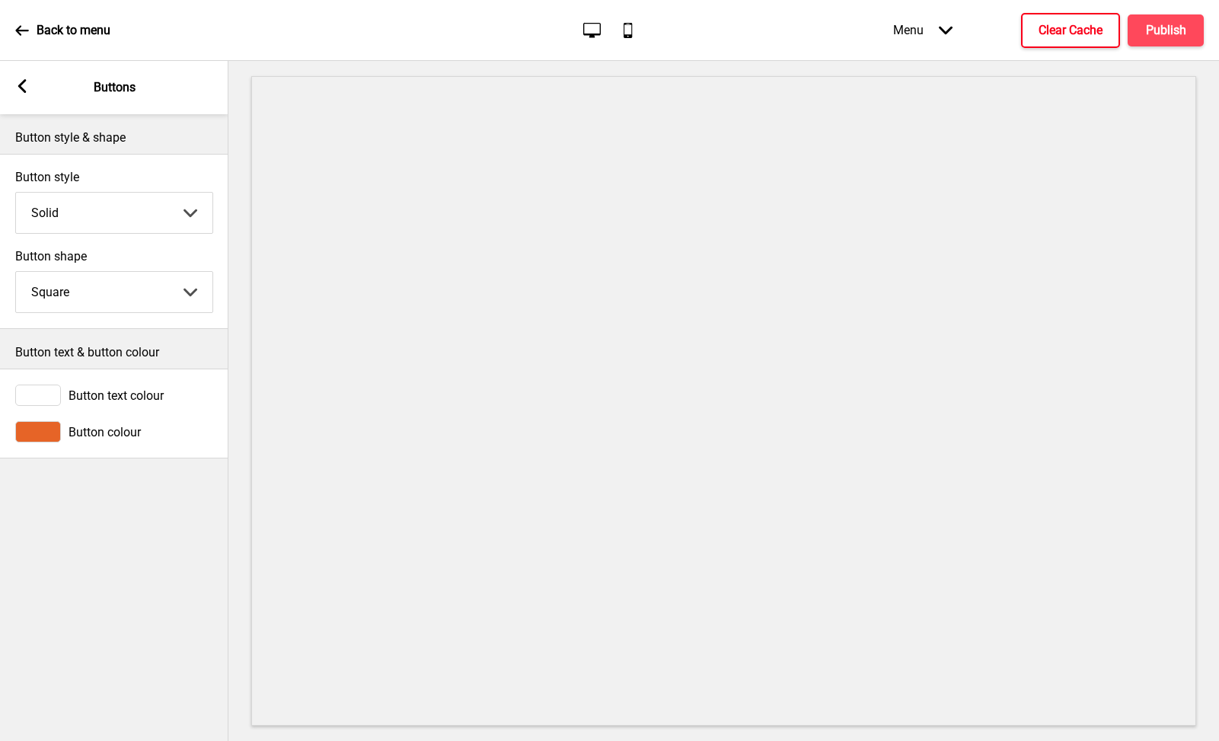
click at [43, 394] on div at bounding box center [38, 395] width 46 height 21
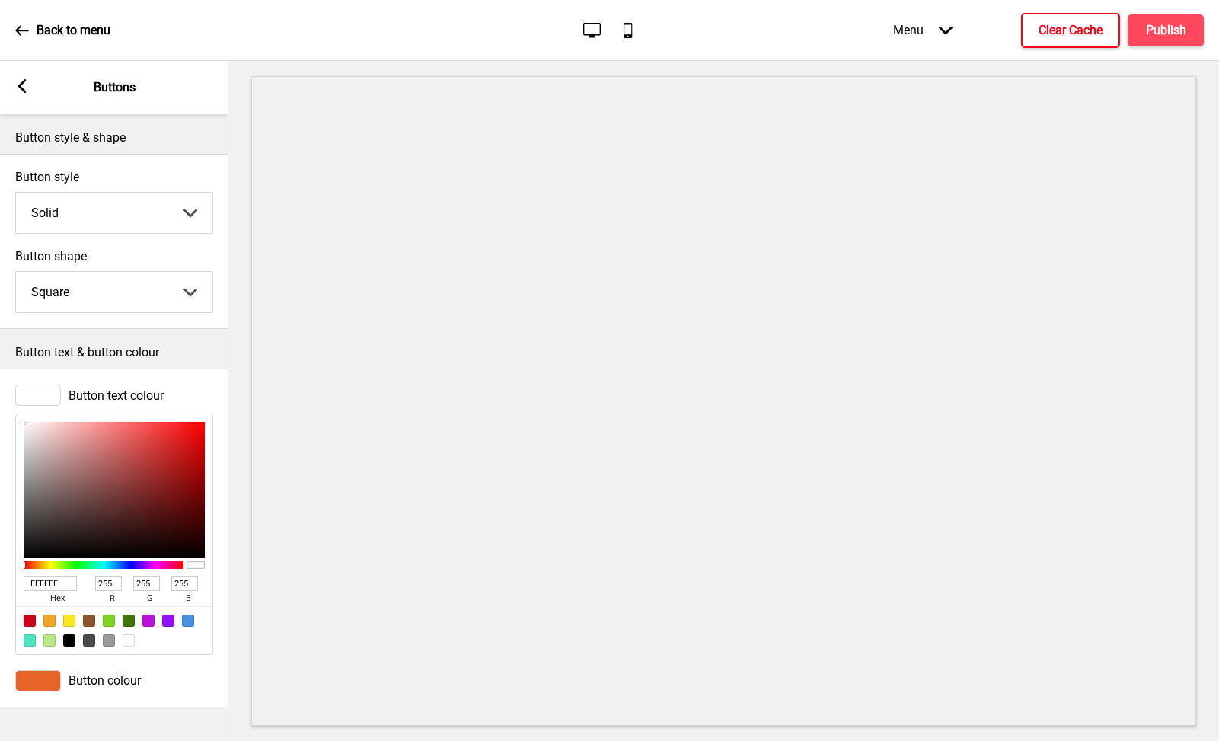
click at [51, 587] on input "FFFFFF" at bounding box center [50, 583] width 53 height 15
paste input "3B2416"
type input "3B2416"
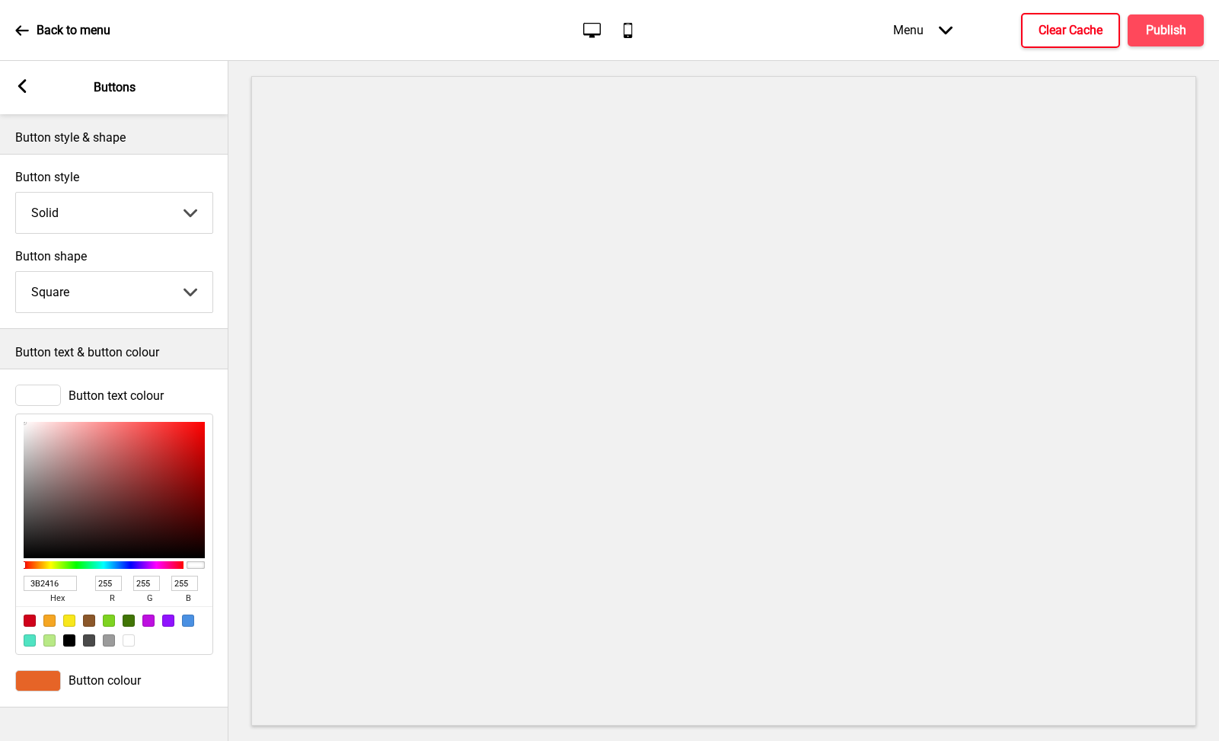
type input "59"
type input "36"
type input "22"
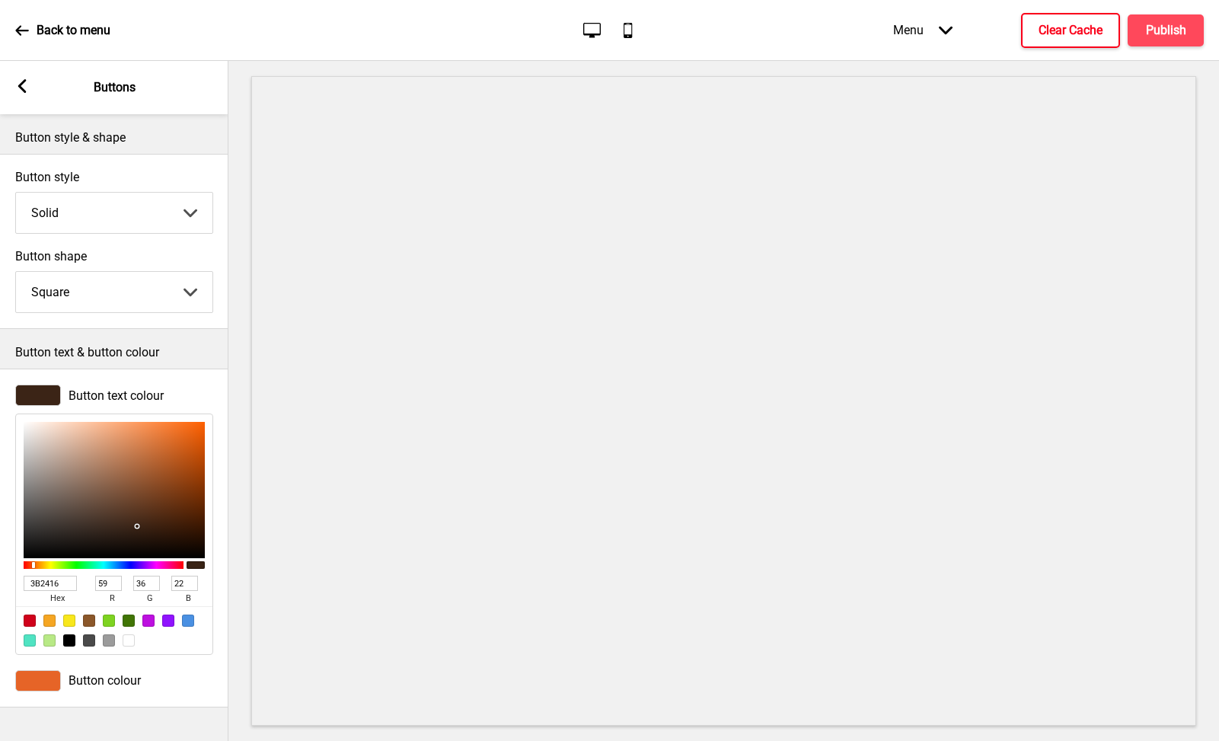
type input "3B2416"
select select "pill"
click at [17, 88] on rect at bounding box center [22, 86] width 14 height 14
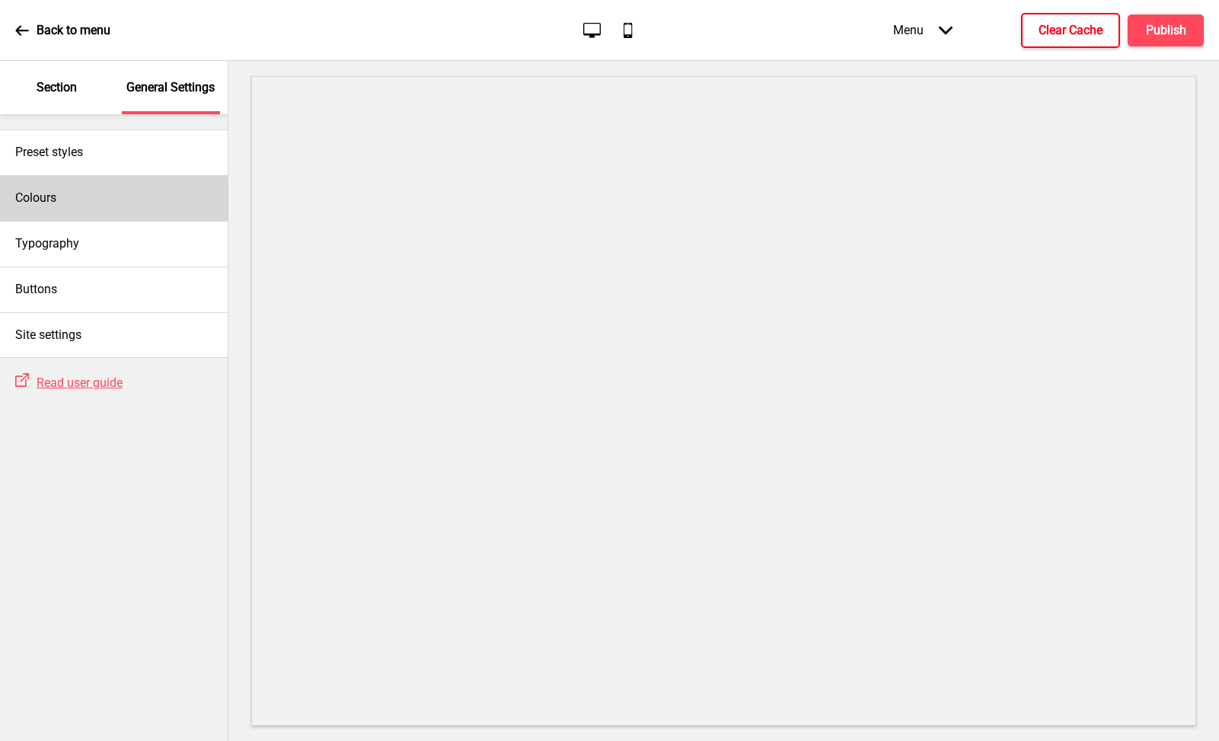
click at [109, 198] on div "Colours" at bounding box center [114, 198] width 228 height 46
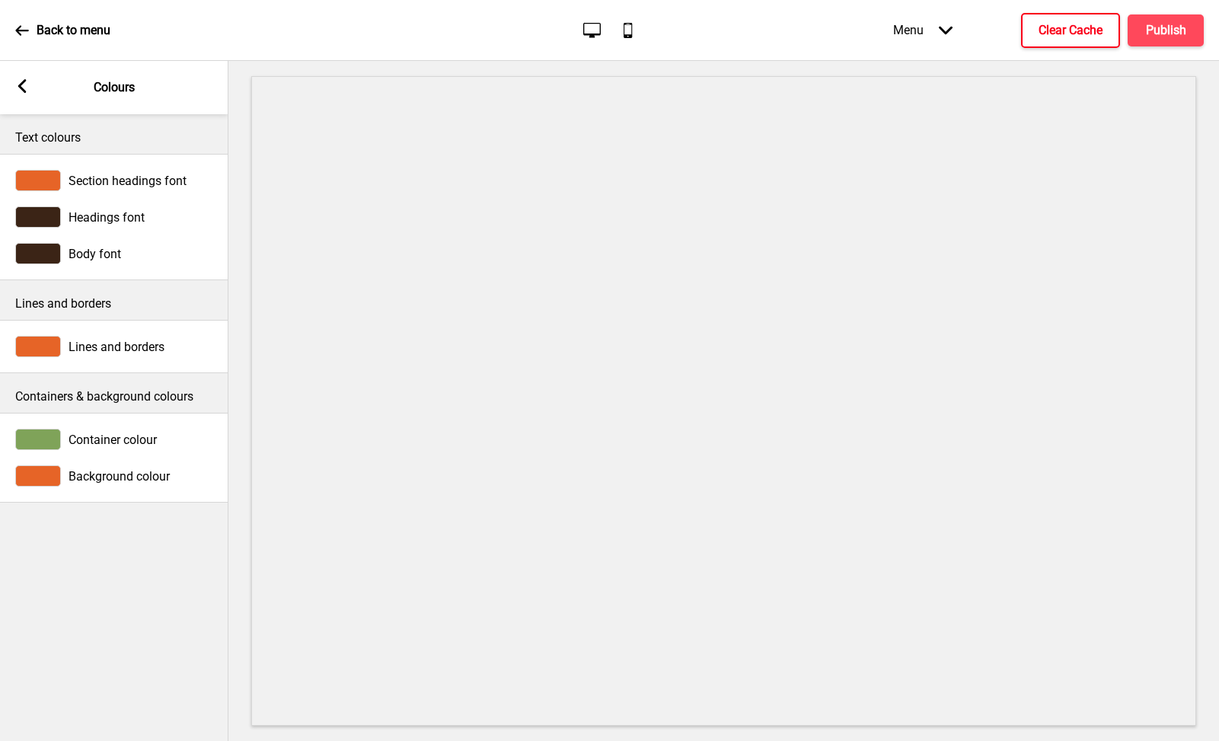
click at [24, 80] on rect at bounding box center [22, 86] width 14 height 14
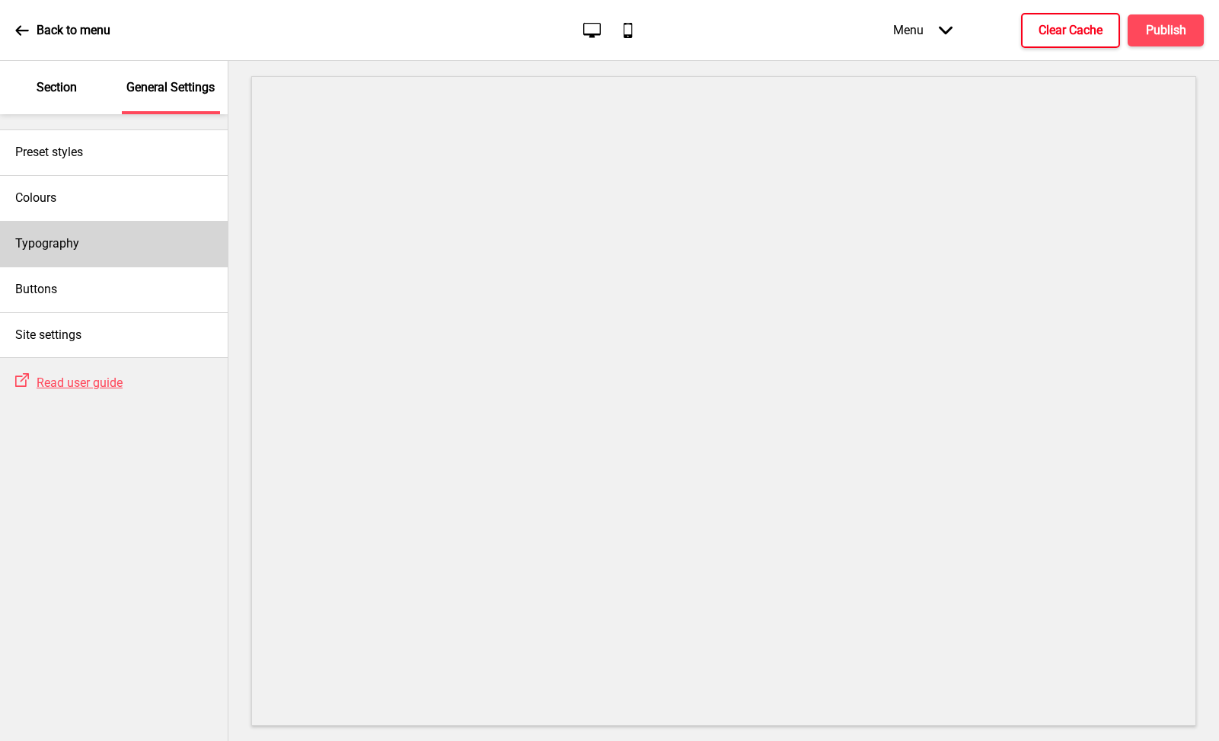
click at [67, 248] on h4 "Typography" at bounding box center [47, 243] width 64 height 17
select select "Josefin Sans"
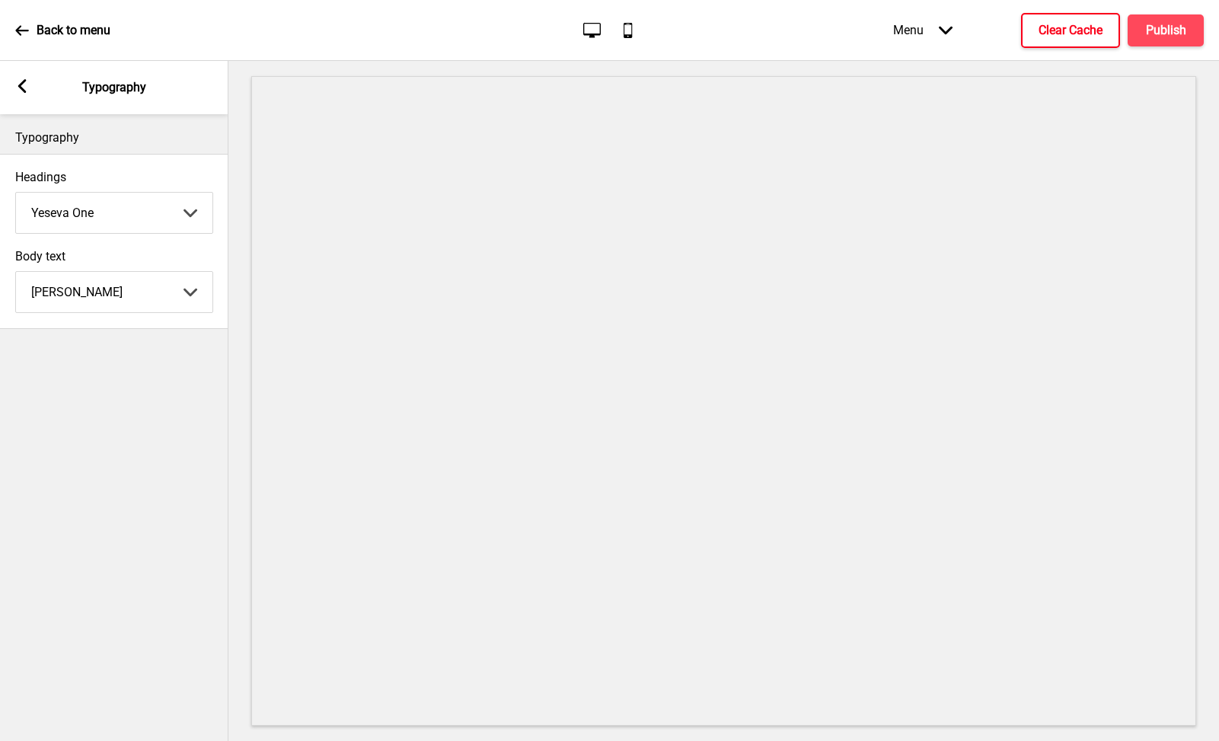
click at [129, 236] on div "Headings Yeseva One Abhaya Libre Abril Fatface Adobe Garamond Pro Arimo Arsenal…" at bounding box center [114, 201] width 228 height 79
select select "Cabin"
click at [148, 389] on div "Typography Headings Cabin Abhaya Libre Abril Fatface Adobe Garamond Pro Arimo A…" at bounding box center [114, 427] width 228 height 627
click at [20, 87] on icon at bounding box center [22, 86] width 8 height 14
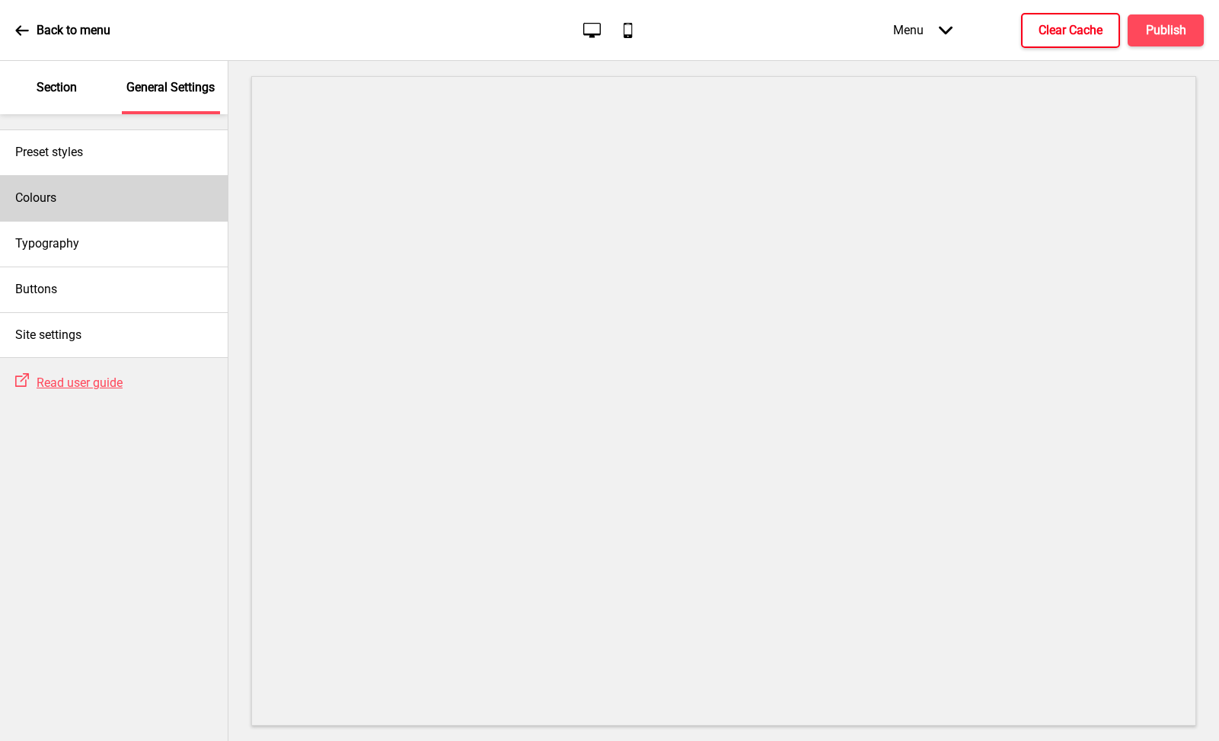
click at [103, 192] on div "Colours" at bounding box center [114, 198] width 228 height 46
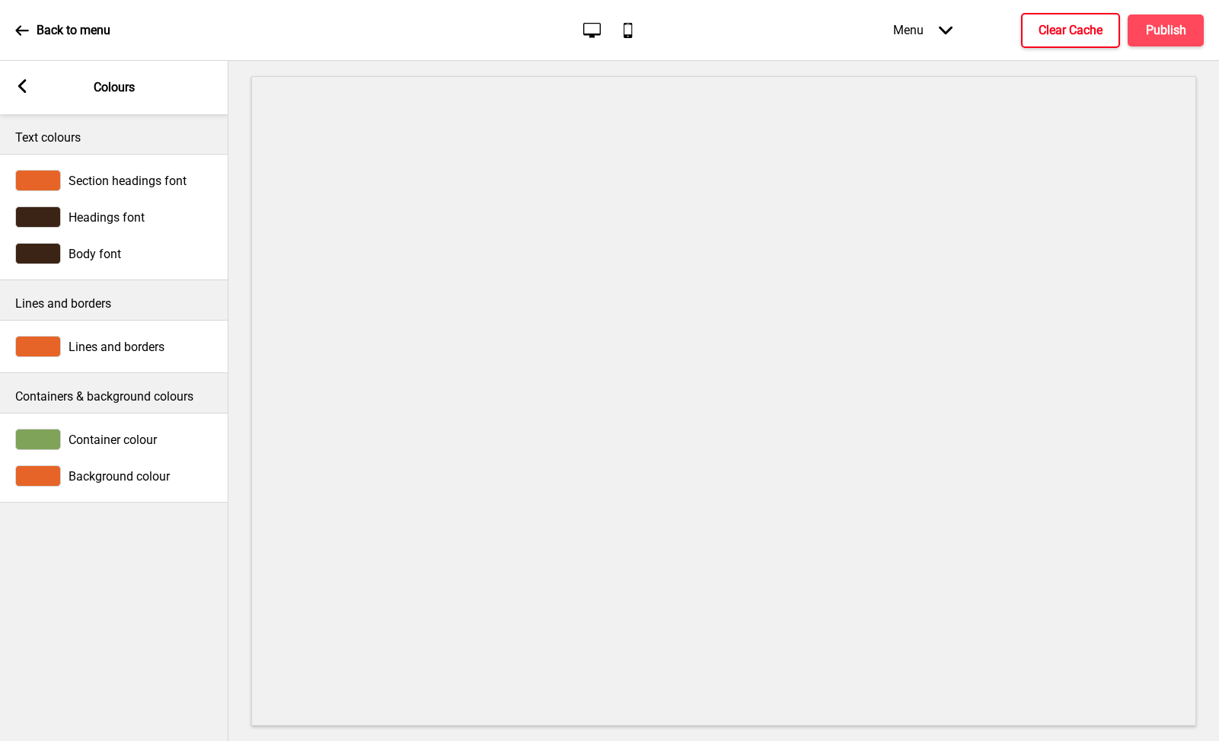
click at [120, 467] on div "Background colour" at bounding box center [114, 475] width 198 height 21
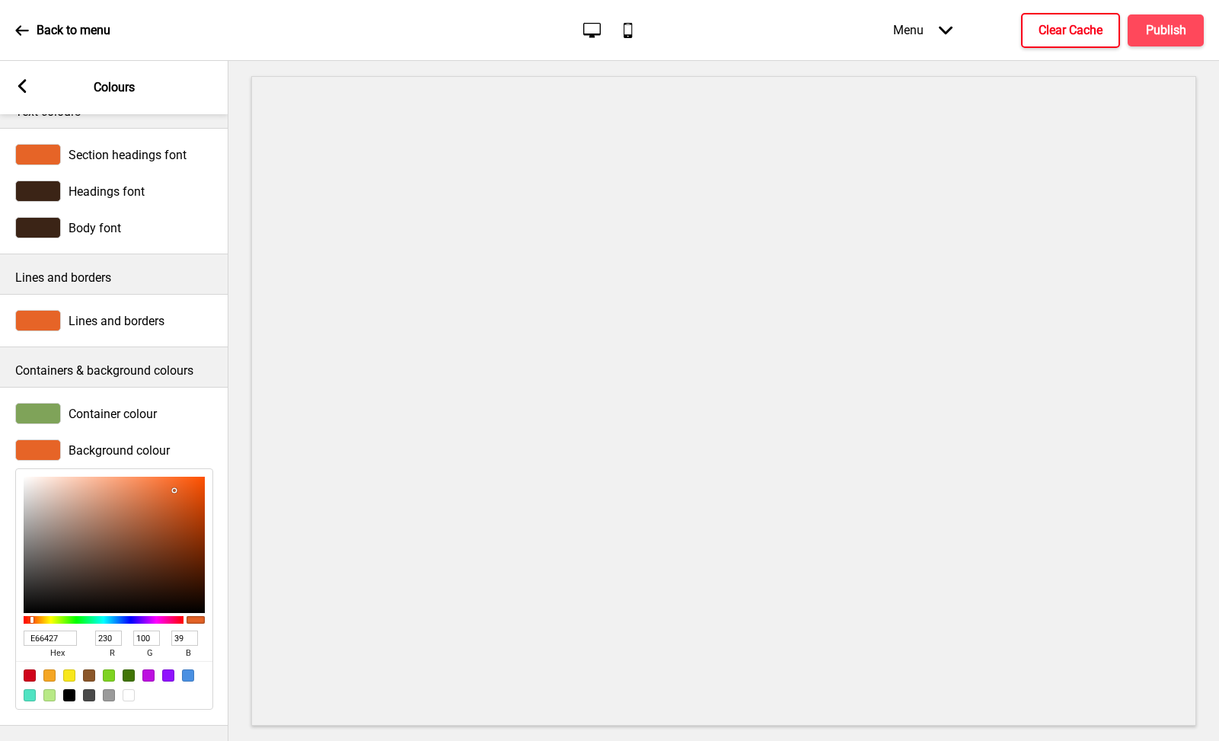
scroll to position [37, 0]
type input "E65E27"
type input "94"
click at [31, 617] on div at bounding box center [31, 620] width 3 height 6
click at [69, 669] on div at bounding box center [69, 675] width 12 height 12
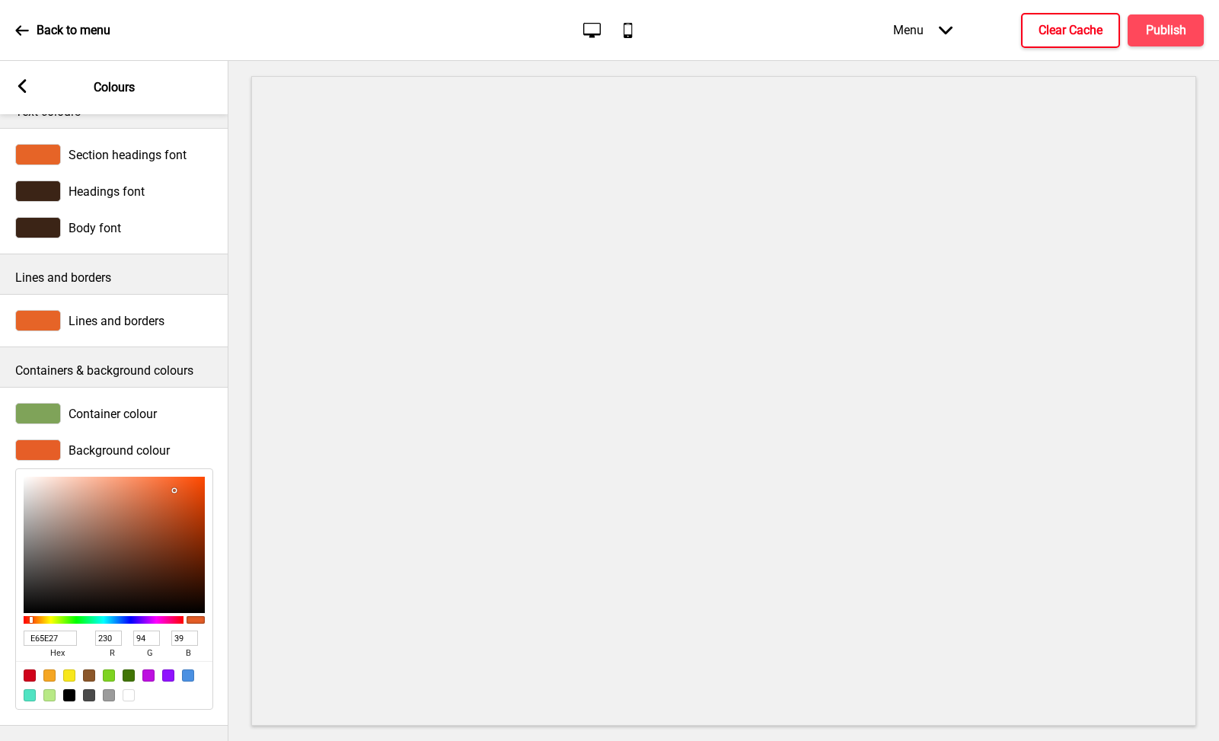
type input "F8E71C"
type input "248"
type input "231"
type input "28"
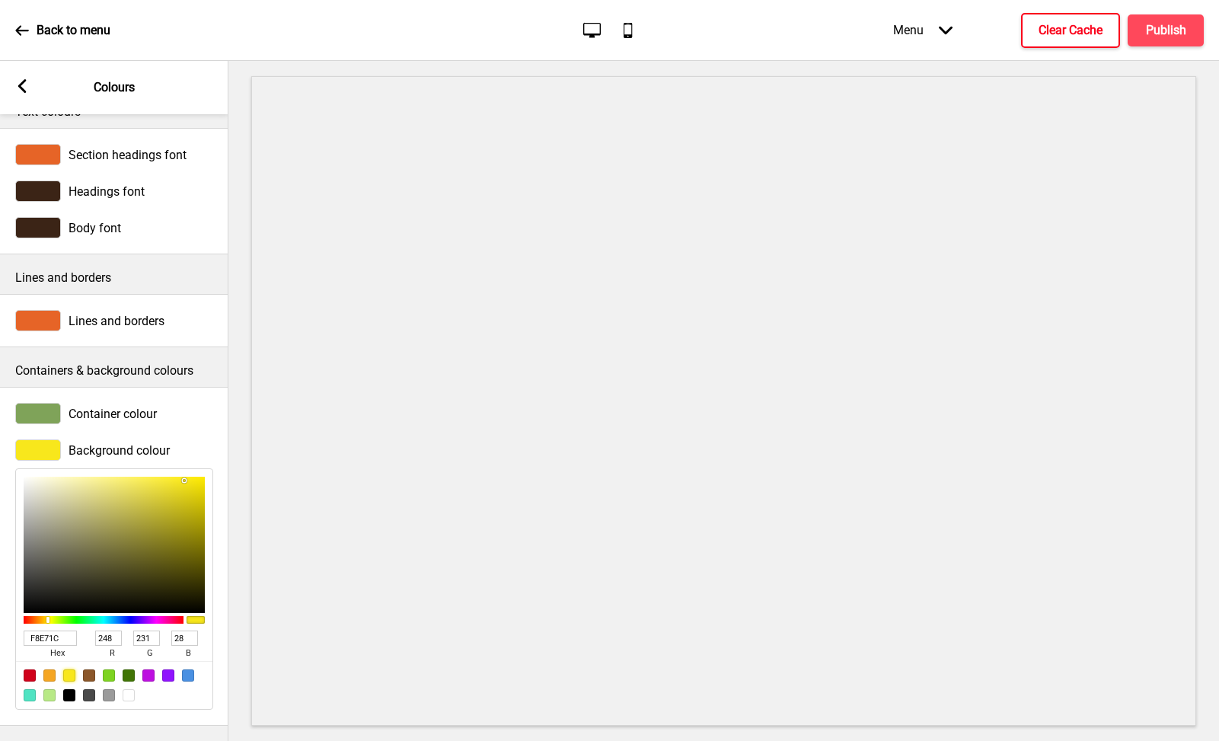
click at [52, 669] on div at bounding box center [49, 675] width 12 height 12
type input "F5A623"
type input "245"
type input "166"
type input "35"
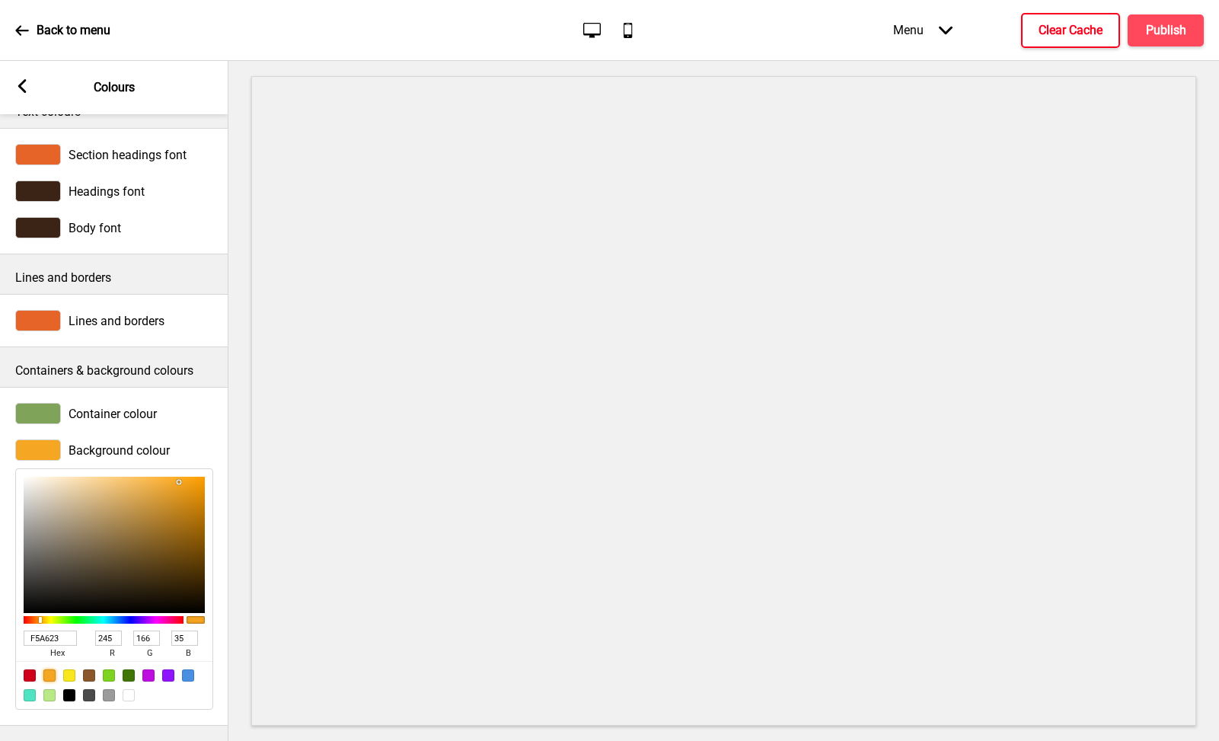
scroll to position [0, 0]
click at [185, 669] on div at bounding box center [188, 675] width 12 height 12
type input "4A90E2"
type input "74"
type input "144"
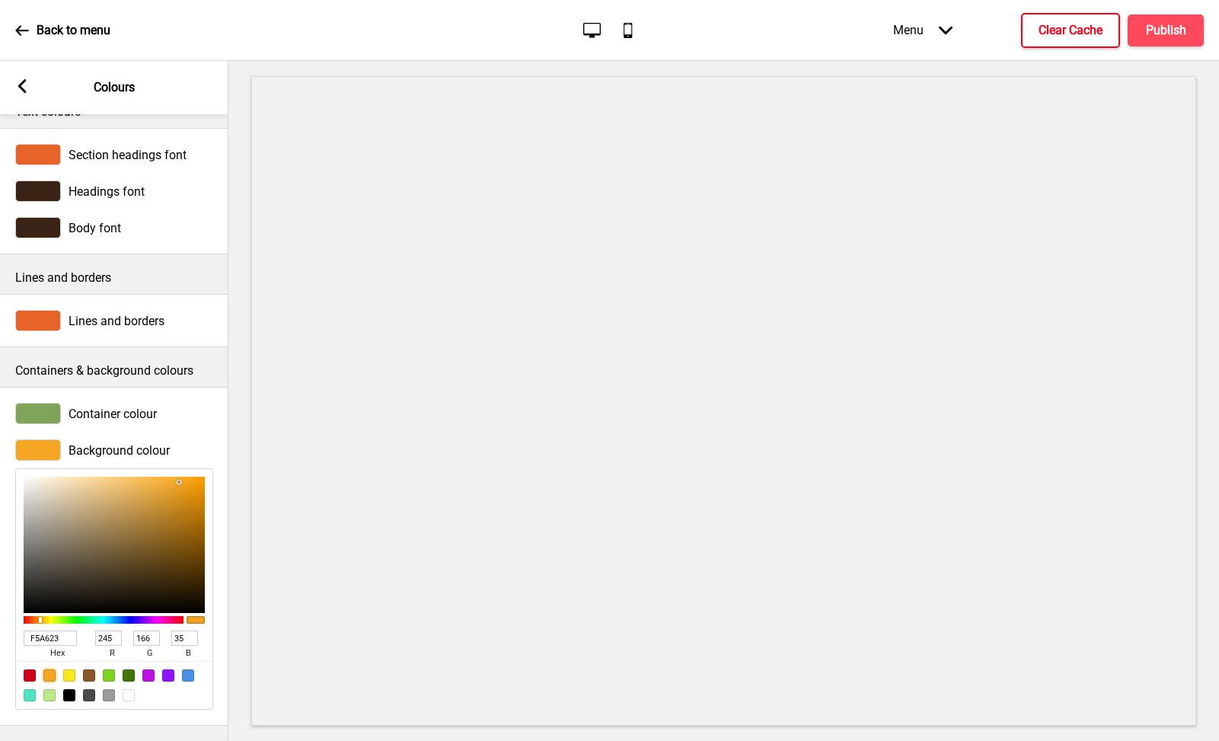
type input "226"
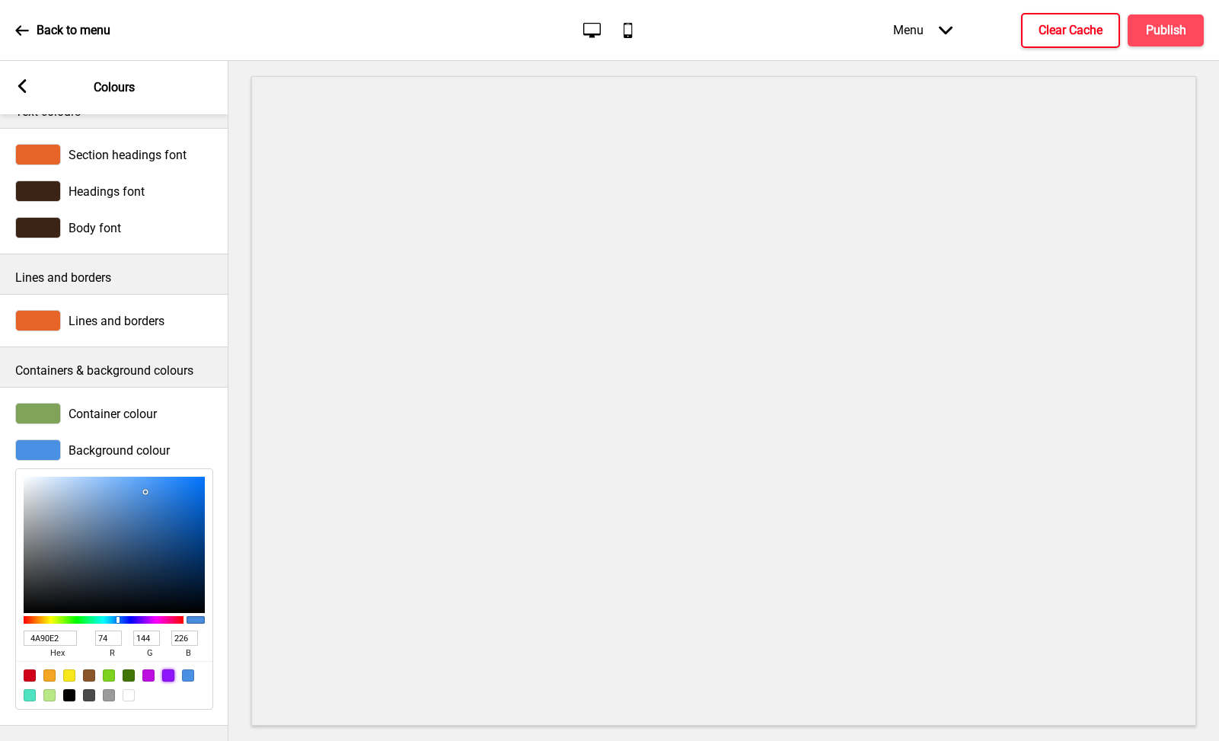
click at [168, 669] on div at bounding box center [168, 675] width 12 height 12
type input "9013FE"
type input "144"
type input "19"
type input "254"
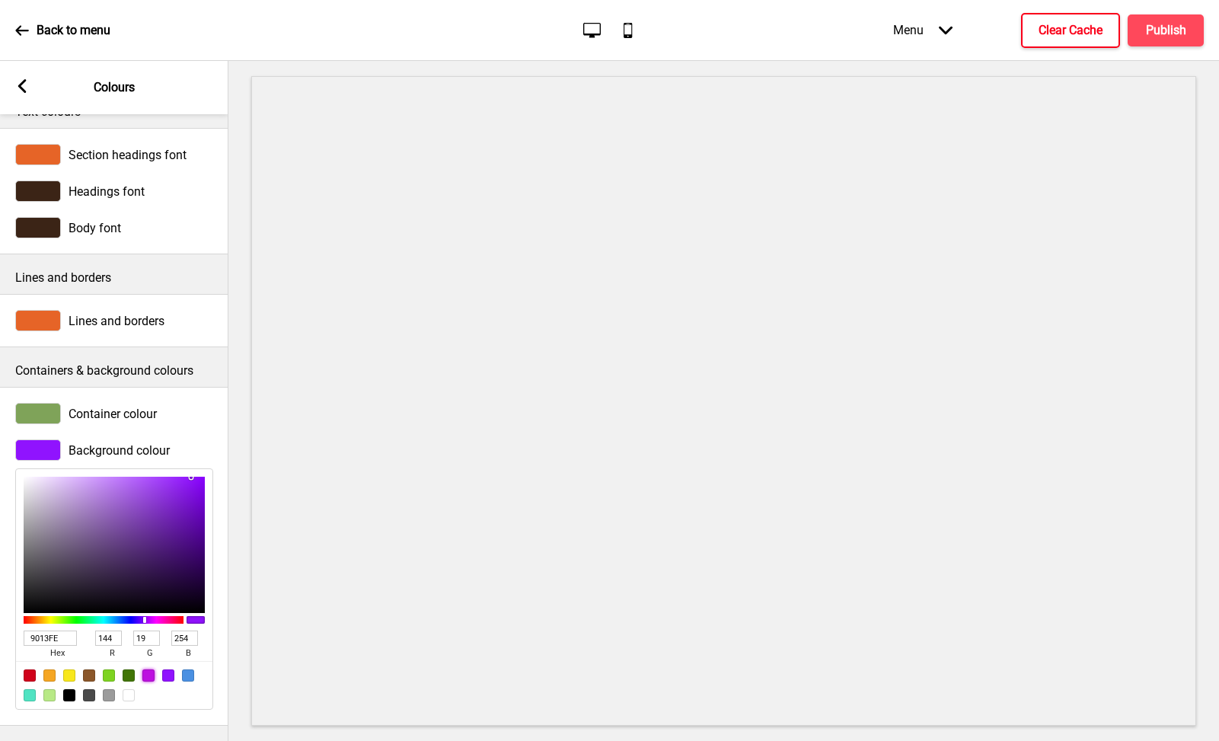
click at [152, 669] on div at bounding box center [148, 675] width 12 height 12
type input "BD10E0"
type input "189"
type input "16"
type input "224"
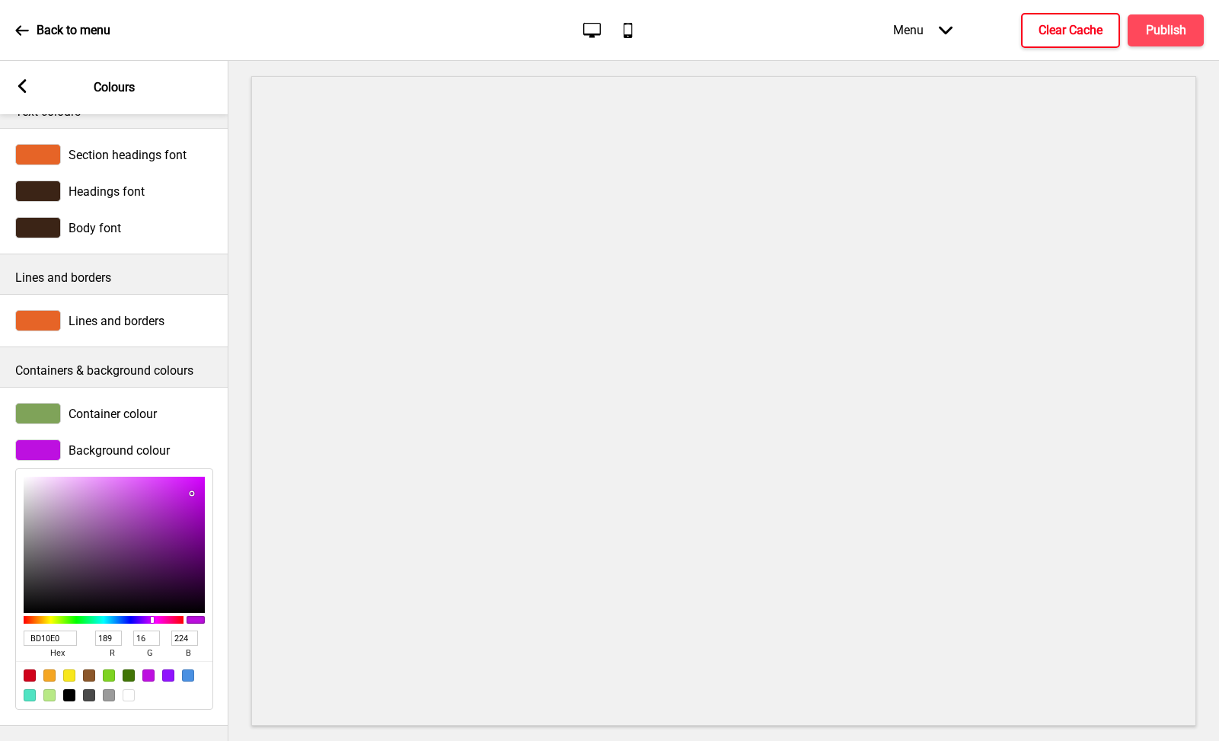
click at [129, 676] on div at bounding box center [114, 685] width 196 height 48
click at [126, 689] on div at bounding box center [129, 695] width 12 height 12
type input "FFFFFF"
type input "255"
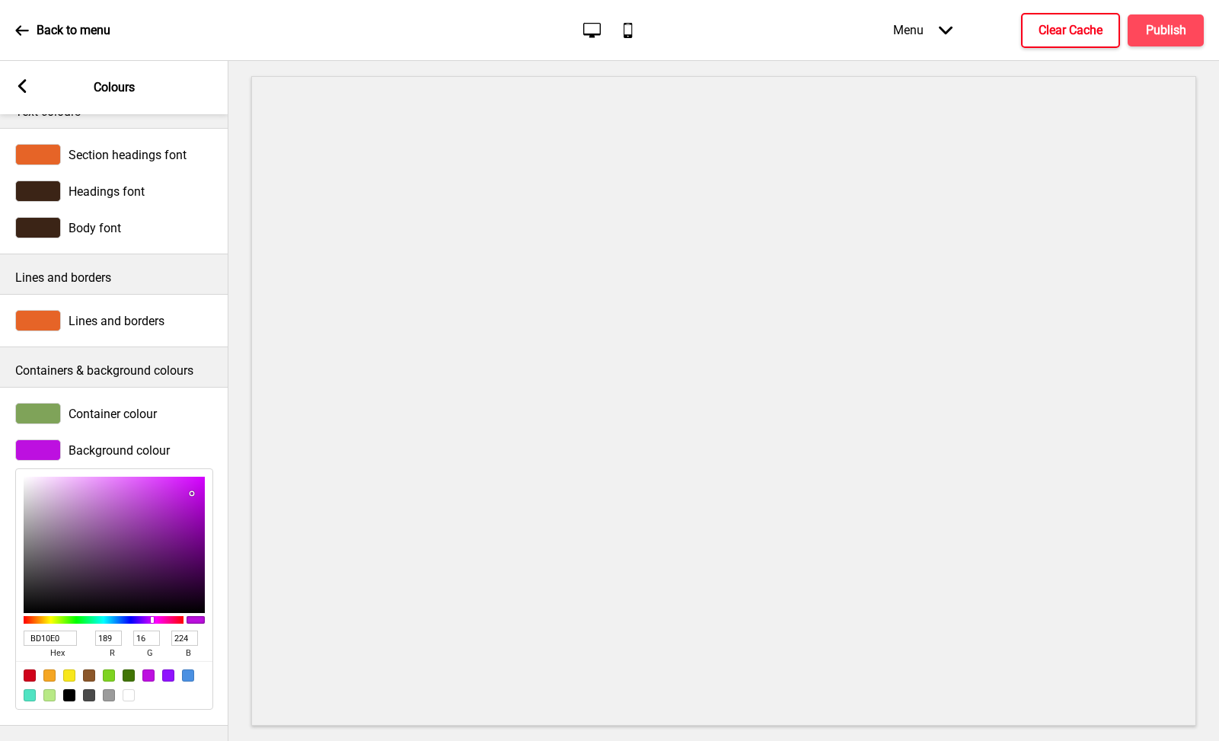
type input "255"
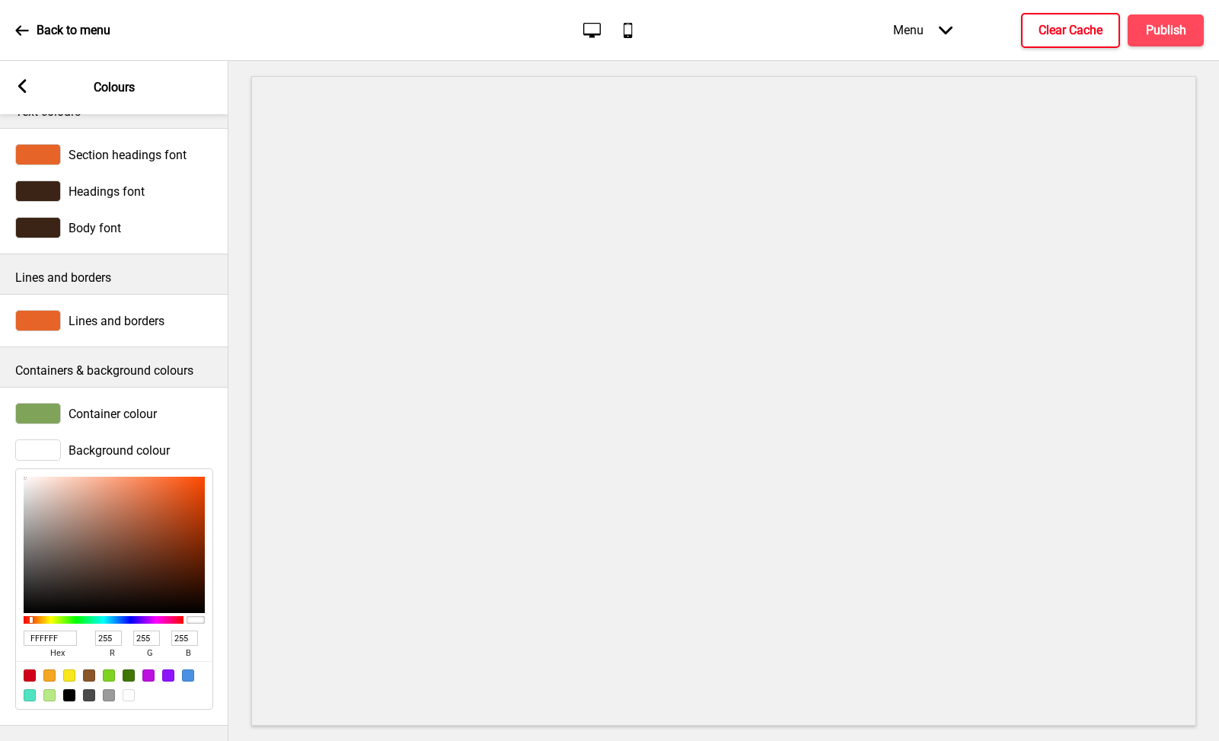
click at [123, 689] on div at bounding box center [129, 695] width 12 height 12
click at [90, 669] on div at bounding box center [89, 675] width 12 height 12
type input "8B572A"
type input "139"
type input "87"
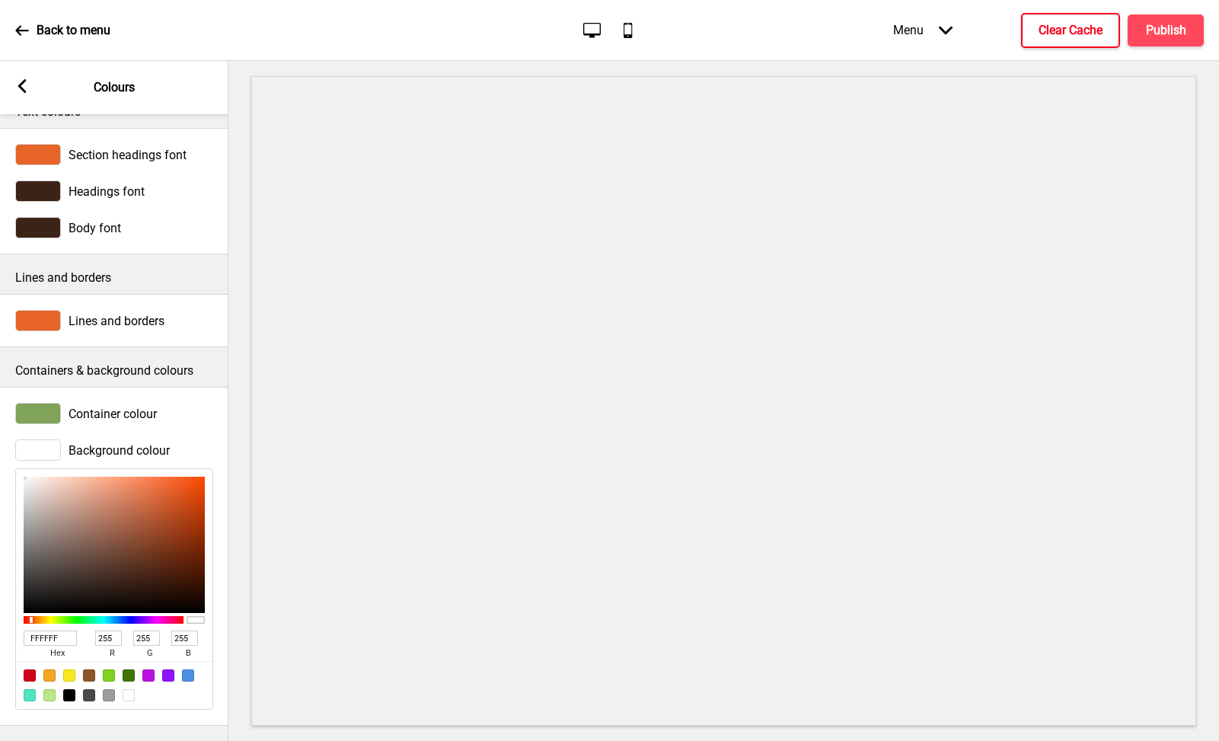
type input "42"
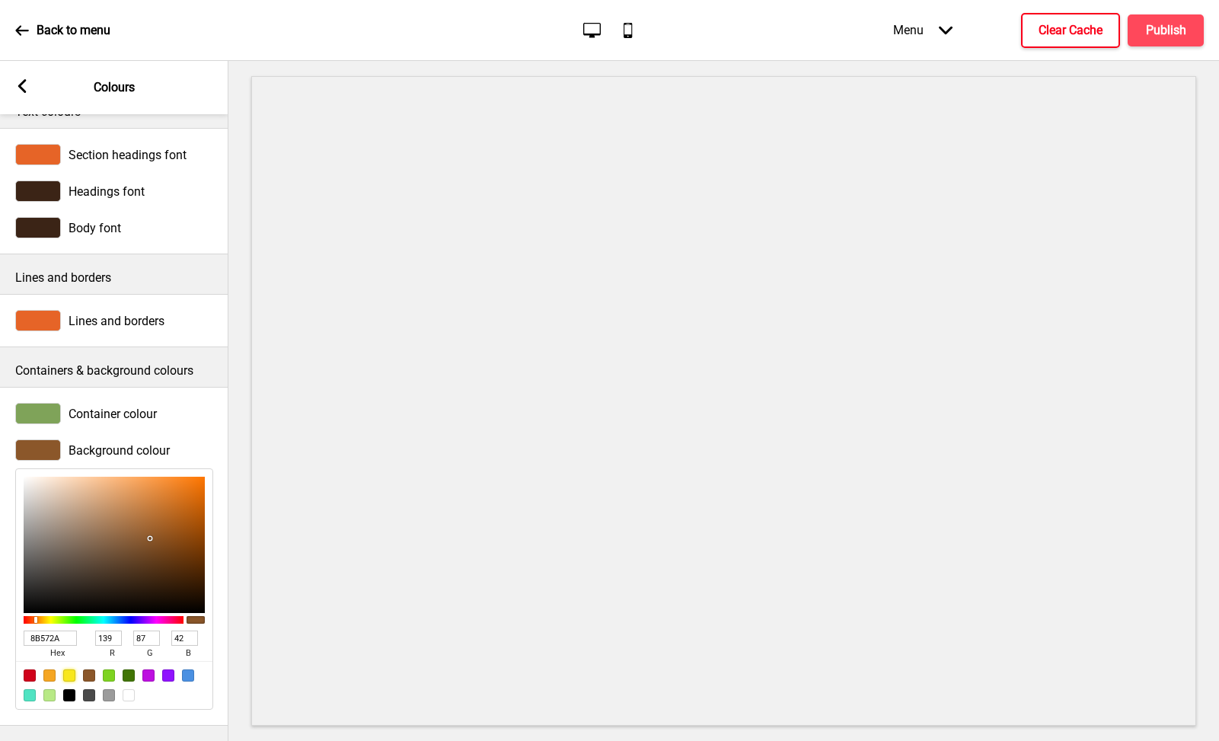
click at [65, 669] on div at bounding box center [69, 675] width 12 height 12
type input "F8E71C"
type input "248"
type input "231"
type input "28"
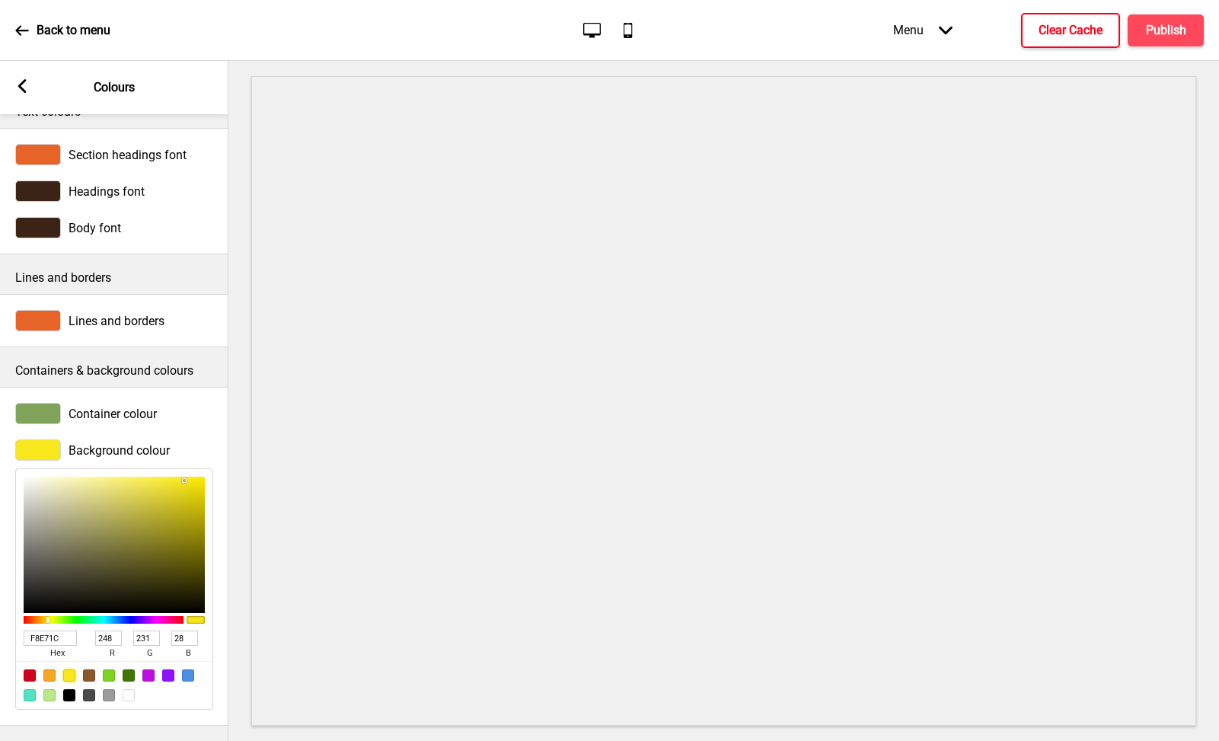
click at [53, 669] on div at bounding box center [49, 675] width 12 height 12
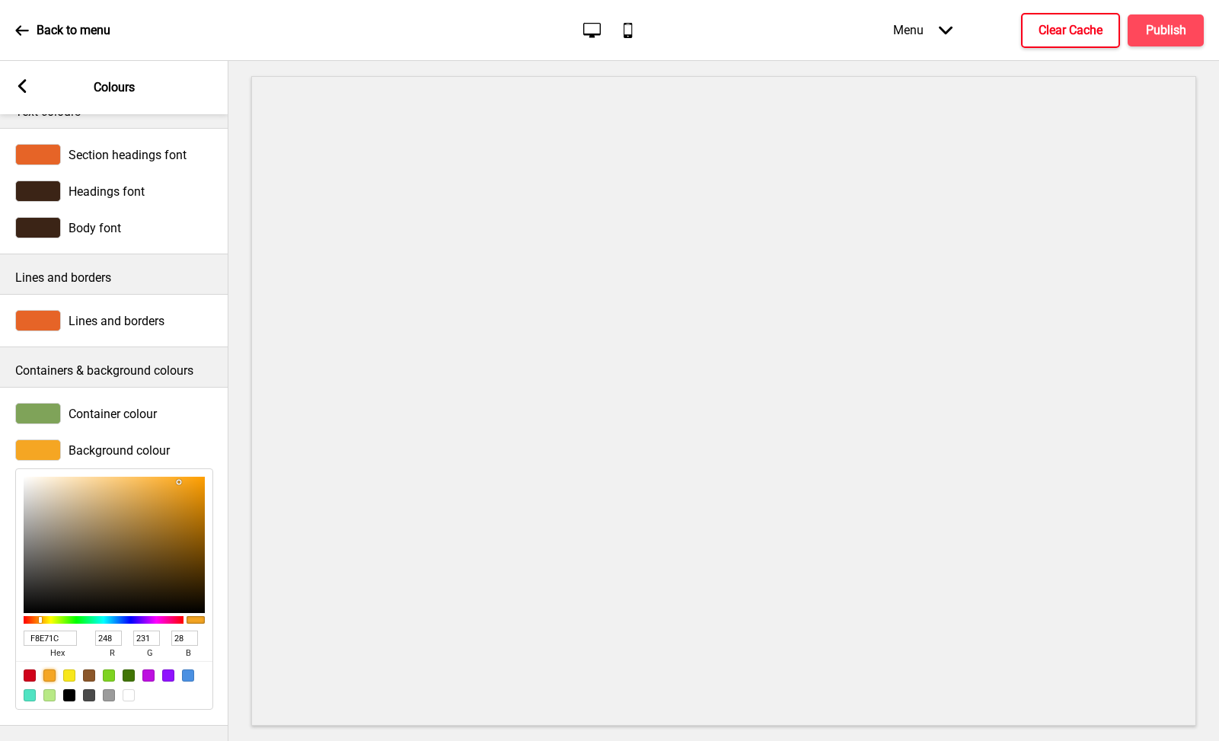
type input "F5A623"
type input "245"
type input "166"
type input "35"
click at [26, 669] on div at bounding box center [30, 675] width 12 height 12
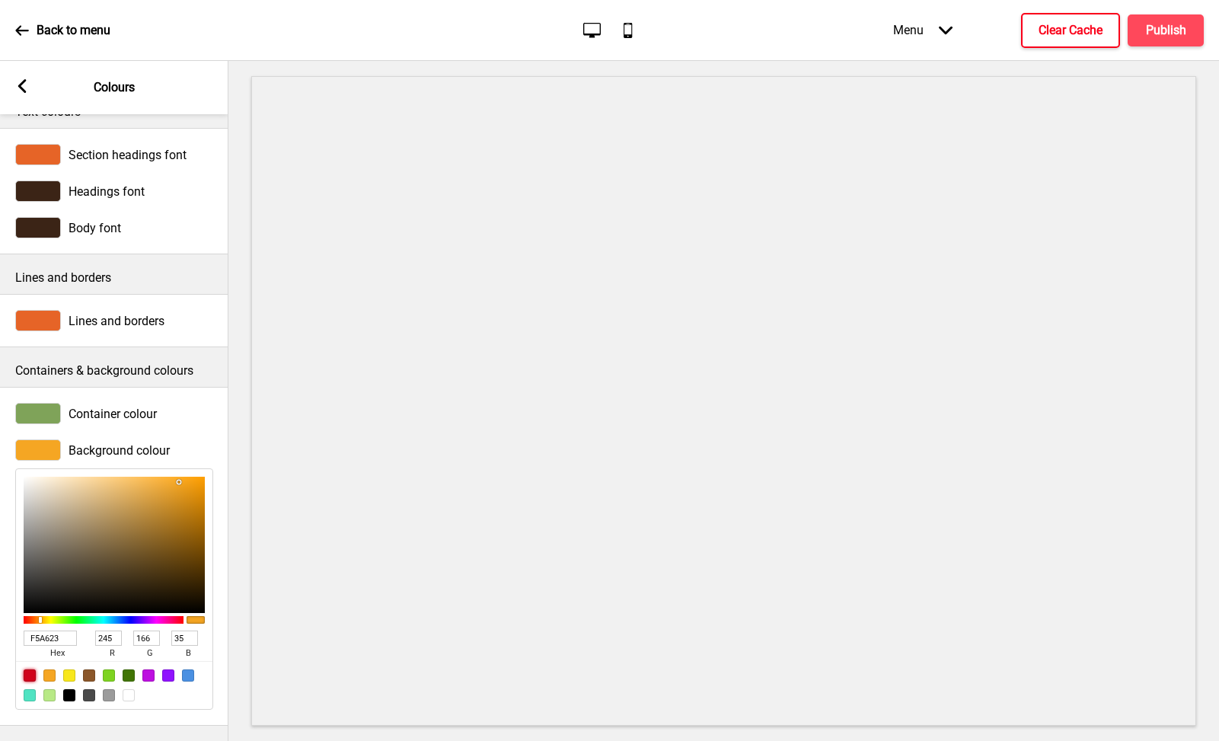
type input "D0021B"
type input "208"
type input "2"
type input "27"
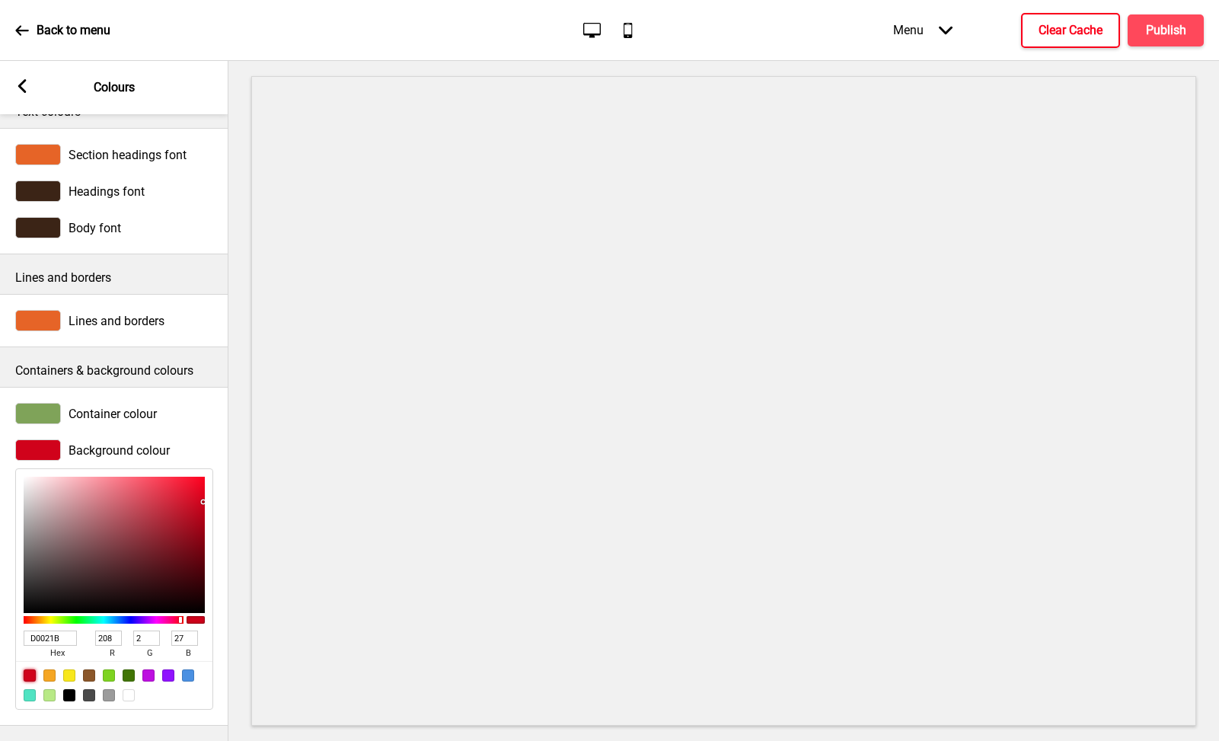
click at [127, 689] on div at bounding box center [129, 695] width 12 height 12
type input "FFFFFF"
type input "255"
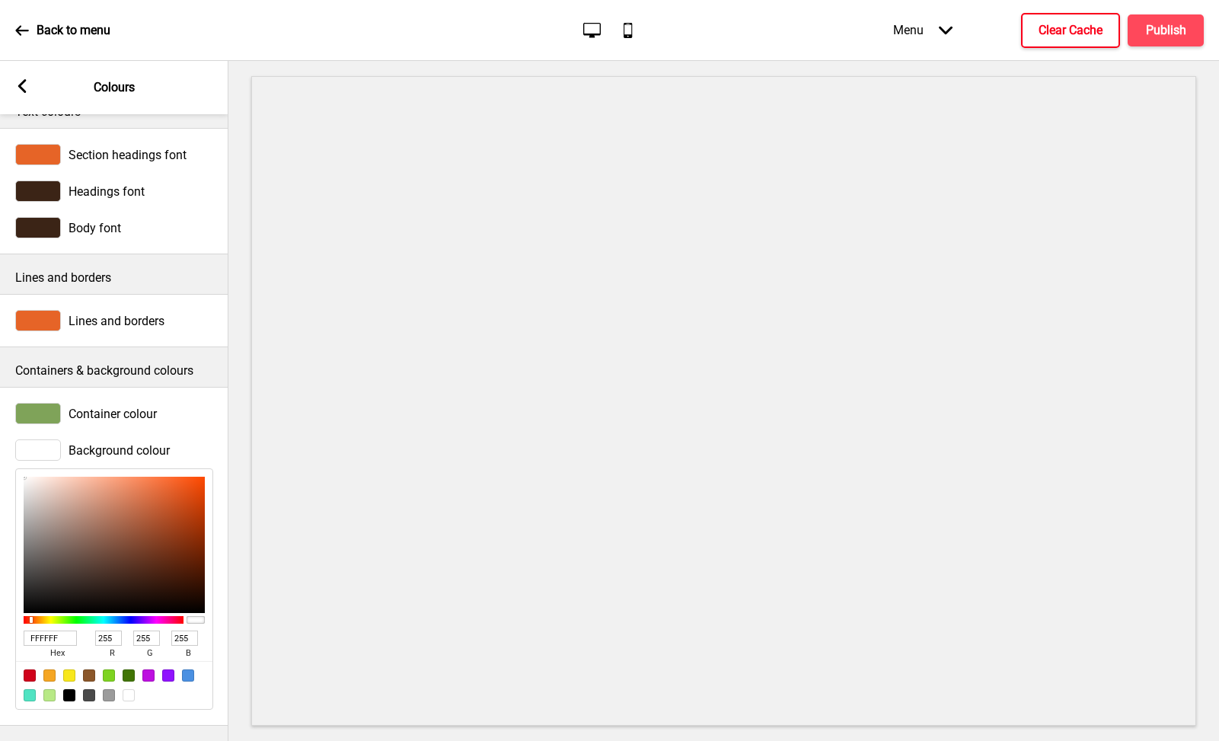
type input "443028"
type input "68"
type input "48"
type input "40"
type input "523C33"
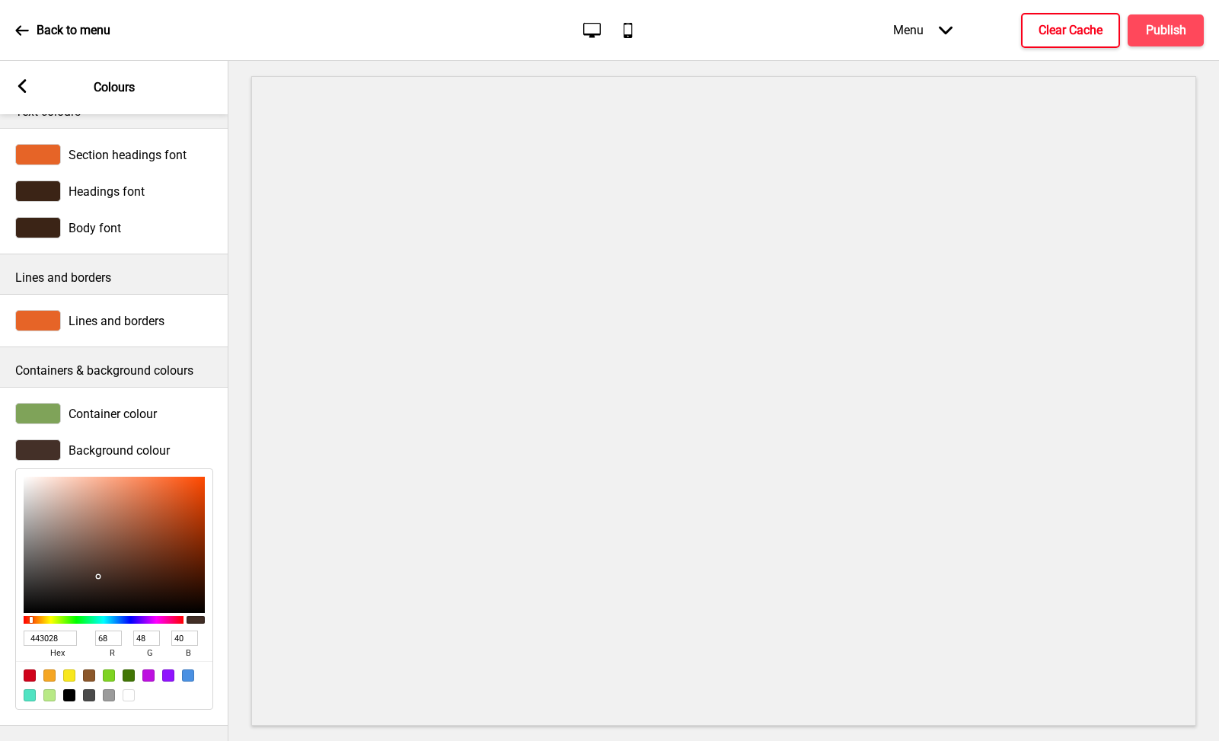
type input "82"
type input "60"
type input "51"
type input "8A695B"
type input "138"
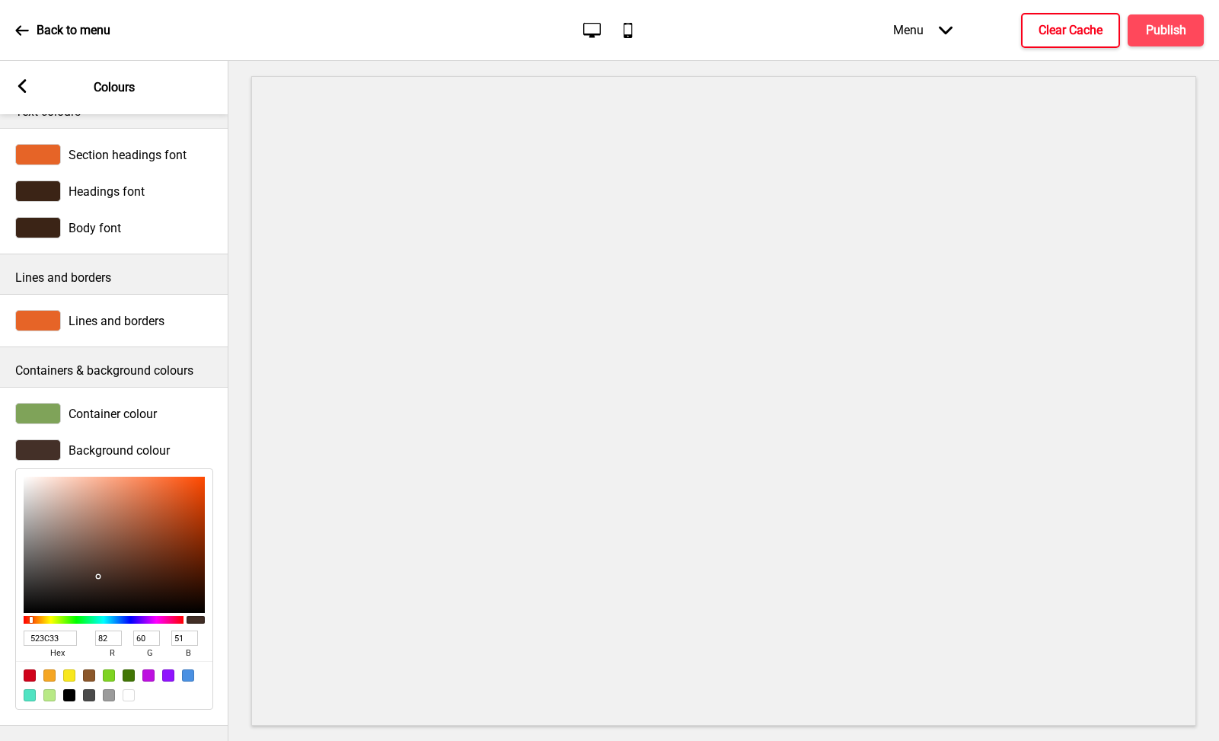
type input "105"
type input "91"
type input "9E7969"
type input "158"
type input "121"
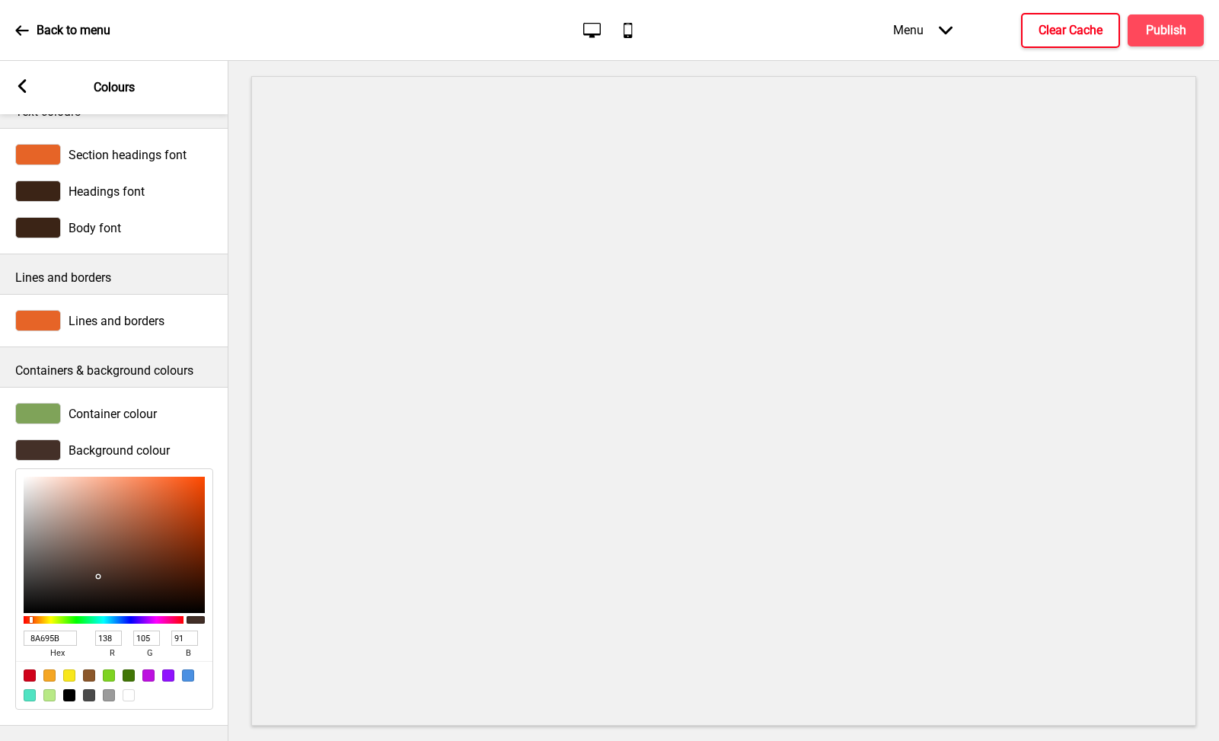
type input "105"
type input "A57F6F"
type input "165"
type input "127"
type input "111"
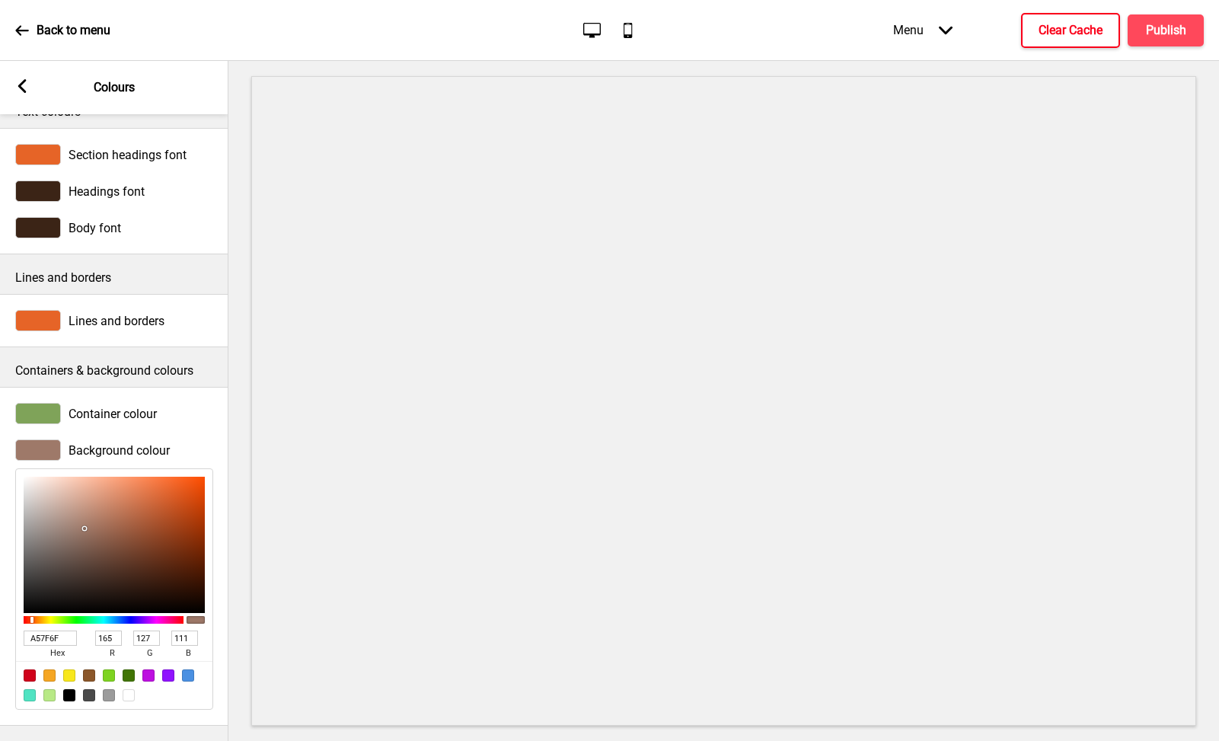
type input "A68070"
type input "166"
type input "128"
type input "112"
type input "AB8473"
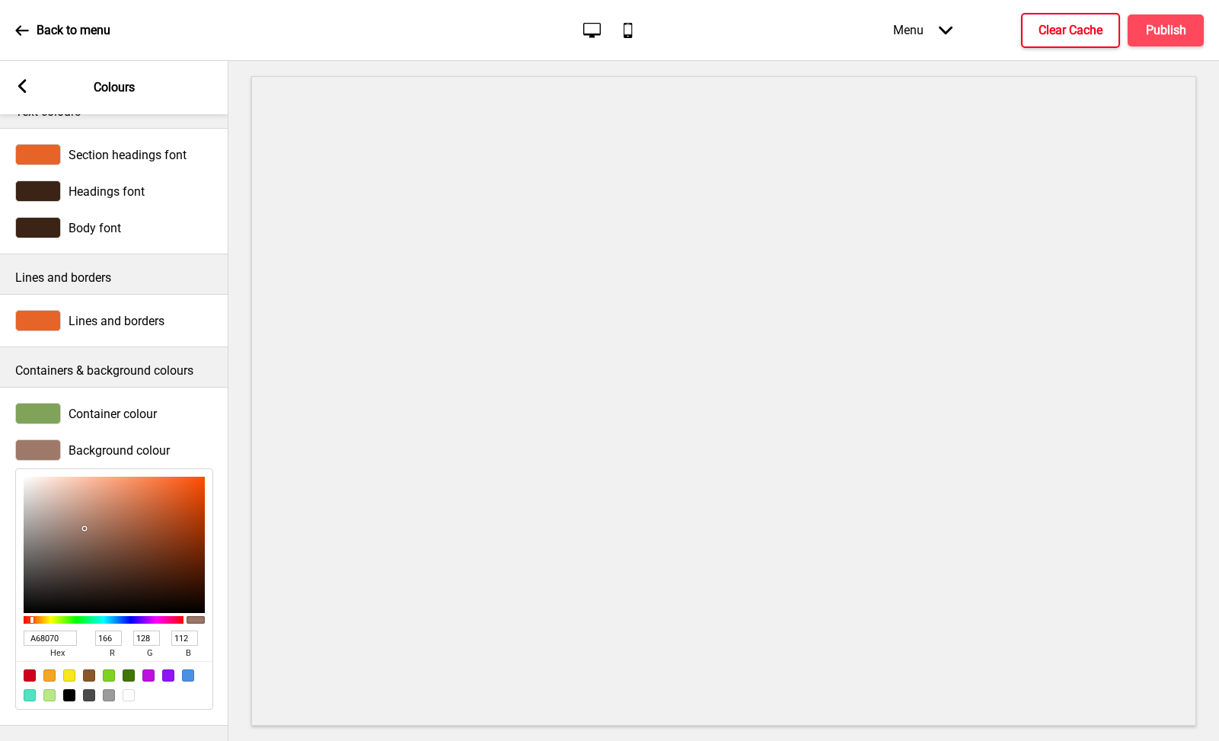
type input "171"
type input "132"
type input "115"
type input "B38C7B"
type input "179"
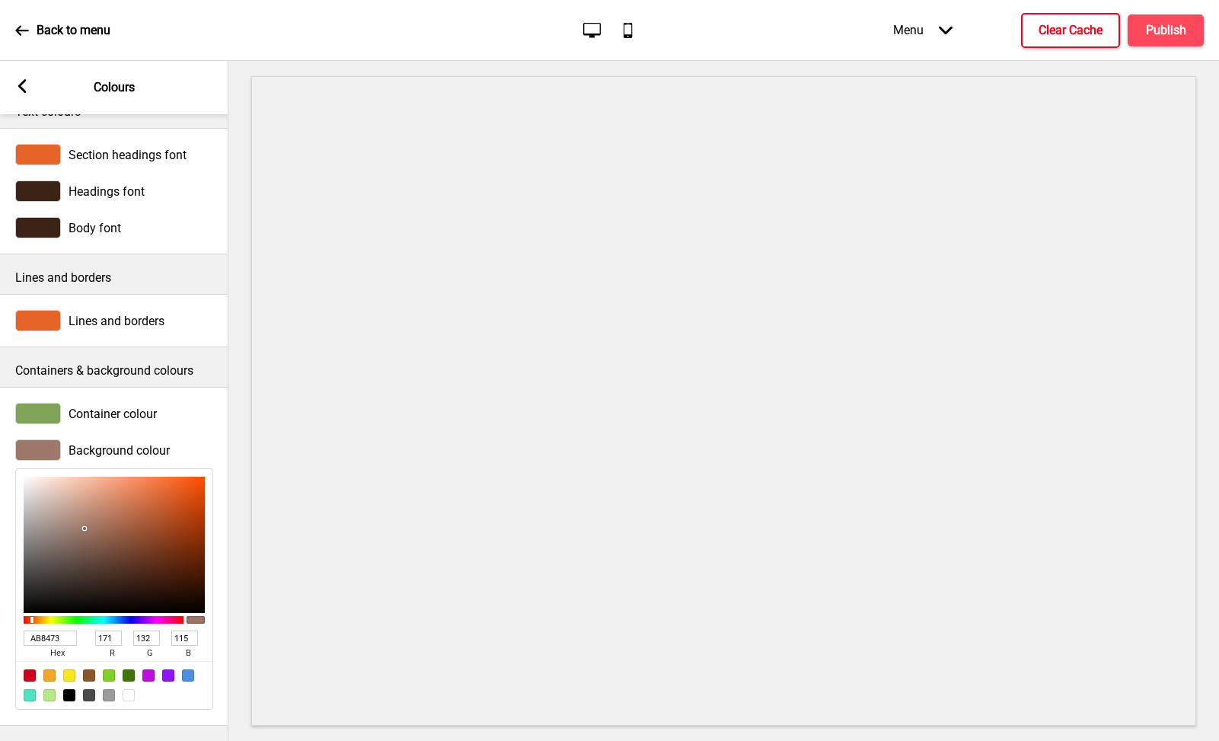
type input "140"
type input "123"
type input "BC9381"
type input "188"
type input "147"
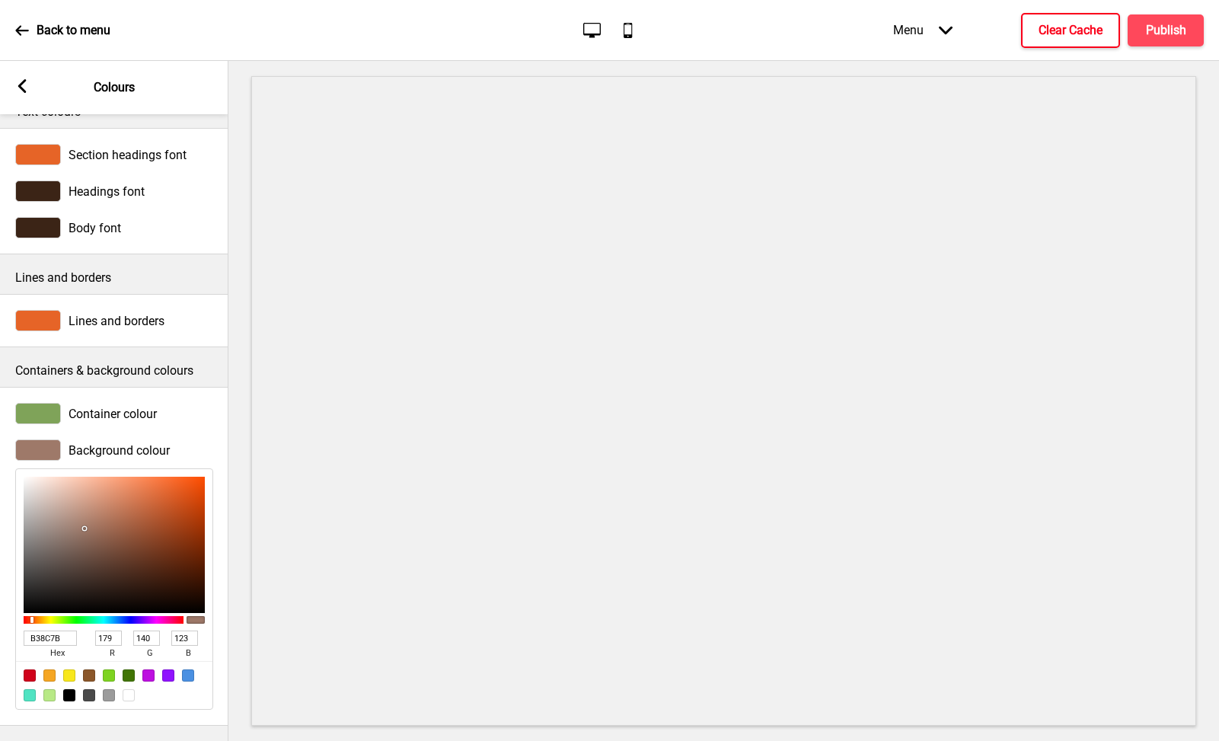
type input "129"
type input "BD9583"
type input "189"
type input "149"
type input "131"
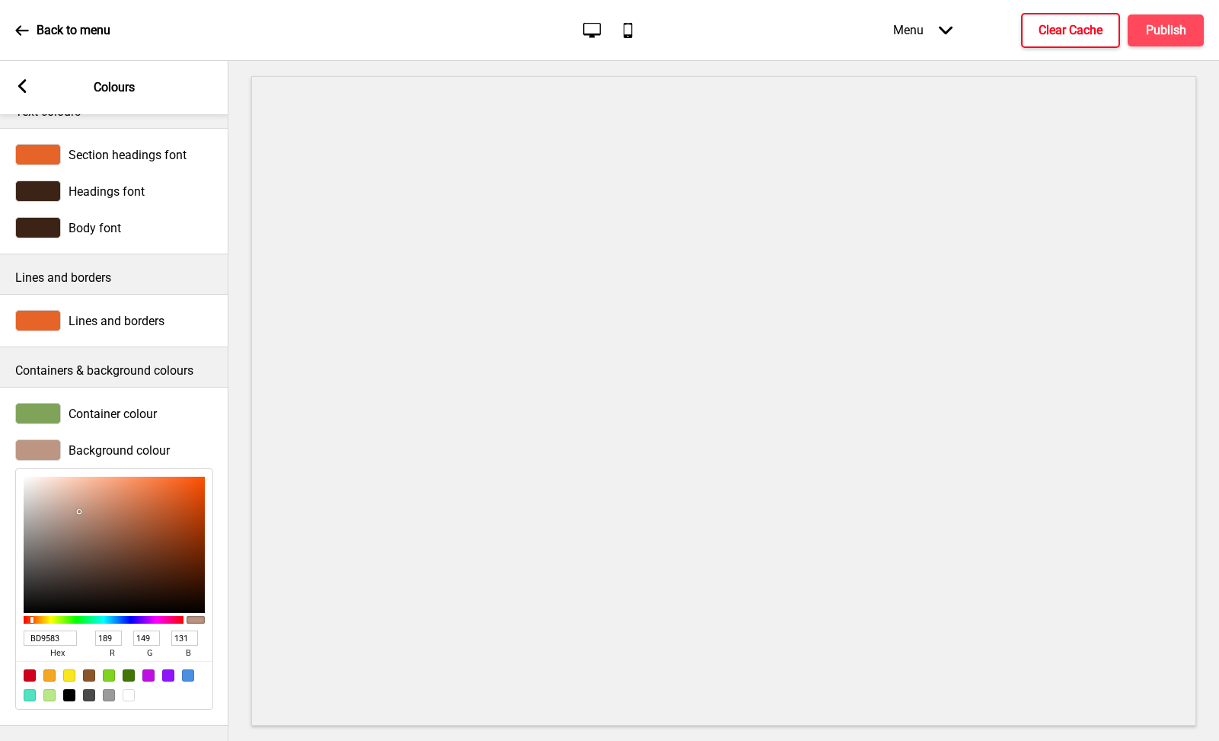
type input "BD9684"
type input "150"
type input "132"
type input "C29A88"
type input "194"
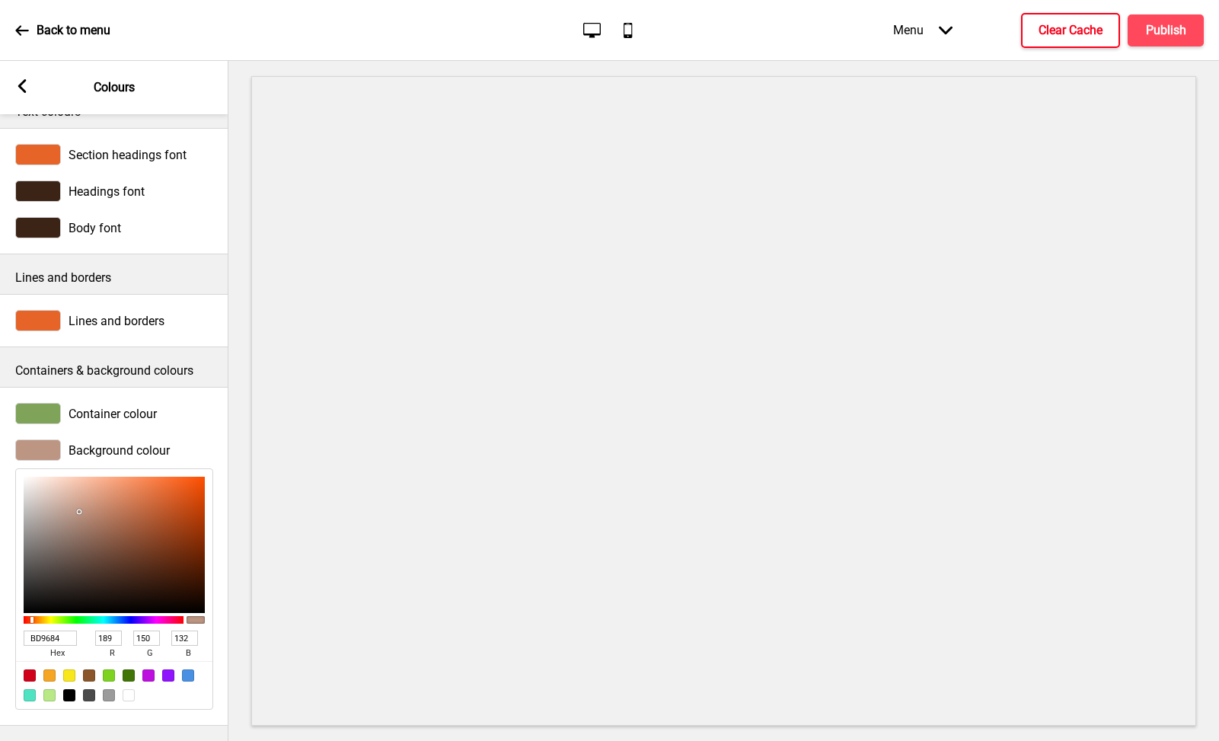
type input "154"
type input "136"
type input "CDA898"
type input "205"
type input "168"
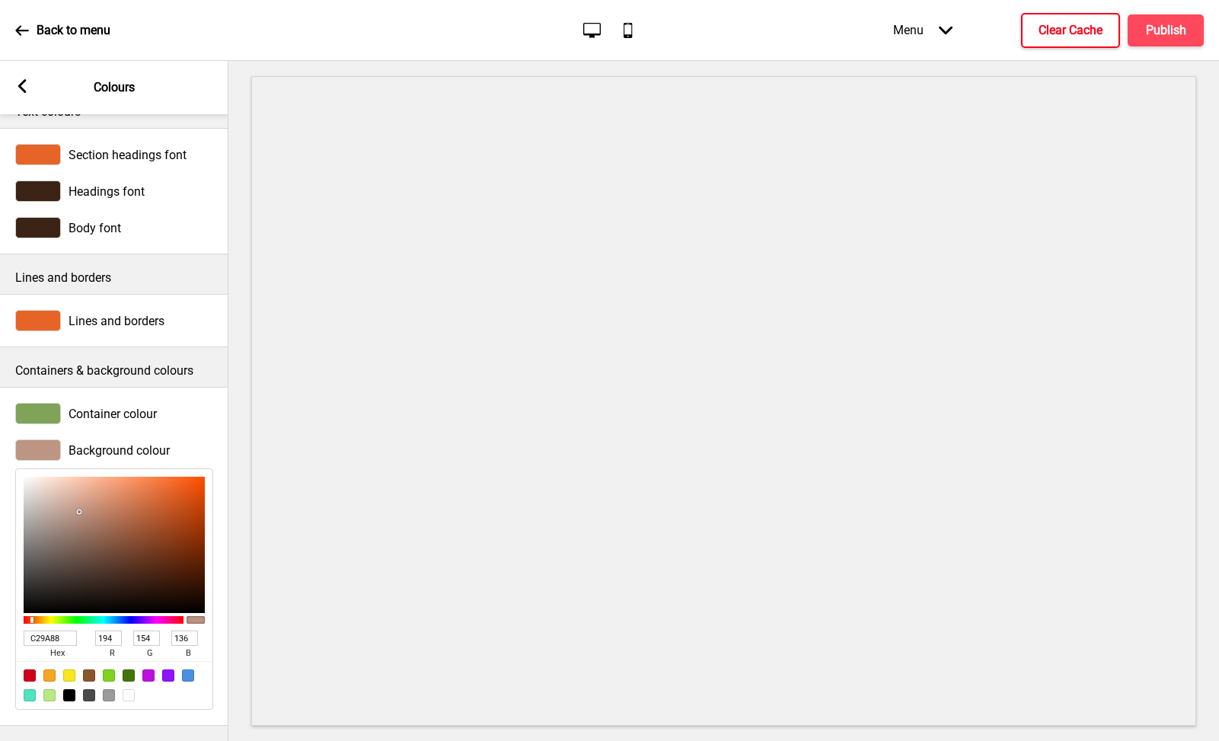
type input "152"
type input "D1AE9E"
type input "209"
type input "174"
type input "158"
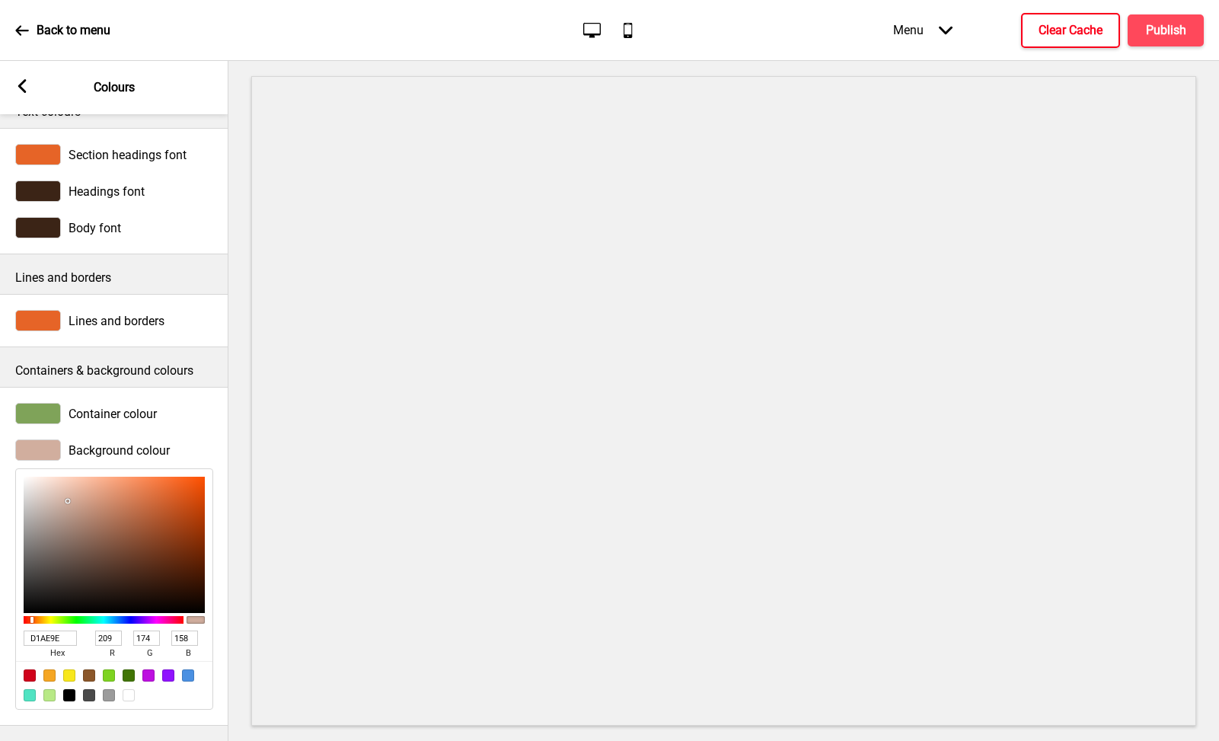
type input "DABAAB"
type input "218"
type input "186"
type input "171"
type input "E4C5B7"
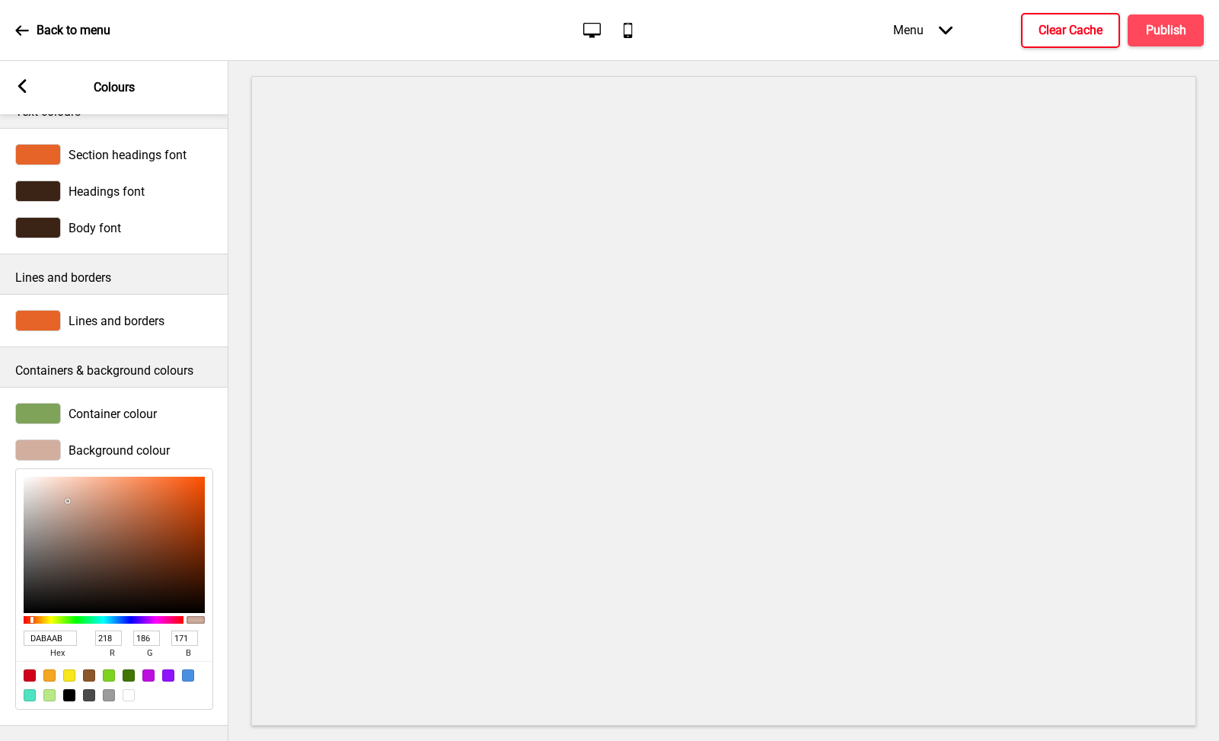
type input "228"
type input "197"
type input "183"
type input "E5C7B9"
type input "229"
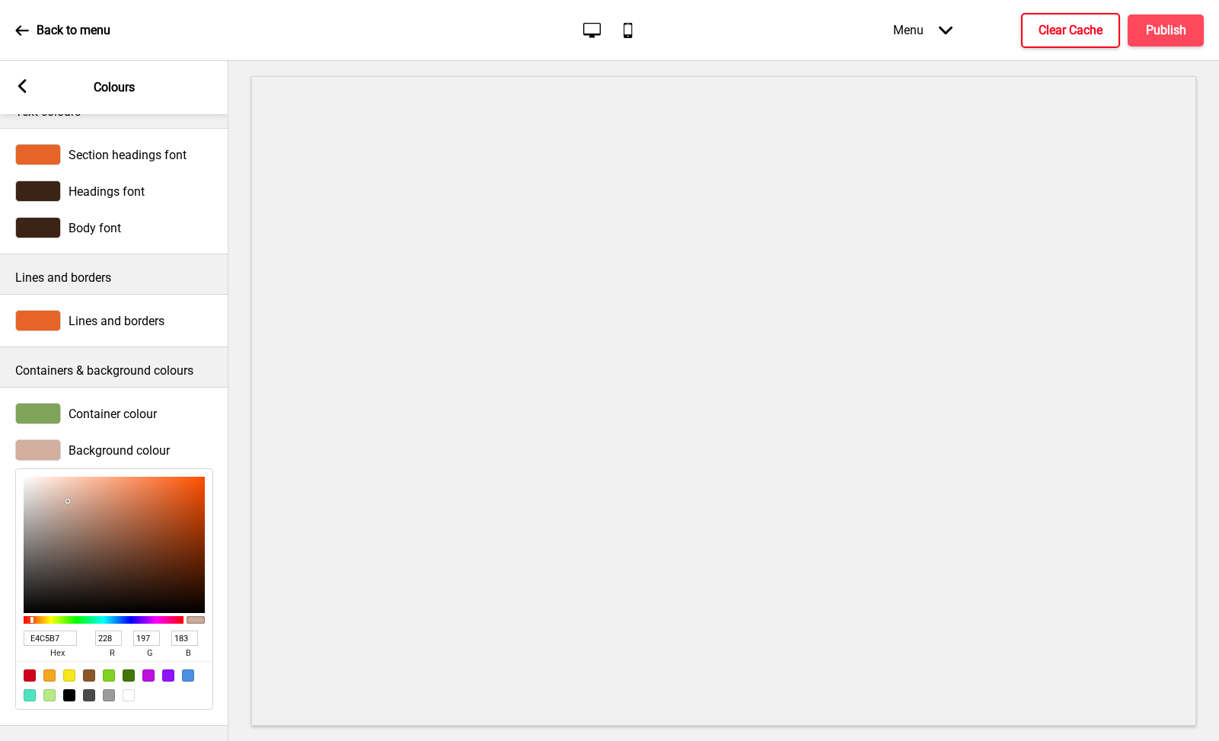
type input "199"
type input "185"
type input "E8CBBD"
type input "232"
type input "203"
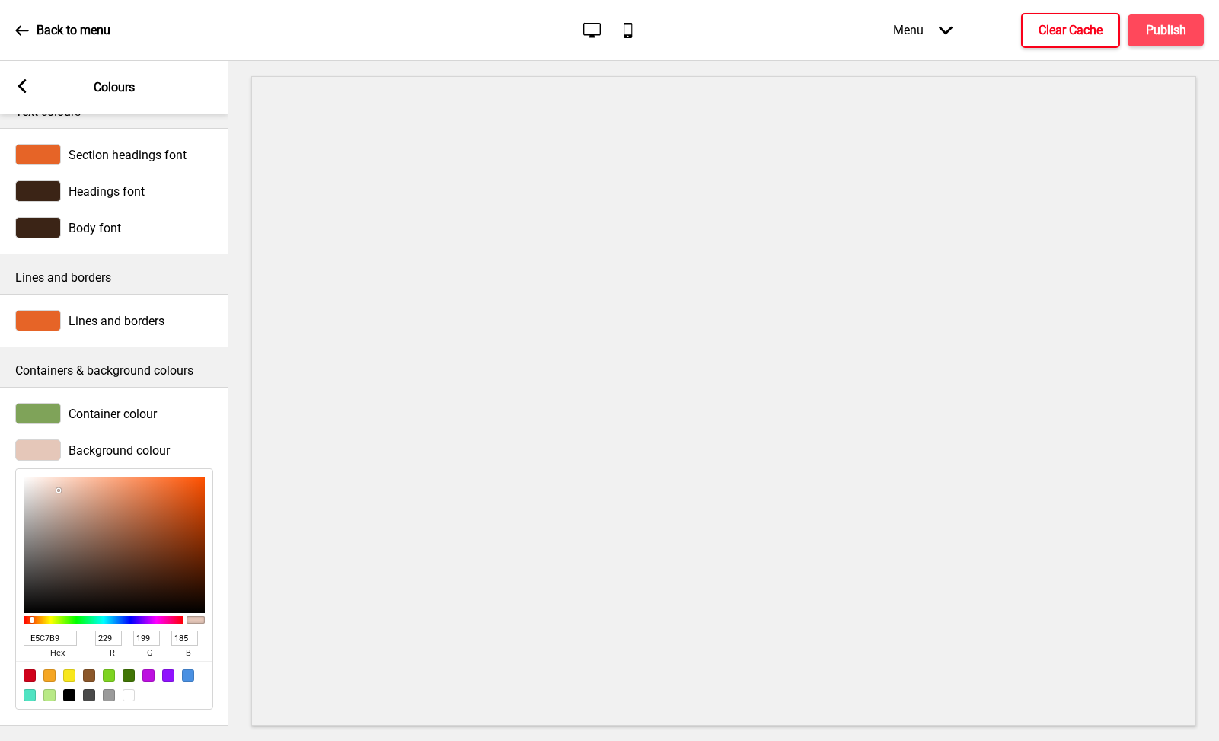
type input "189"
type input "ECD0C3"
type input "236"
type input "208"
type input "195"
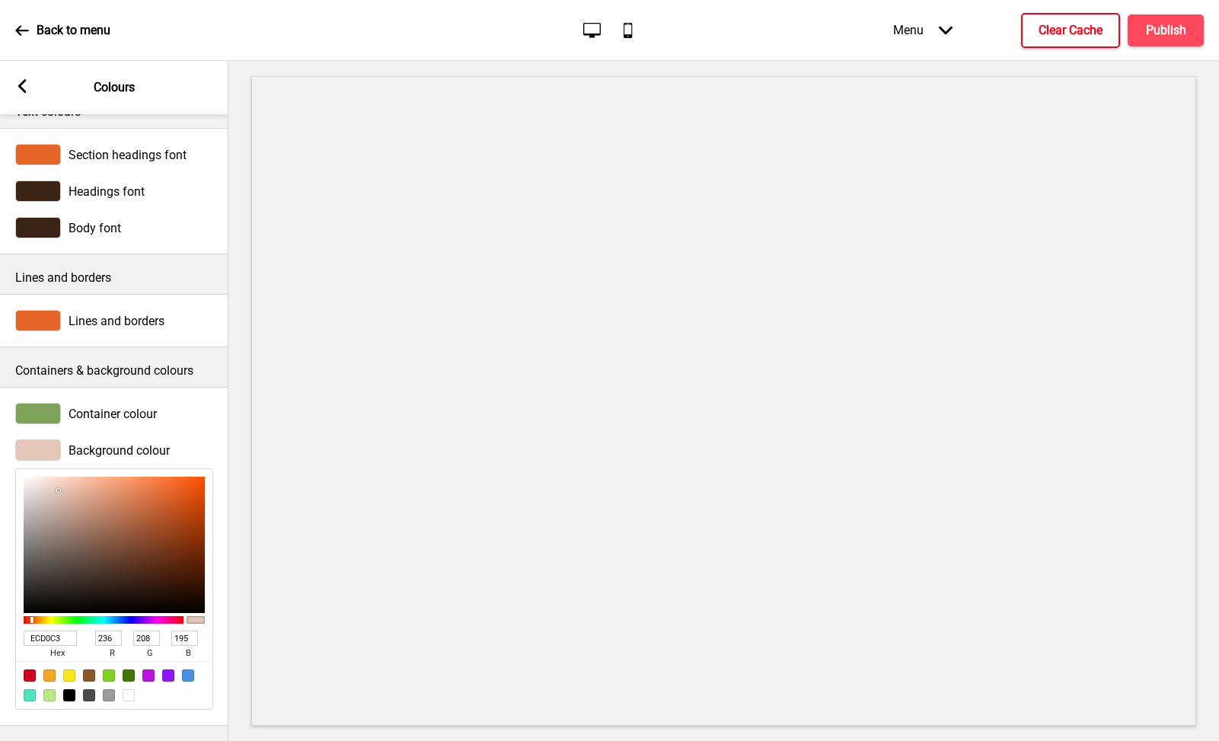
type input "EFD2C5"
type input "239"
type input "210"
type input "197"
type input "F4D6C9"
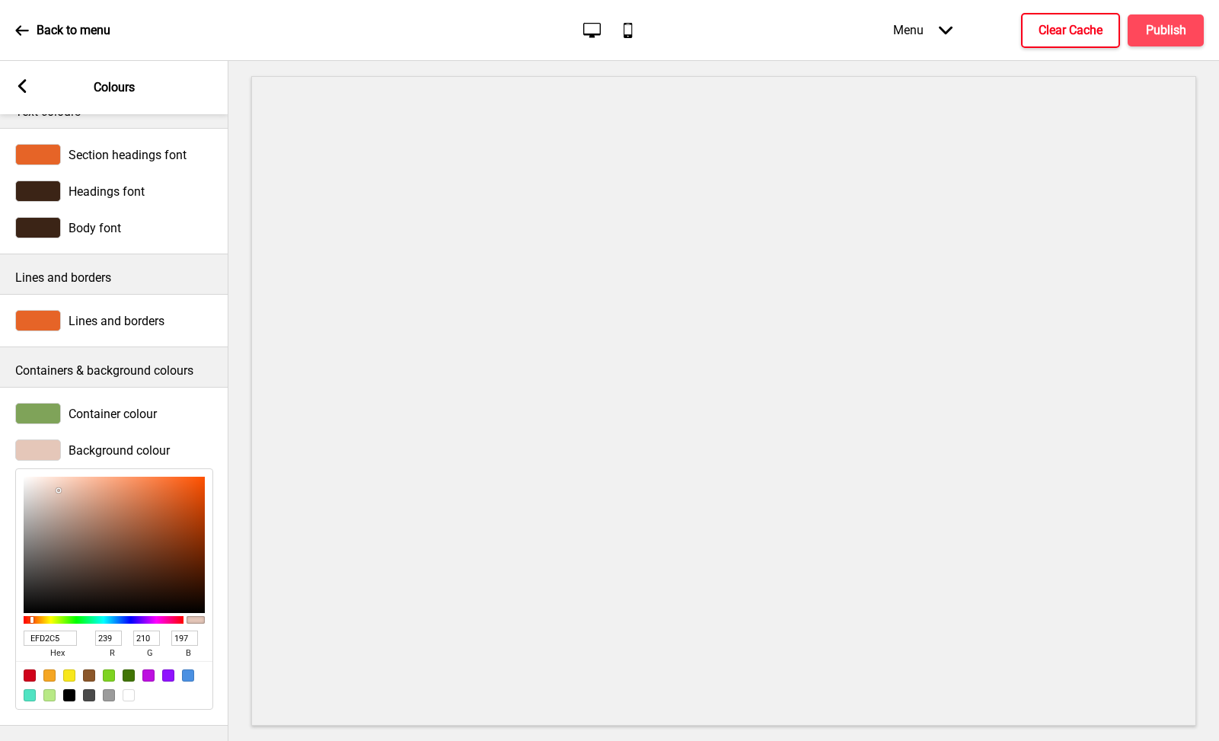
type input "244"
type input "214"
type input "201"
type input "F8D8CA"
type input "248"
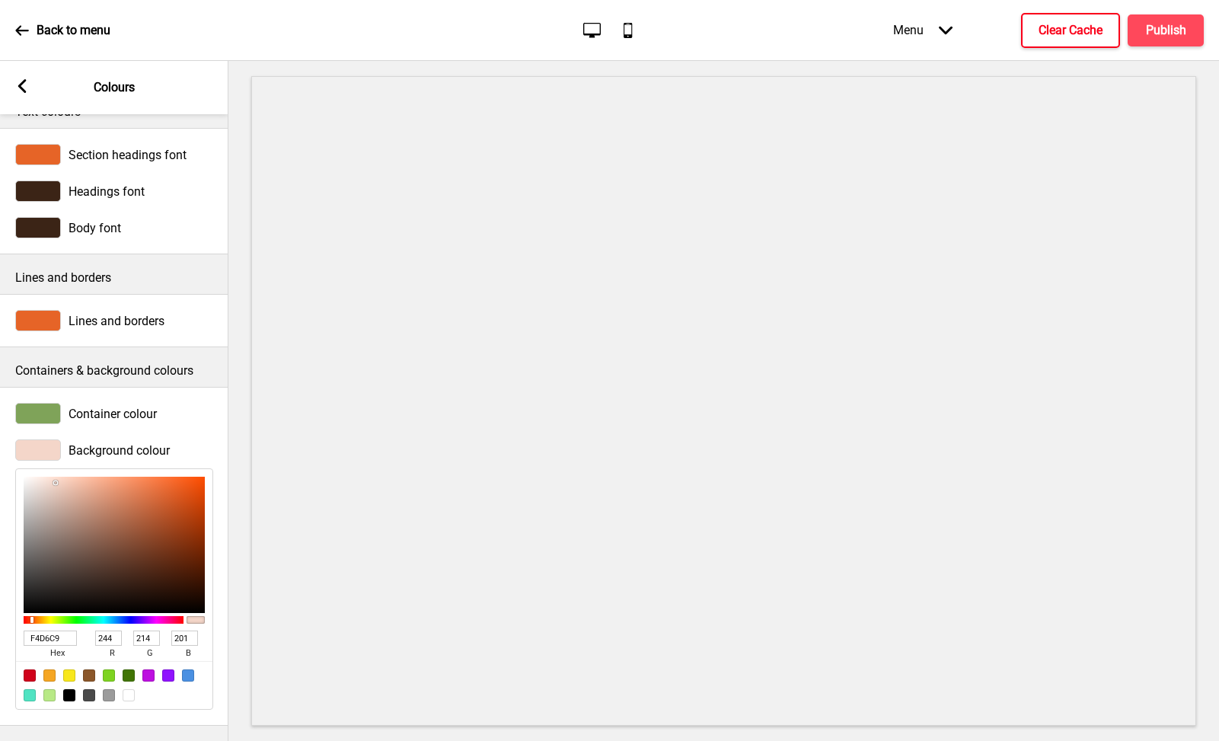
type input "216"
type input "202"
type input "F9D7C8"
type input "249"
type input "215"
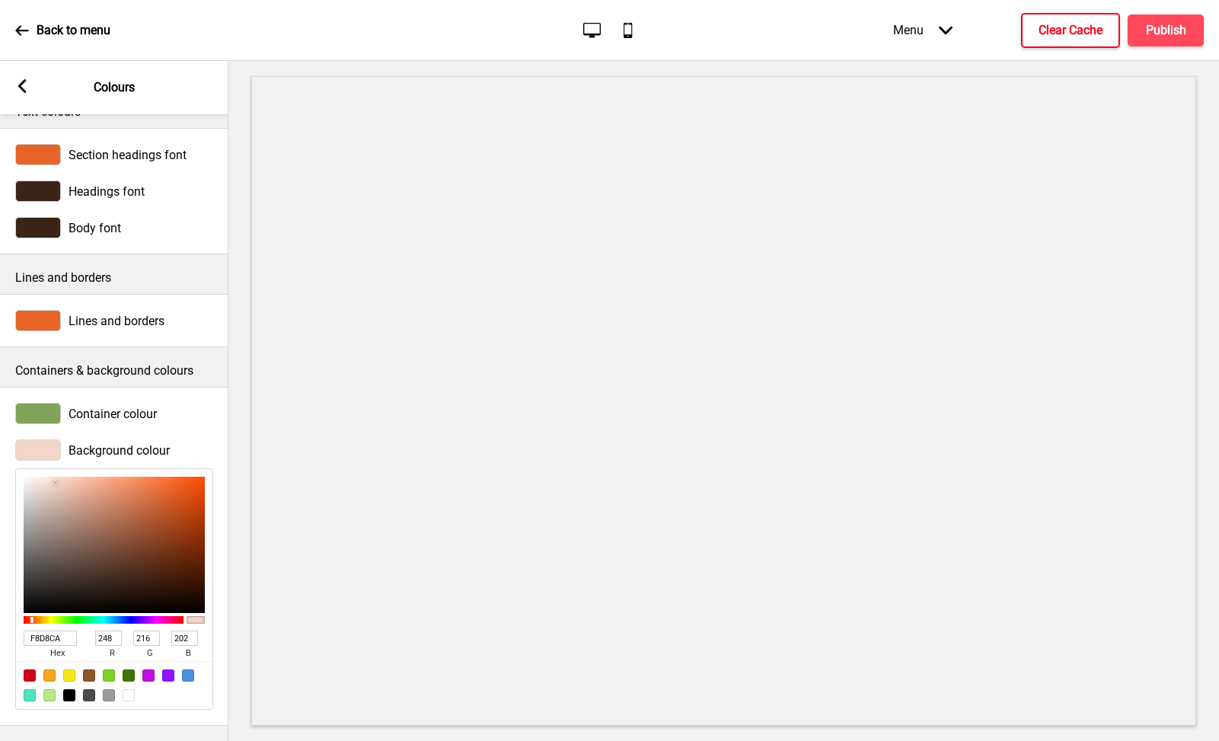
type input "200"
type input "F9D5C5"
type input "213"
type input "197"
type input "F9D4C4"
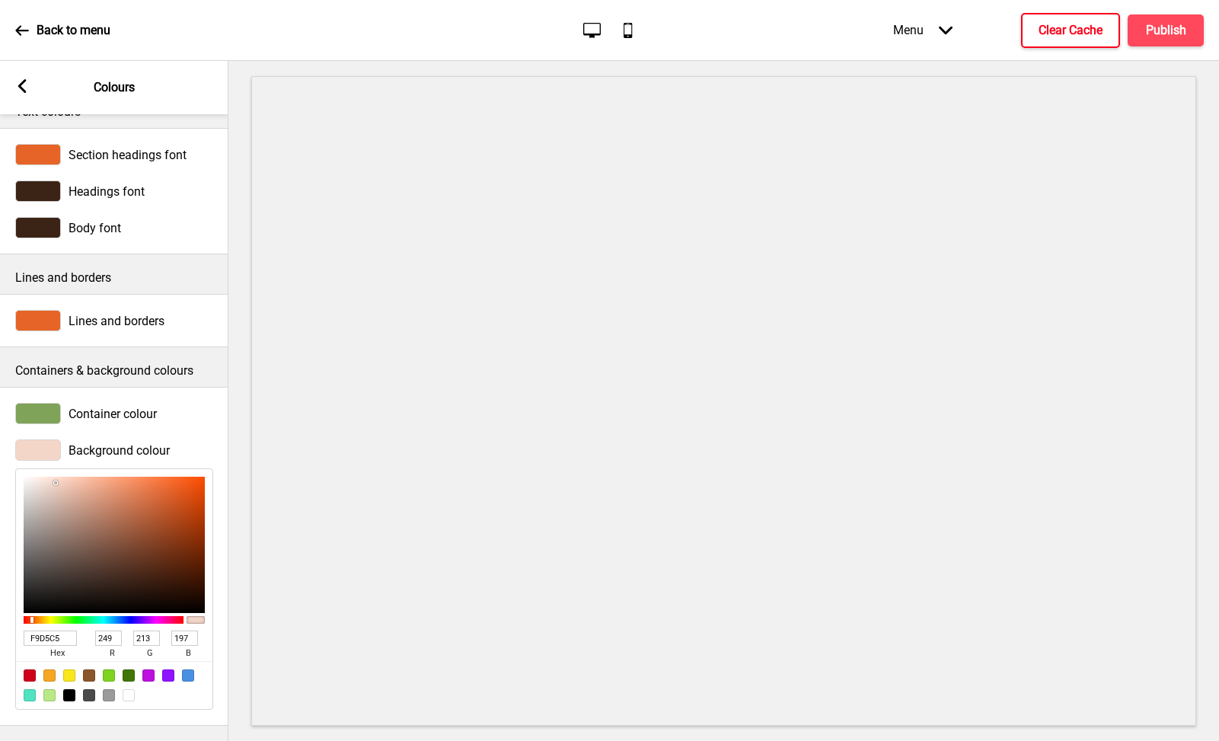
type input "212"
type input "196"
type input "F8D1C1"
type input "248"
type input "209"
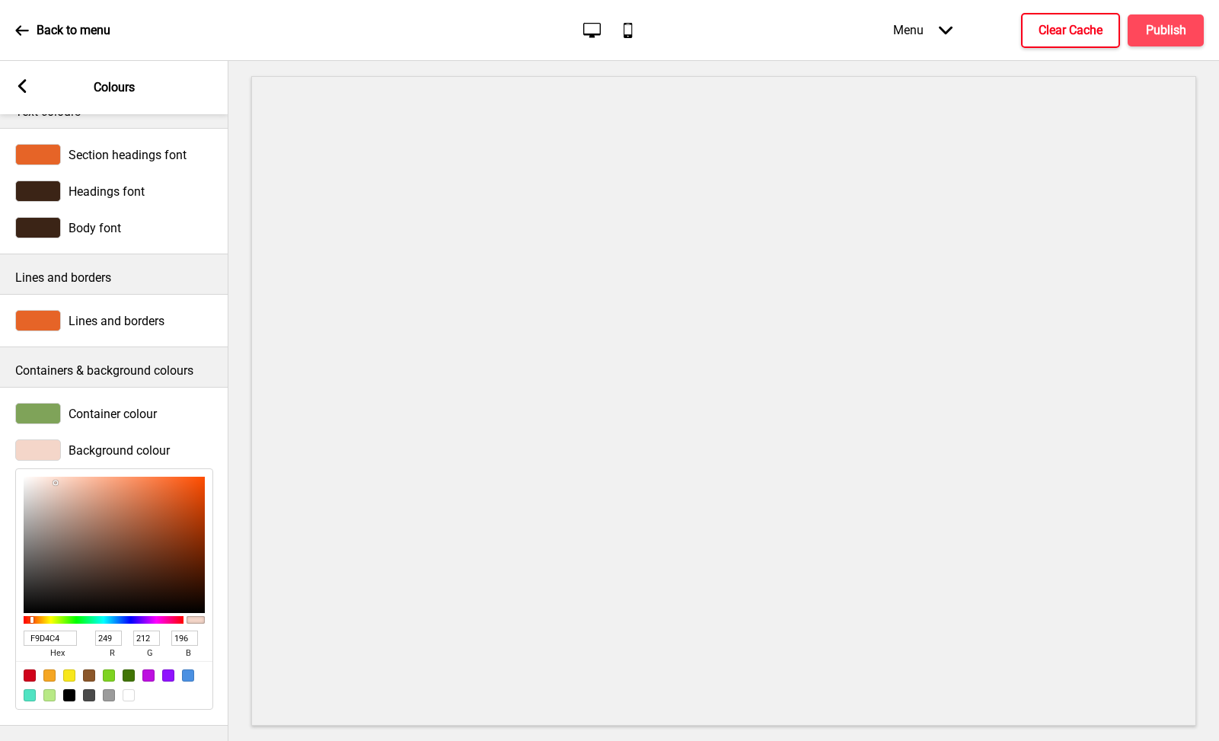
type input "193"
type input "F8D0C0"
type input "208"
type input "192"
type input "F9D0C0"
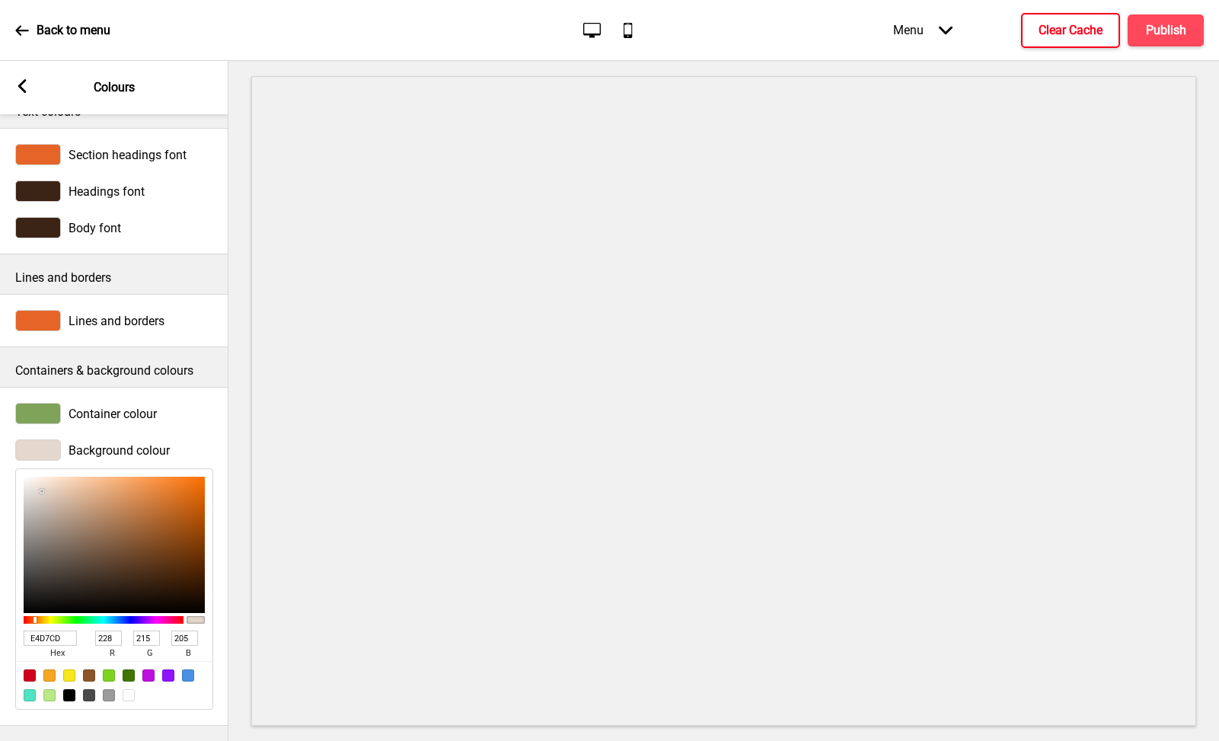
drag, startPoint x: 98, startPoint y: 566, endPoint x: 42, endPoint y: 480, distance: 102.2
click at [42, 480] on div at bounding box center [114, 545] width 181 height 136
click at [18, 92] on rect at bounding box center [22, 86] width 14 height 14
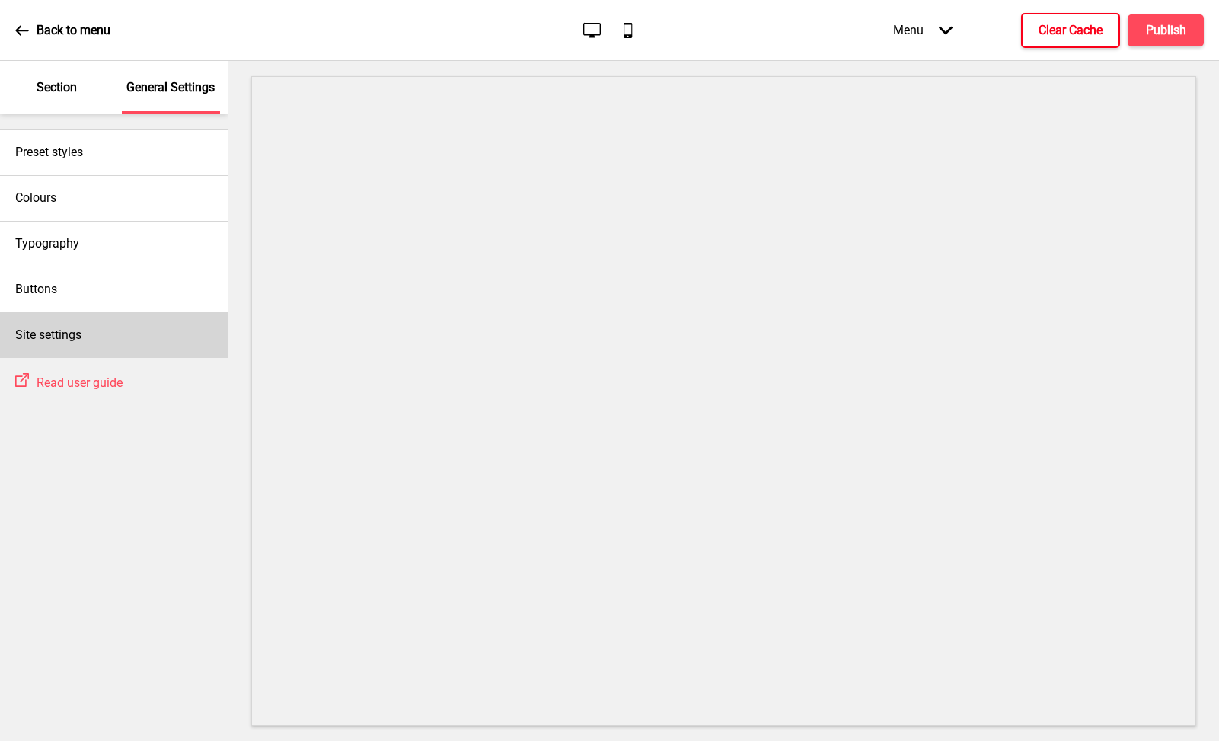
click at [126, 338] on div "Site settings" at bounding box center [114, 335] width 228 height 46
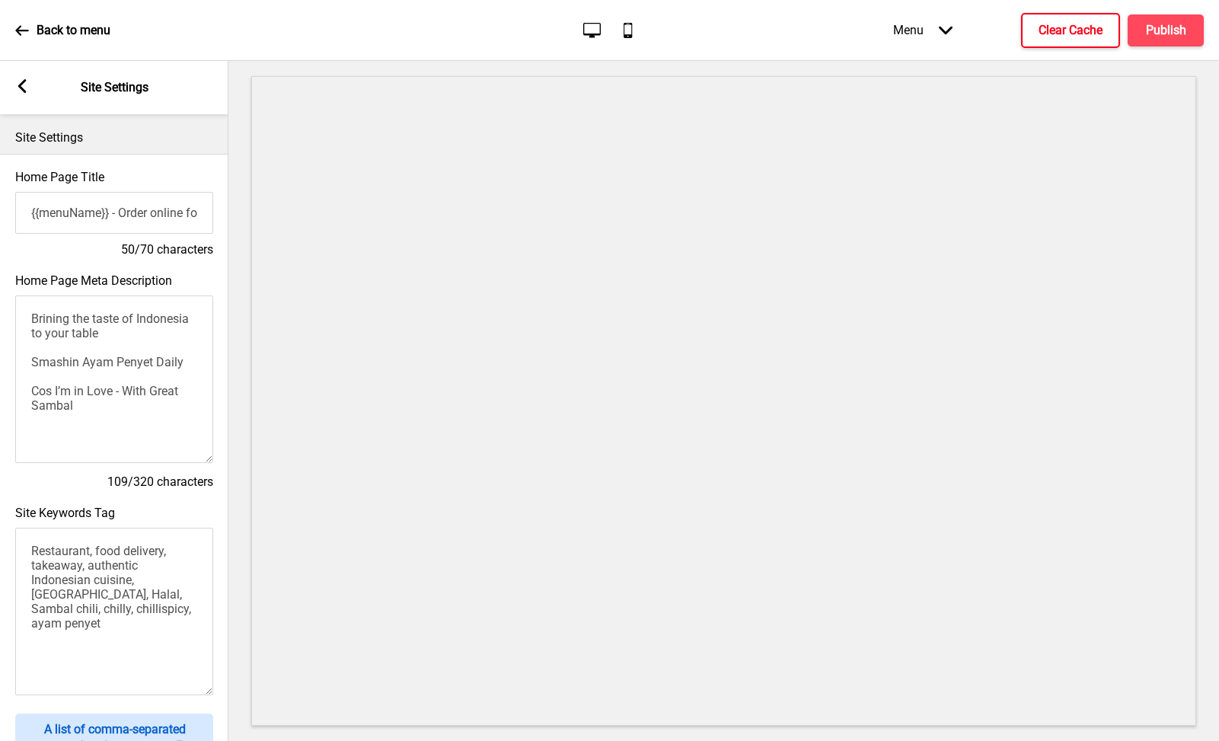
scroll to position [0, 1]
drag, startPoint x: 150, startPoint y: 204, endPoint x: 128, endPoint y: 212, distance: 23.4
click at [128, 212] on input "{{menuName}} - Order online for delivery & pickup!" at bounding box center [113, 213] width 198 height 42
click at [80, 211] on input "{{menuName}} - Order online for delivery & pickup!" at bounding box center [114, 213] width 198 height 42
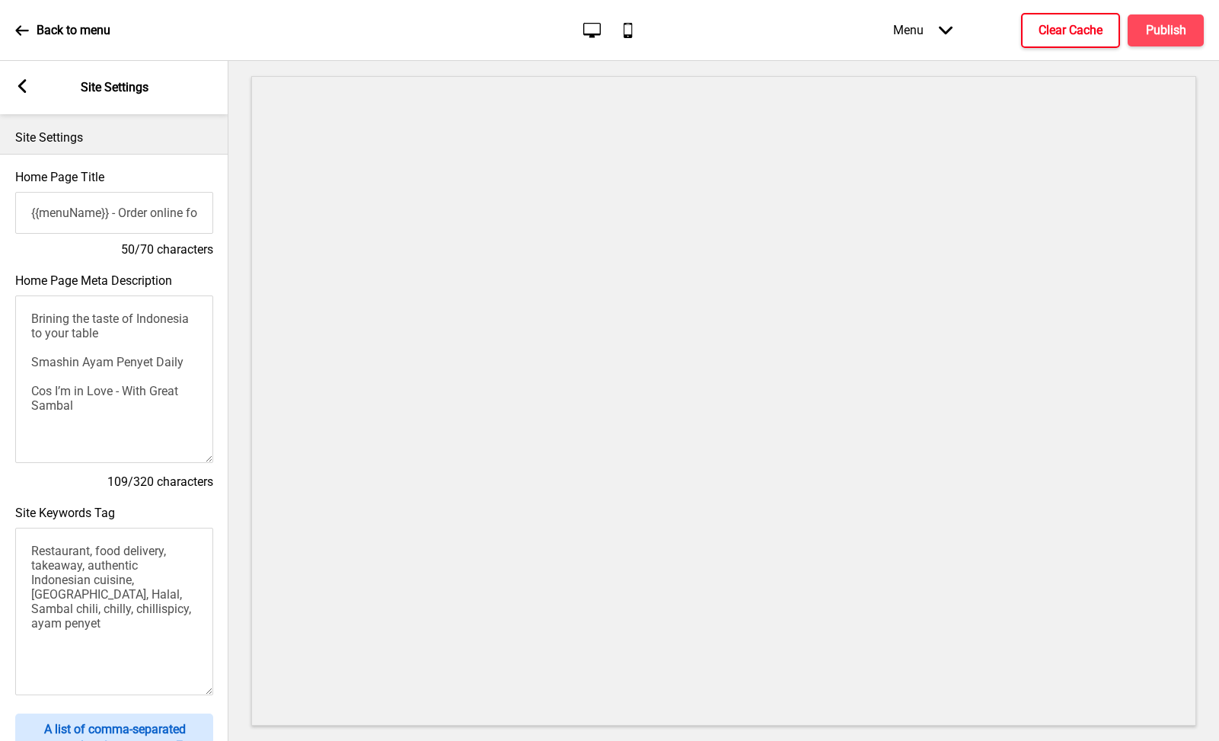
click at [80, 211] on input "{{menuName}} - Order online for delivery & pickup!" at bounding box center [114, 213] width 198 height 42
click at [26, 84] on rect at bounding box center [22, 86] width 14 height 14
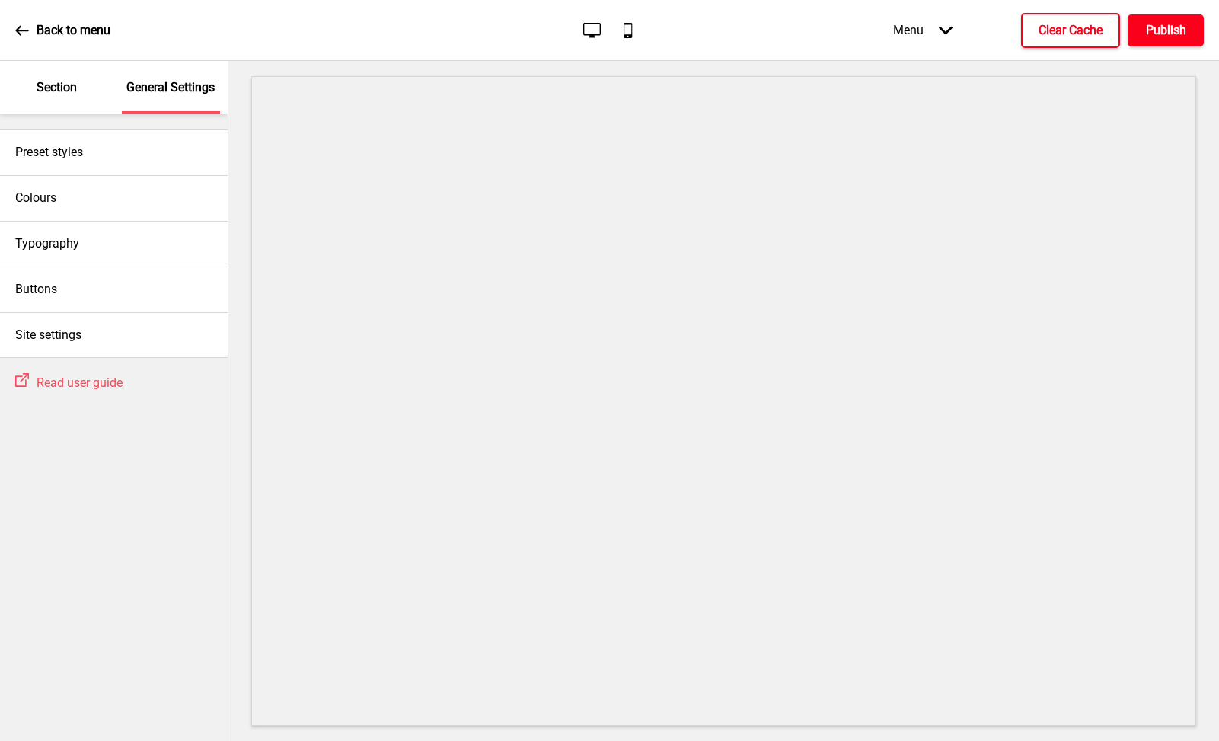
click at [1179, 33] on h4 "Publish" at bounding box center [1166, 30] width 40 height 17
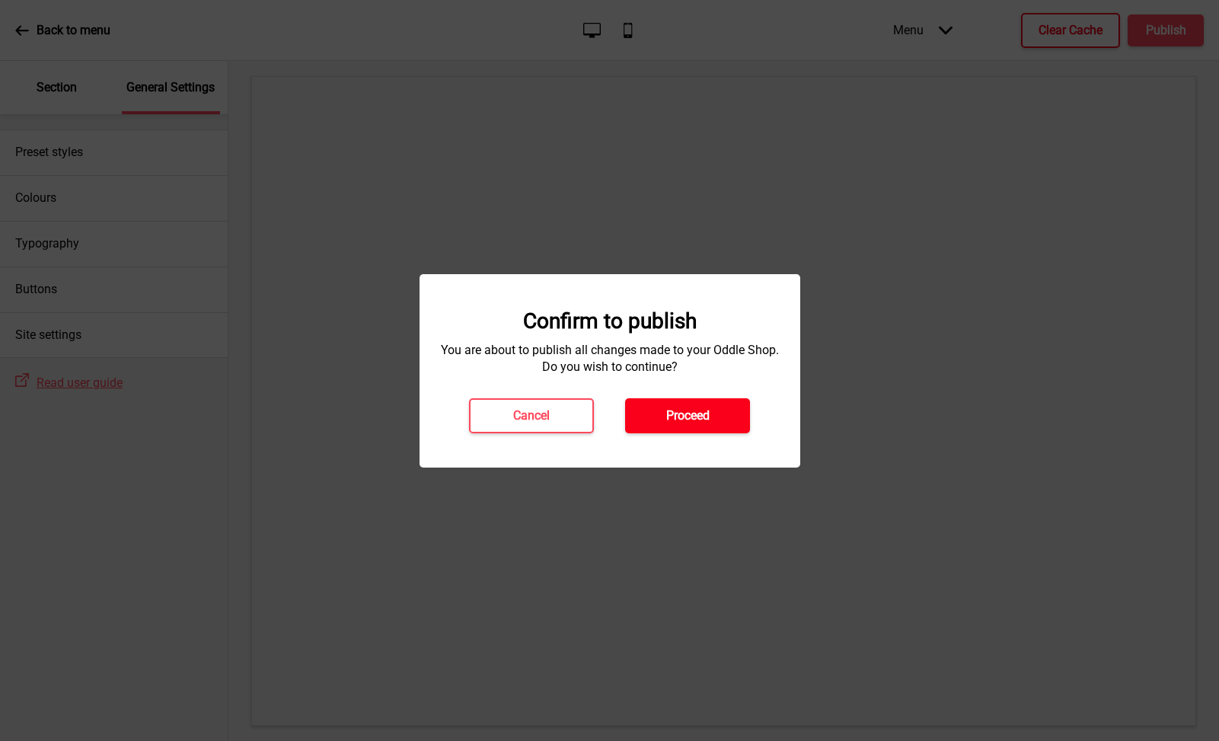
click at [691, 420] on h4 "Proceed" at bounding box center [687, 415] width 43 height 17
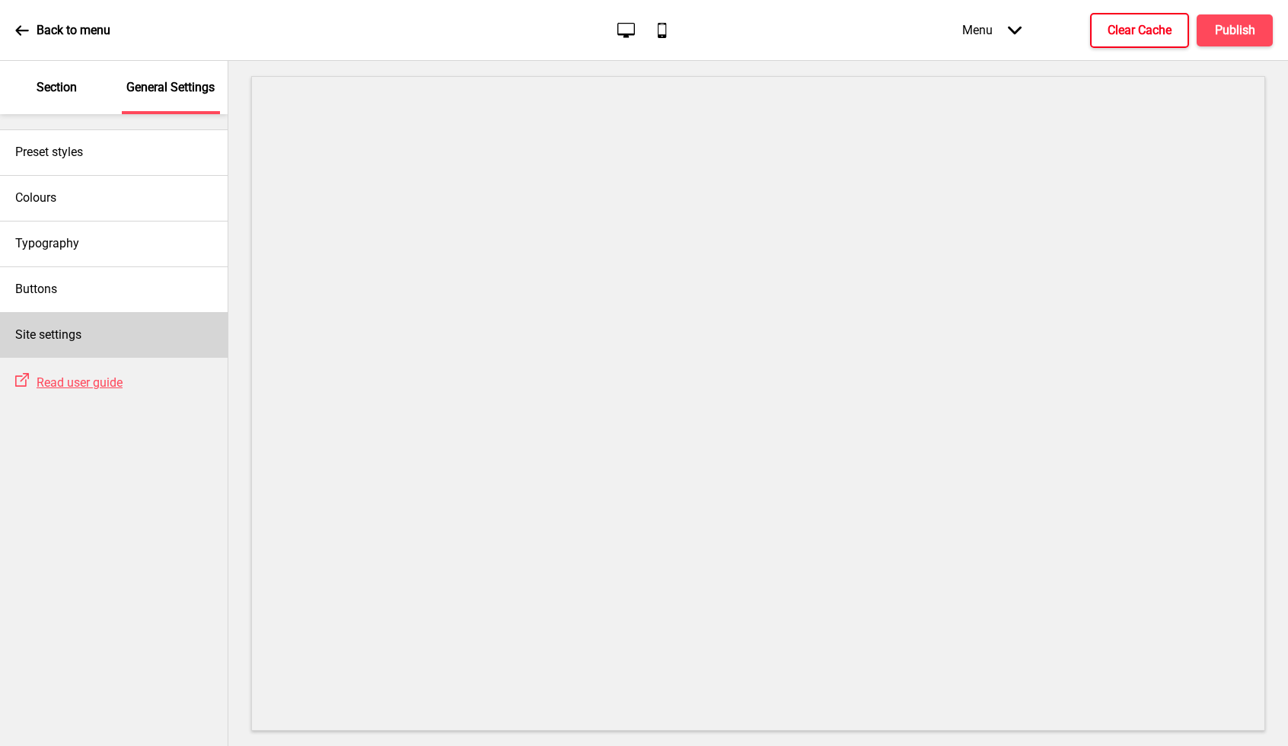
click at [120, 315] on div "Site settings" at bounding box center [114, 335] width 228 height 46
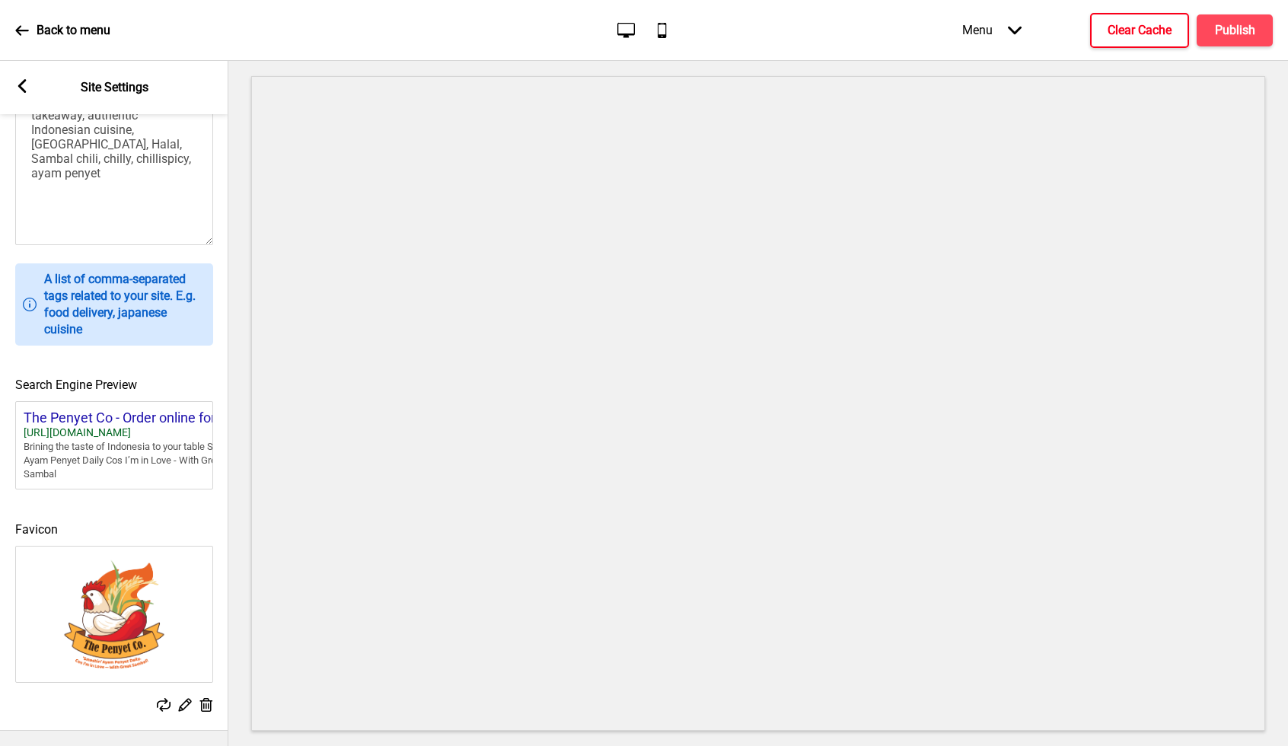
click at [32, 78] on div "Arrow left Site Settings" at bounding box center [114, 87] width 228 height 53
click at [24, 88] on rect at bounding box center [22, 86] width 14 height 14
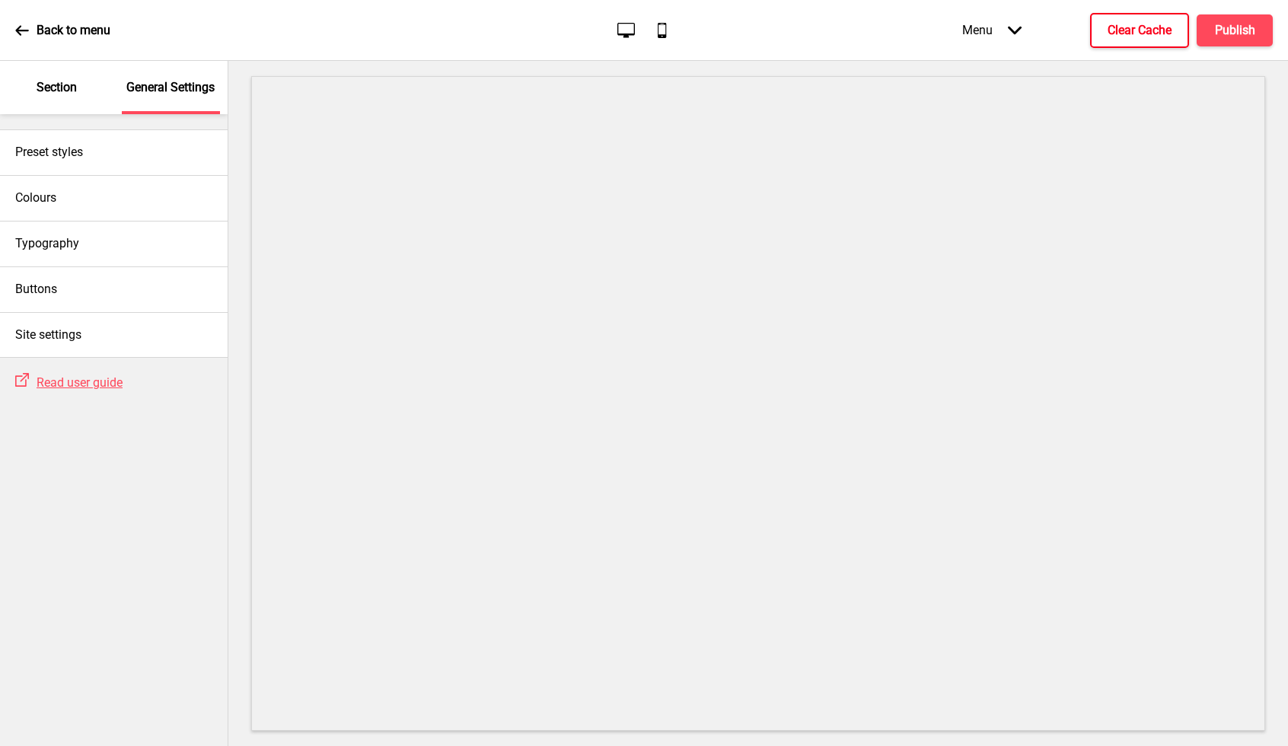
click at [25, 30] on icon at bounding box center [21, 30] width 13 height 10
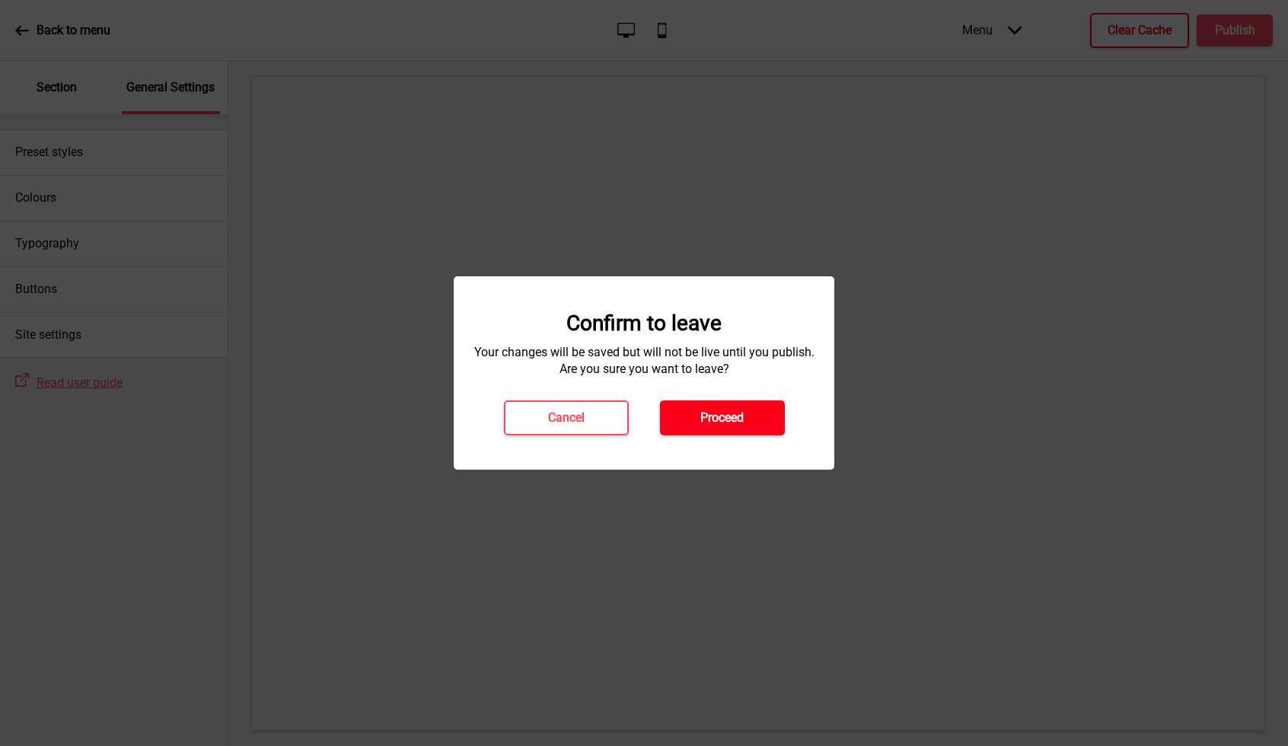
click at [707, 408] on button "Proceed" at bounding box center [722, 418] width 125 height 35
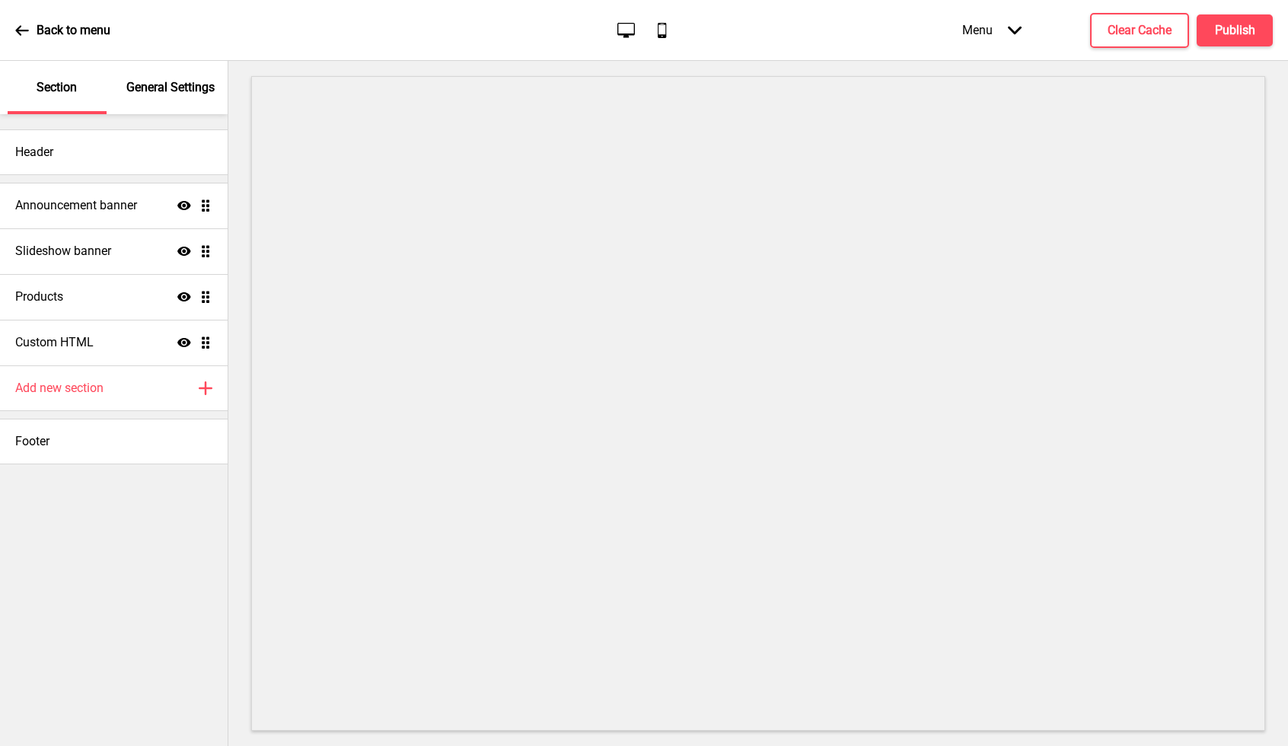
click at [159, 91] on p "General Settings" at bounding box center [170, 87] width 88 height 17
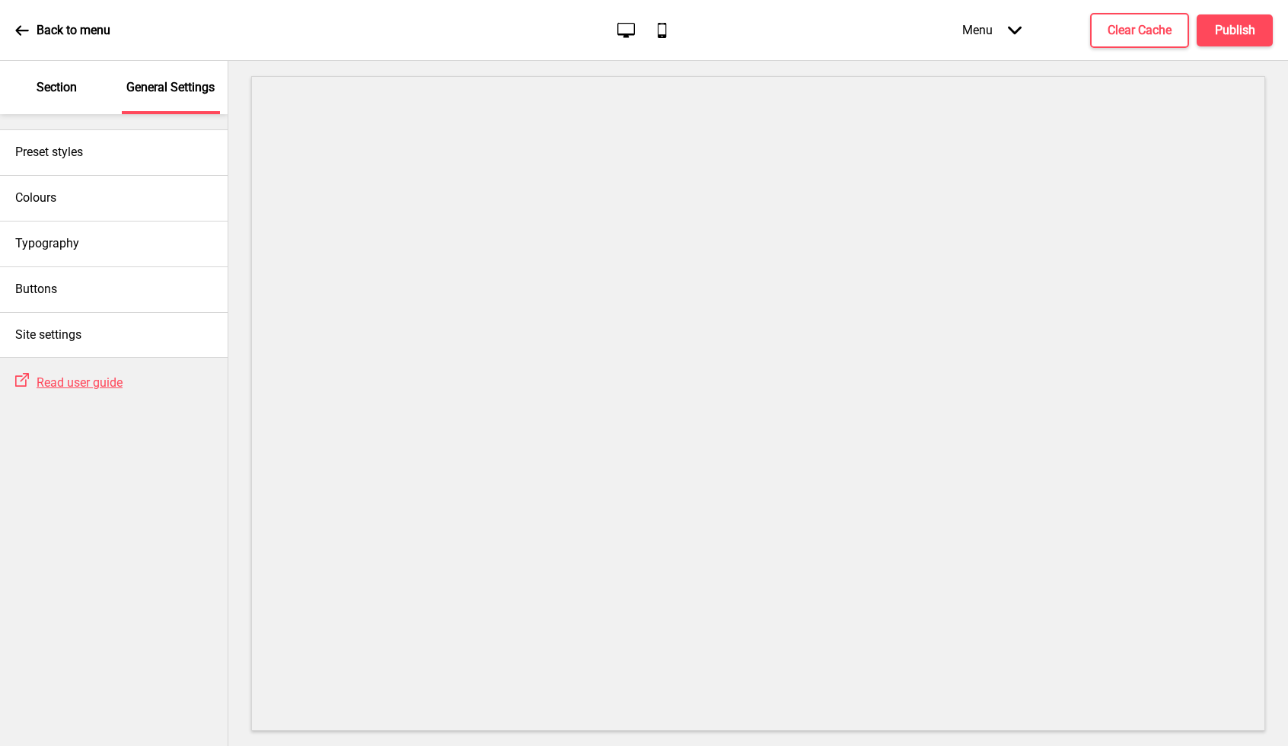
click at [58, 88] on p "Section" at bounding box center [57, 87] width 40 height 17
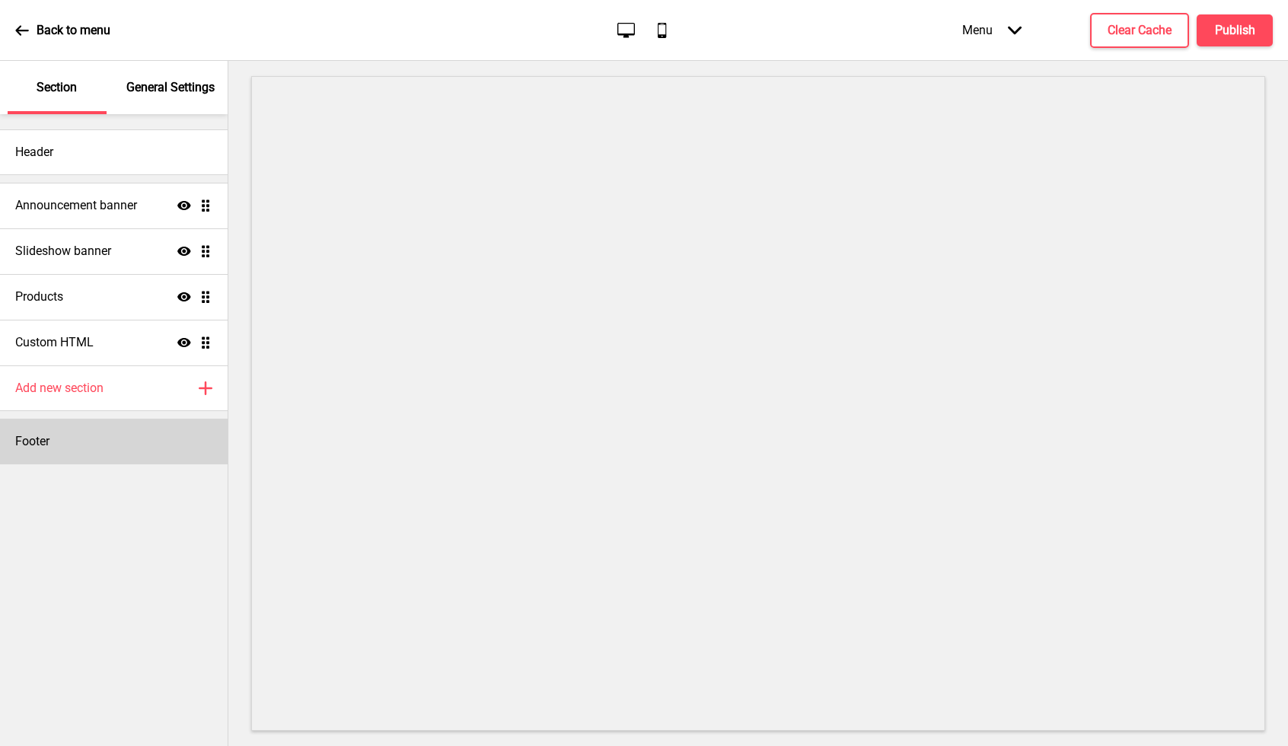
click at [62, 441] on div "Footer" at bounding box center [114, 442] width 228 height 46
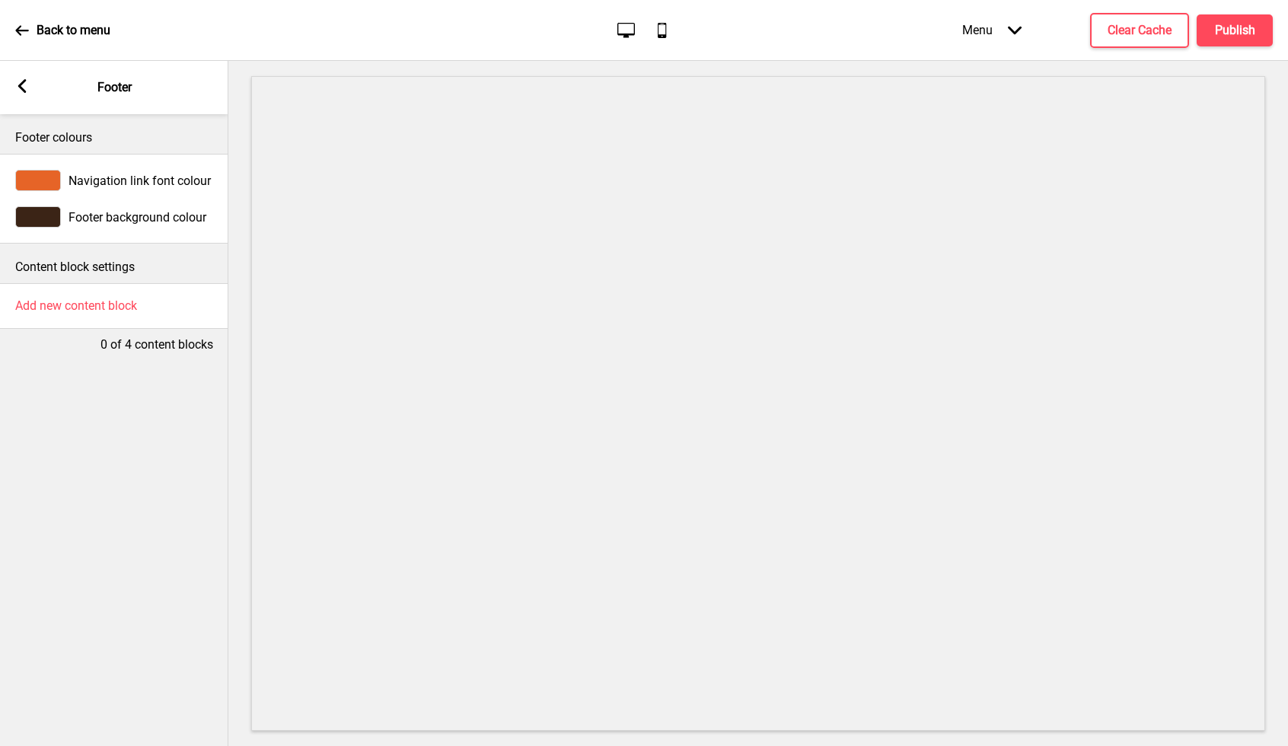
click at [37, 82] on div "Arrow left Footer" at bounding box center [114, 87] width 228 height 53
click at [21, 83] on rect at bounding box center [22, 86] width 14 height 14
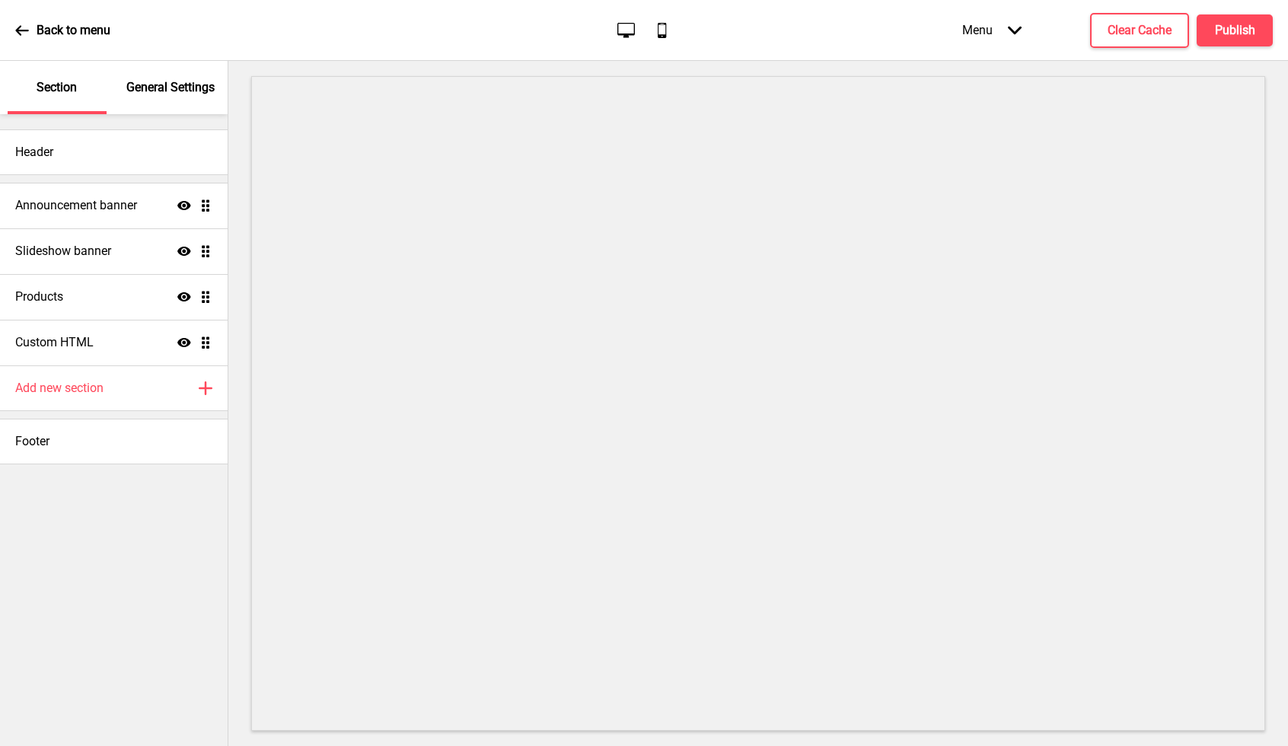
click at [21, 83] on div "Section" at bounding box center [57, 87] width 99 height 53
click at [98, 159] on div "Header" at bounding box center [114, 152] width 228 height 46
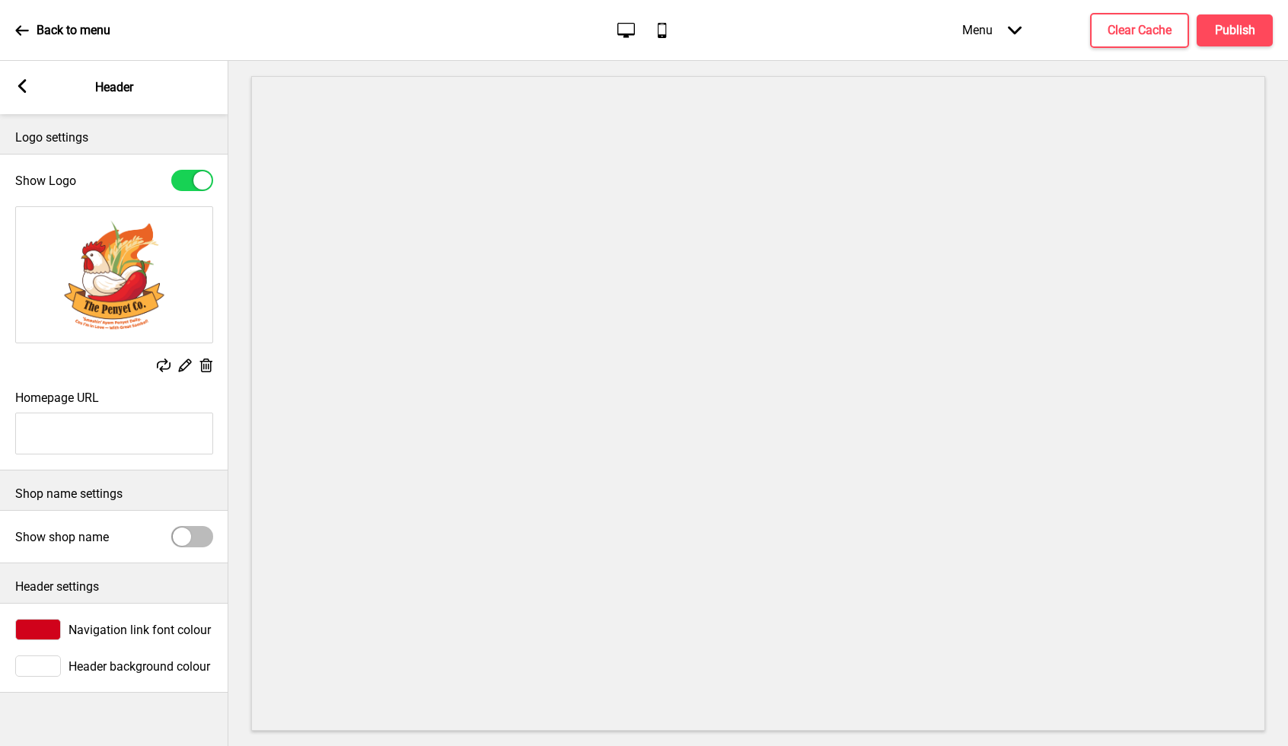
click at [25, 92] on icon at bounding box center [22, 86] width 8 height 14
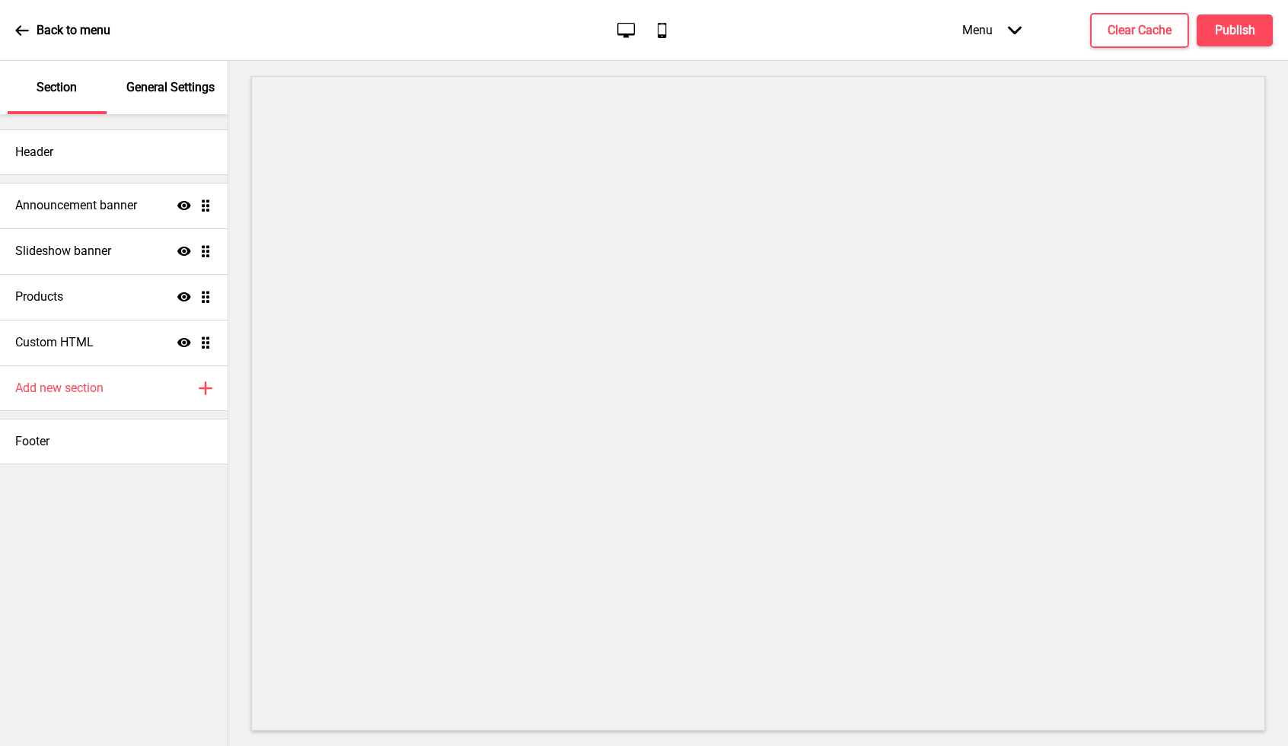
click at [24, 25] on icon at bounding box center [22, 31] width 14 height 14
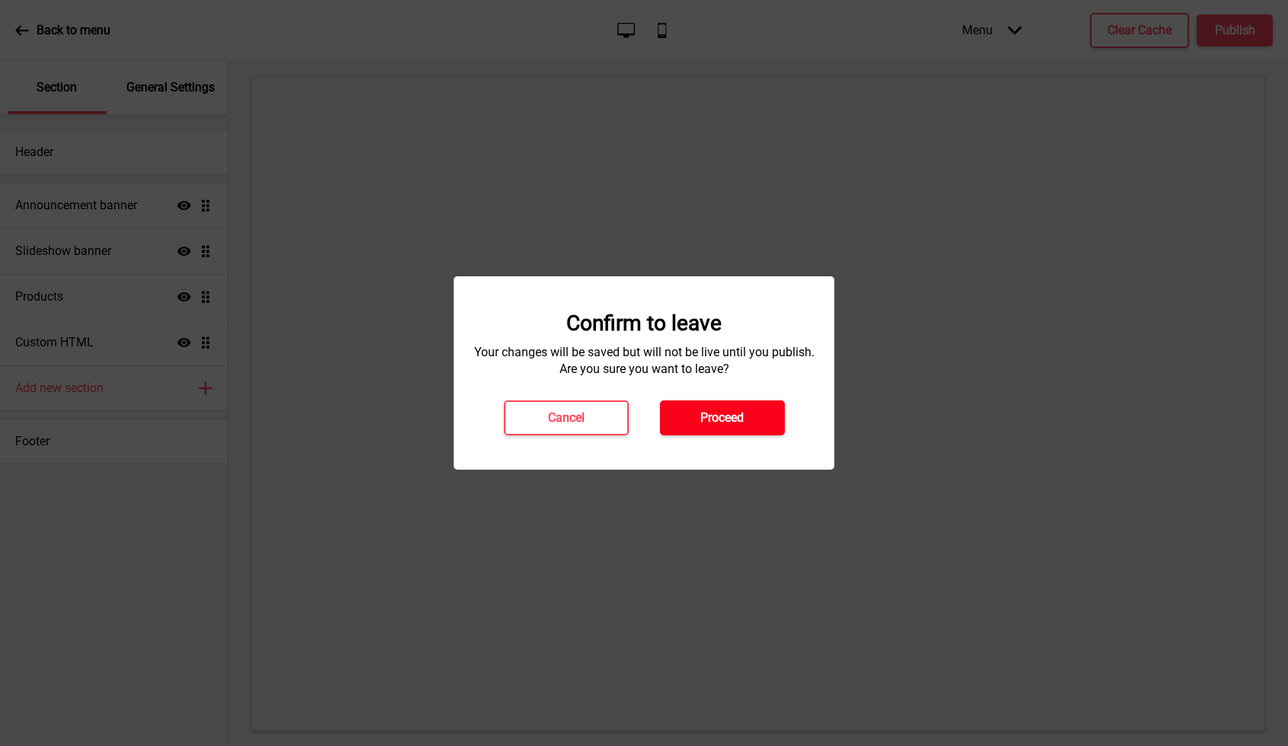
click at [720, 423] on h4 "Proceed" at bounding box center [721, 418] width 43 height 17
